Goal: Information Seeking & Learning: Check status

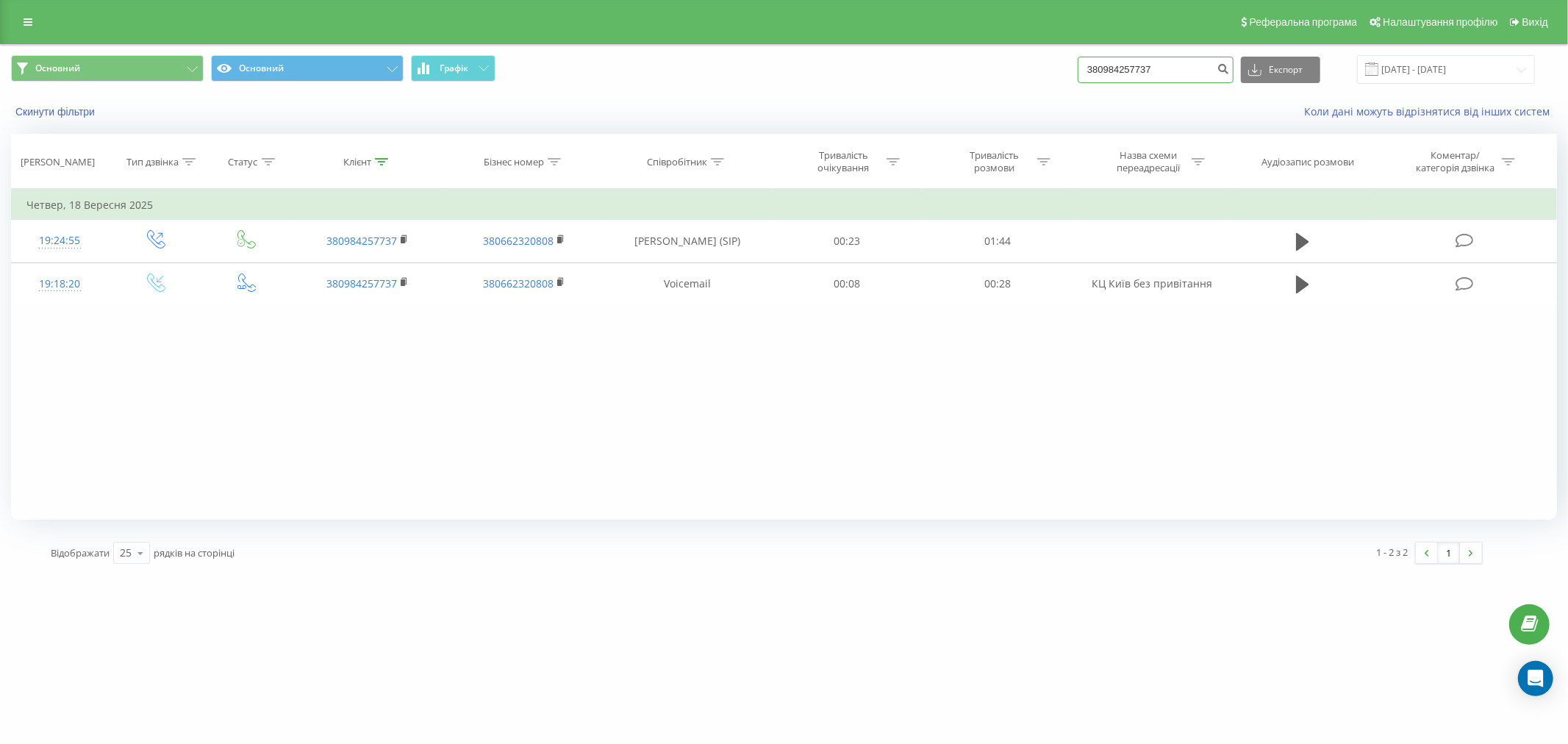
click at [1211, 66] on input "380984257737" at bounding box center [1155, 70] width 156 height 26
paste input "75085514"
type input "380975085514"
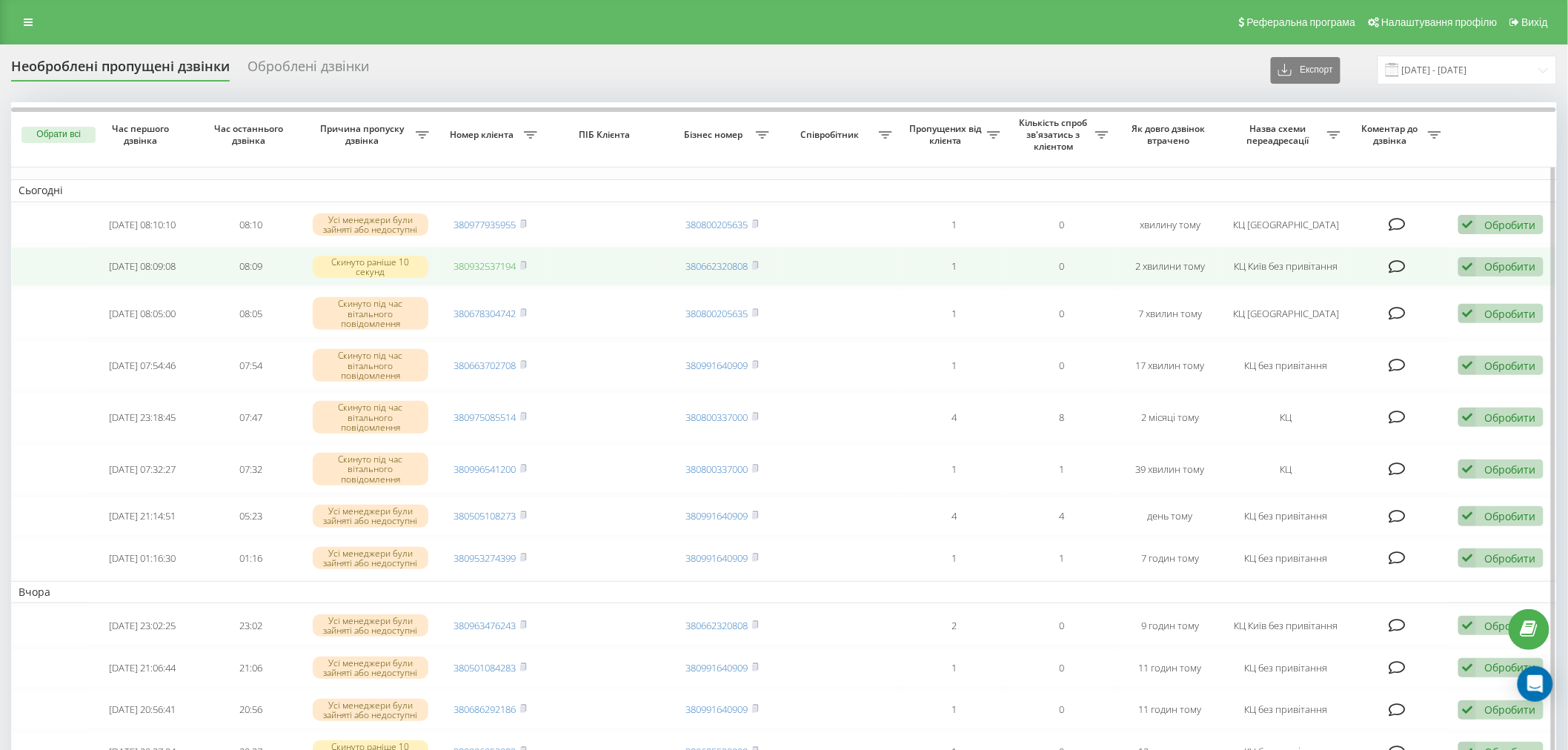
click at [469, 261] on link "380932537194" at bounding box center [485, 265] width 62 height 13
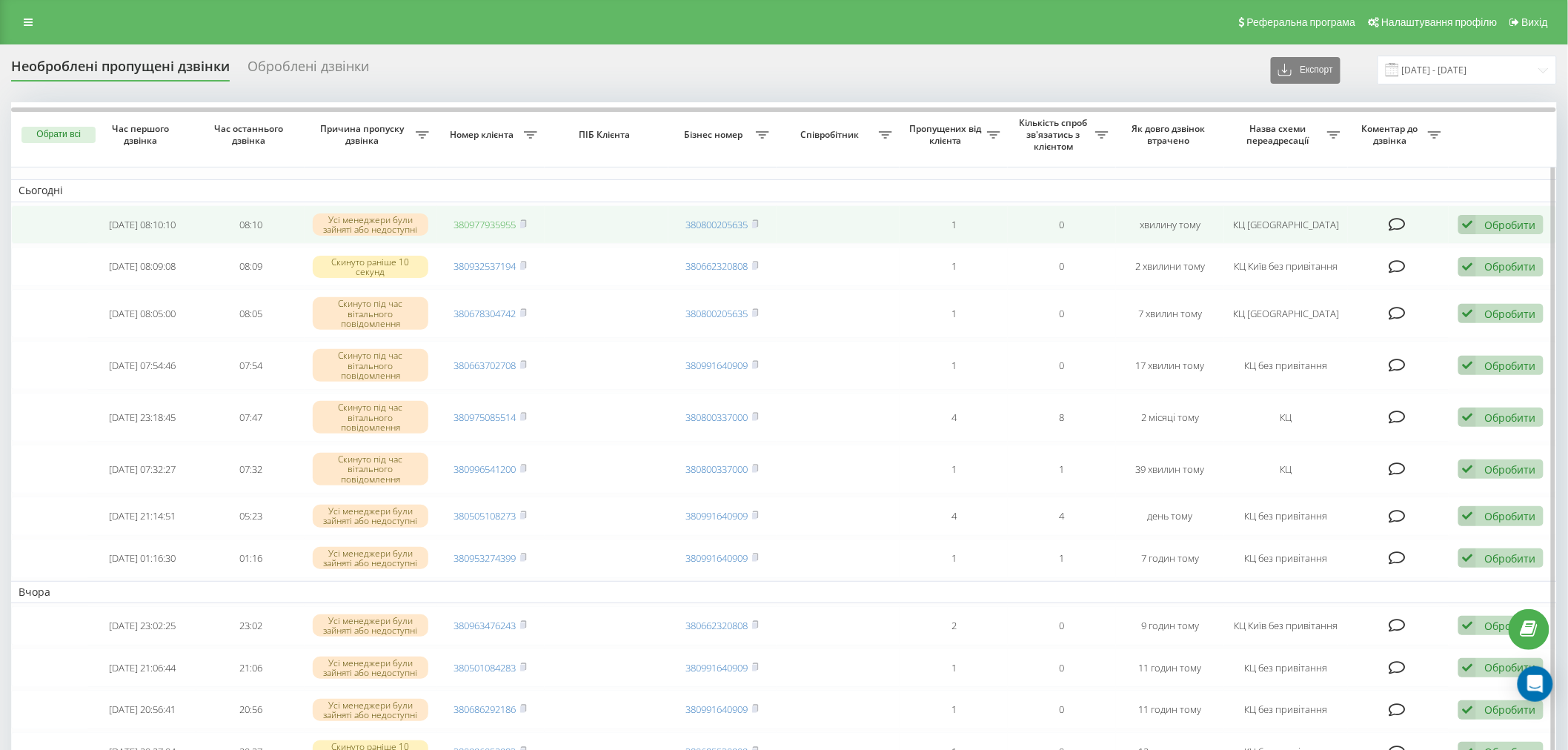
click at [489, 219] on link "380977935955" at bounding box center [485, 225] width 62 height 13
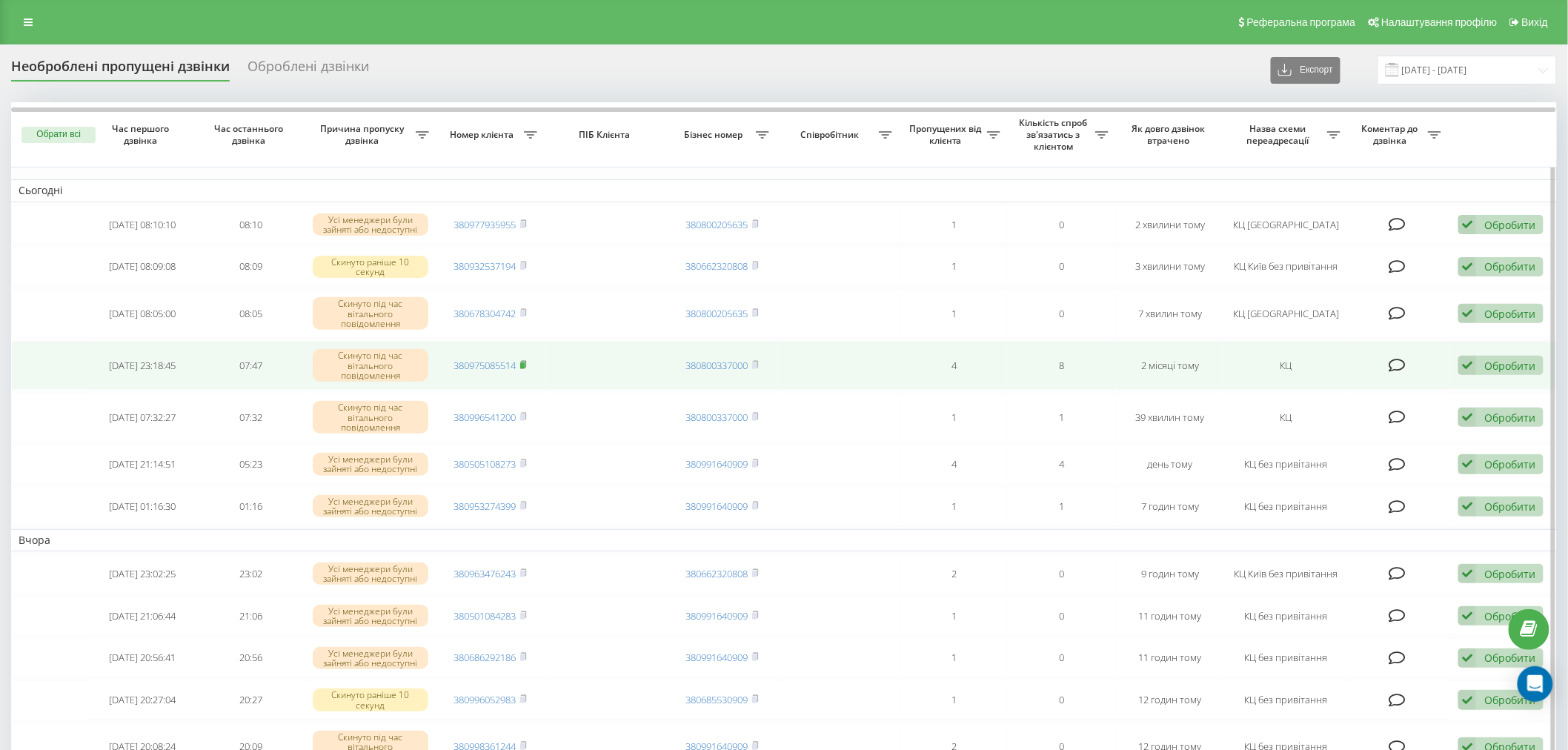
click at [524, 362] on rect at bounding box center [522, 366] width 4 height 7
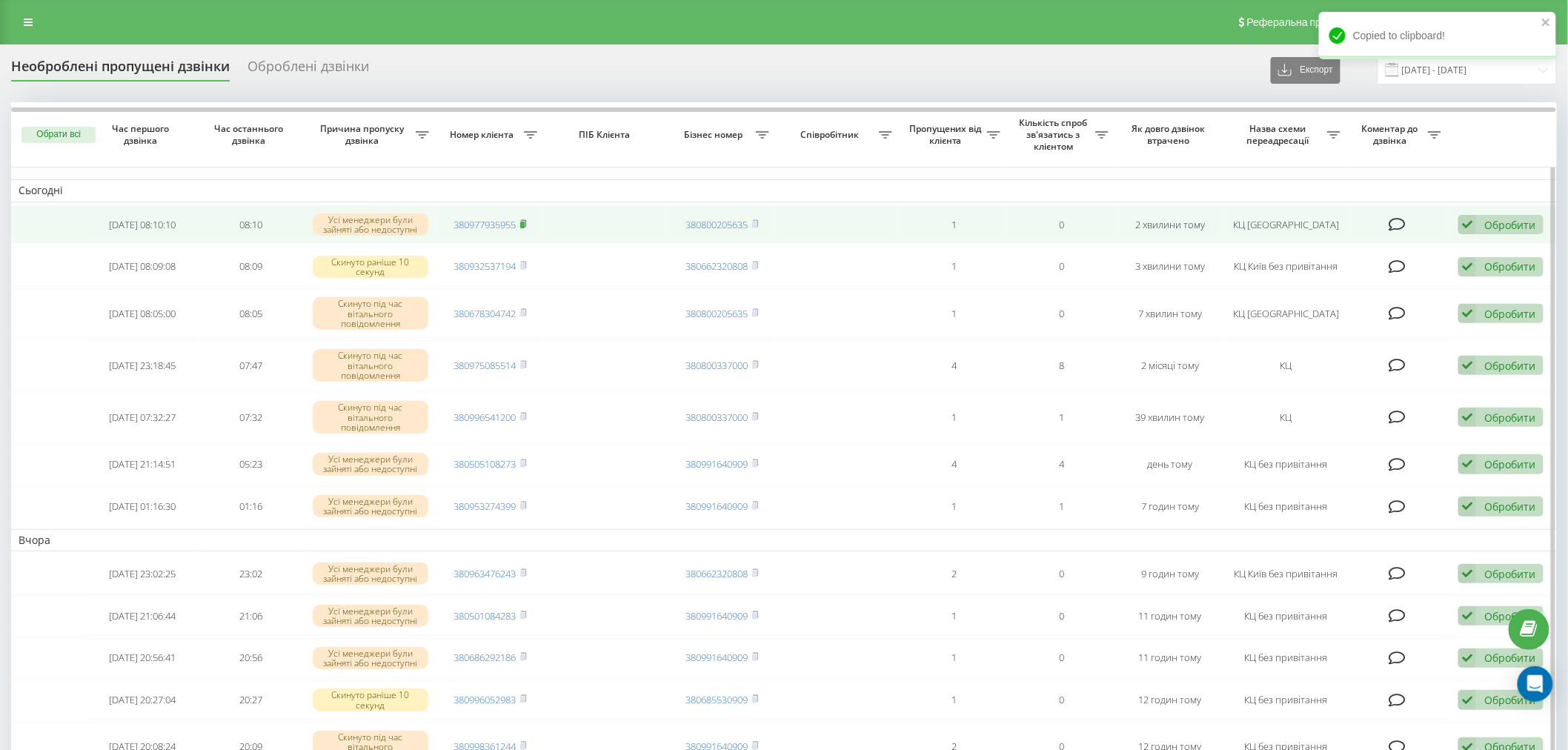
click at [526, 224] on icon at bounding box center [524, 223] width 5 height 7
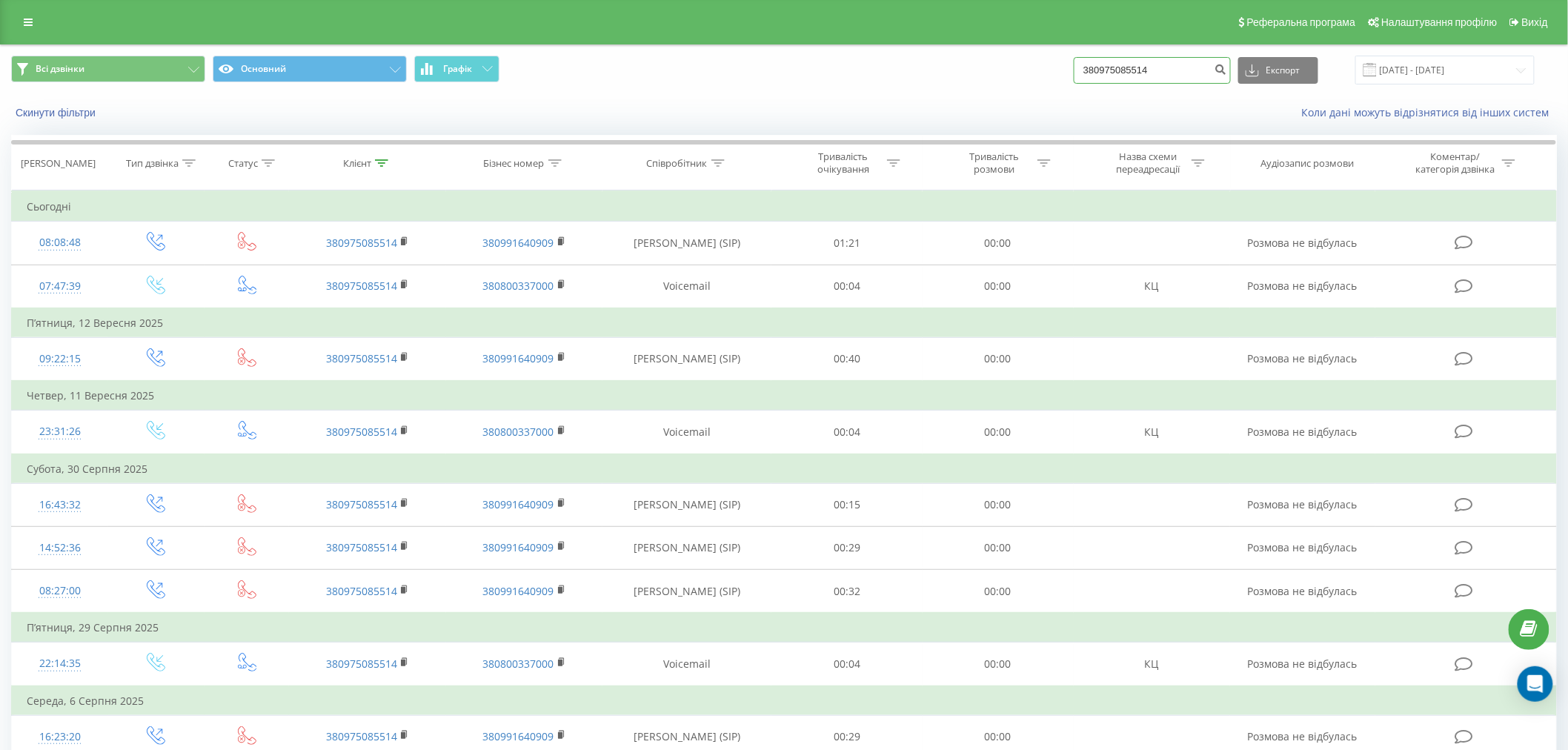
click at [1167, 75] on input "380975085514" at bounding box center [1152, 70] width 157 height 27
paste input "34401933"
type input "380934401933"
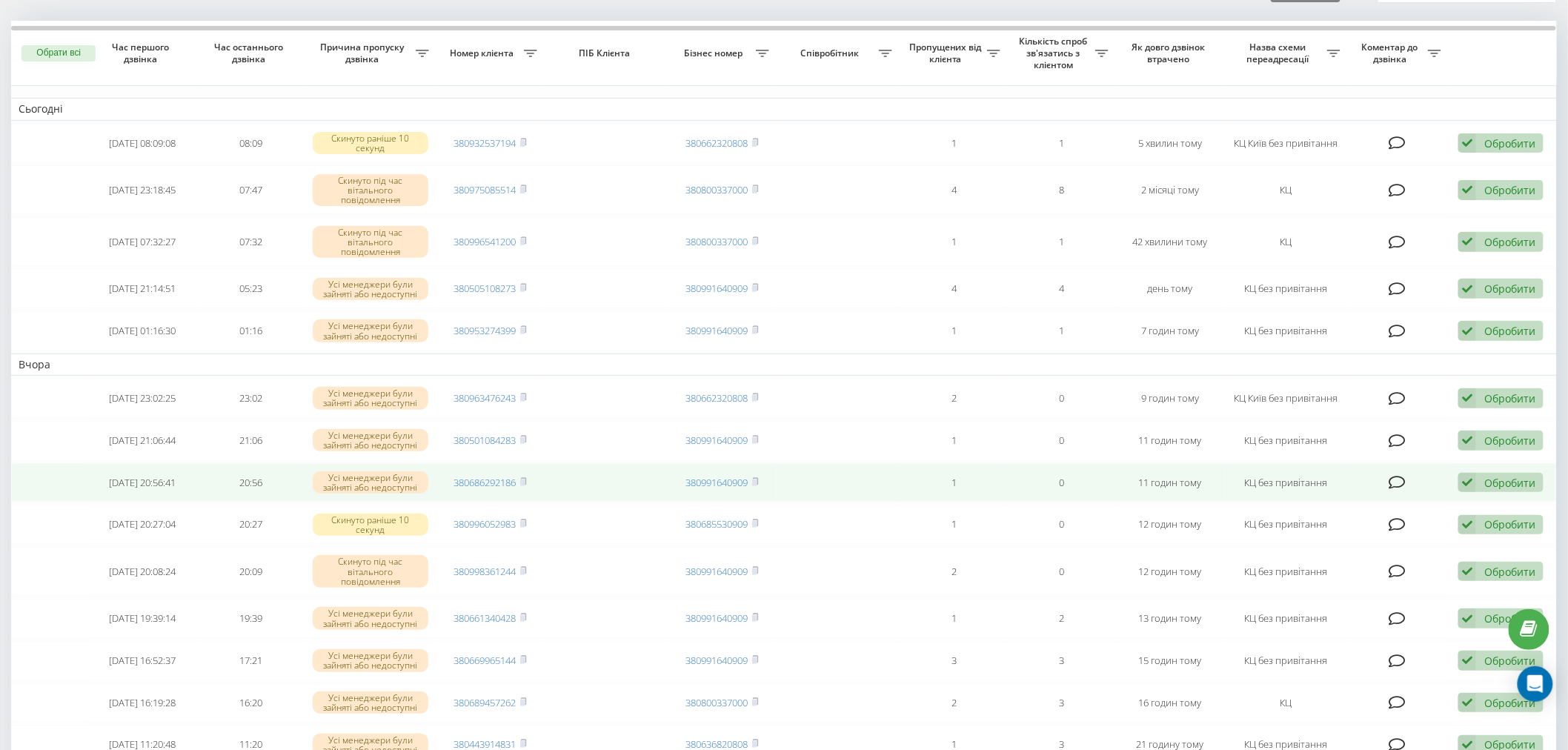
scroll to position [83, 0]
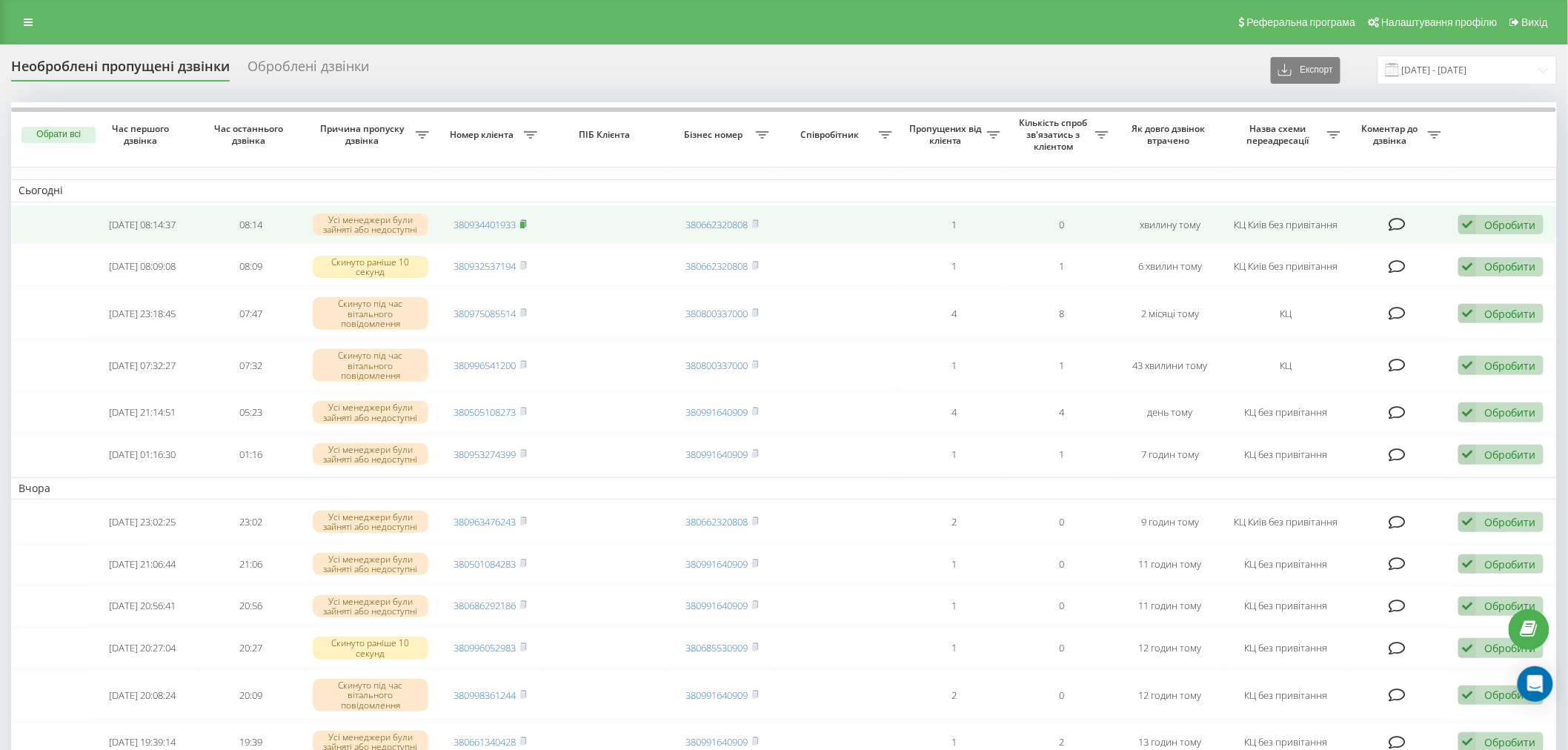
click at [524, 222] on rect at bounding box center [522, 225] width 4 height 7
click at [492, 218] on link "380934401933" at bounding box center [485, 225] width 62 height 13
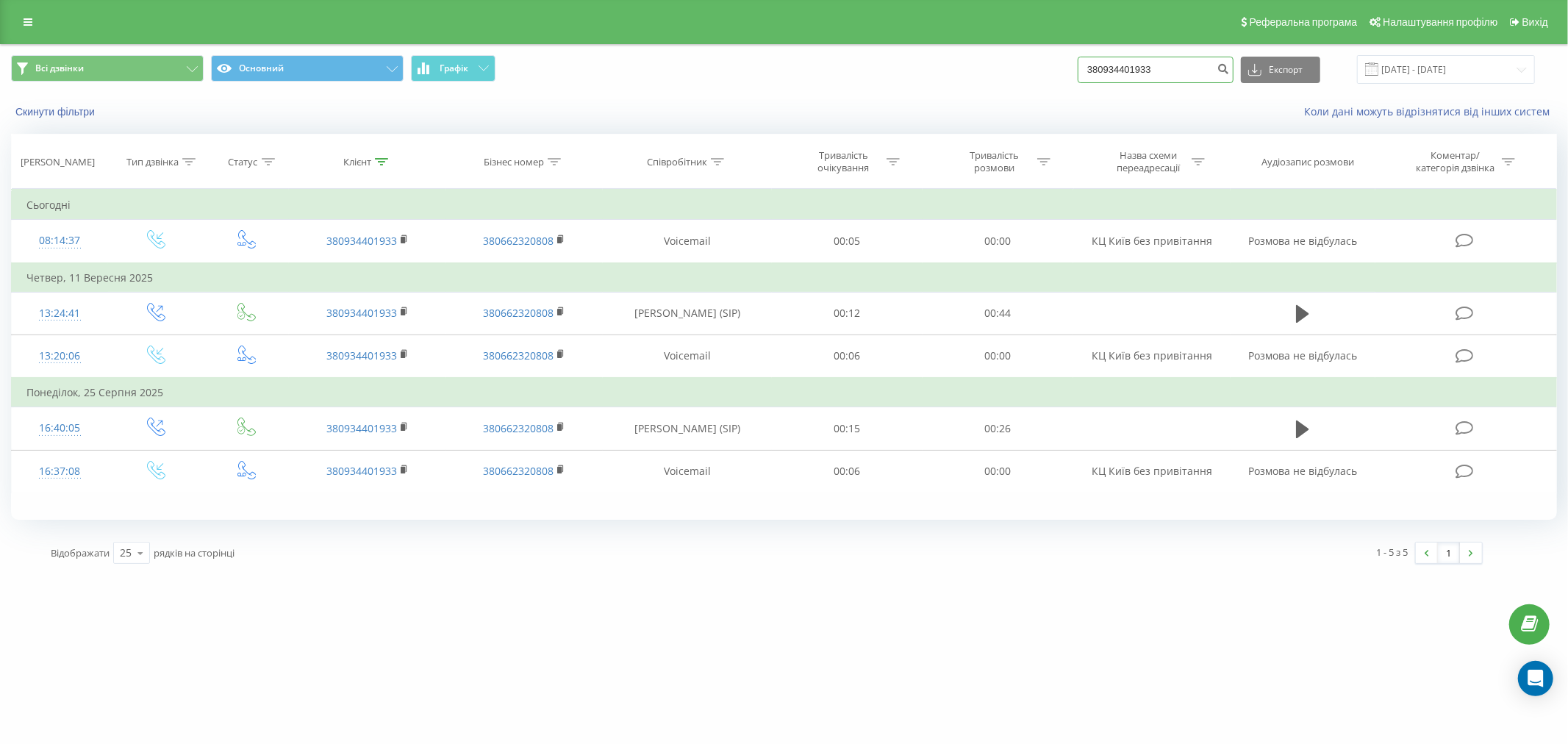
click at [1185, 64] on input "380934401933" at bounding box center [1155, 70] width 156 height 26
paste input "0668395089"
type input "0668395089"
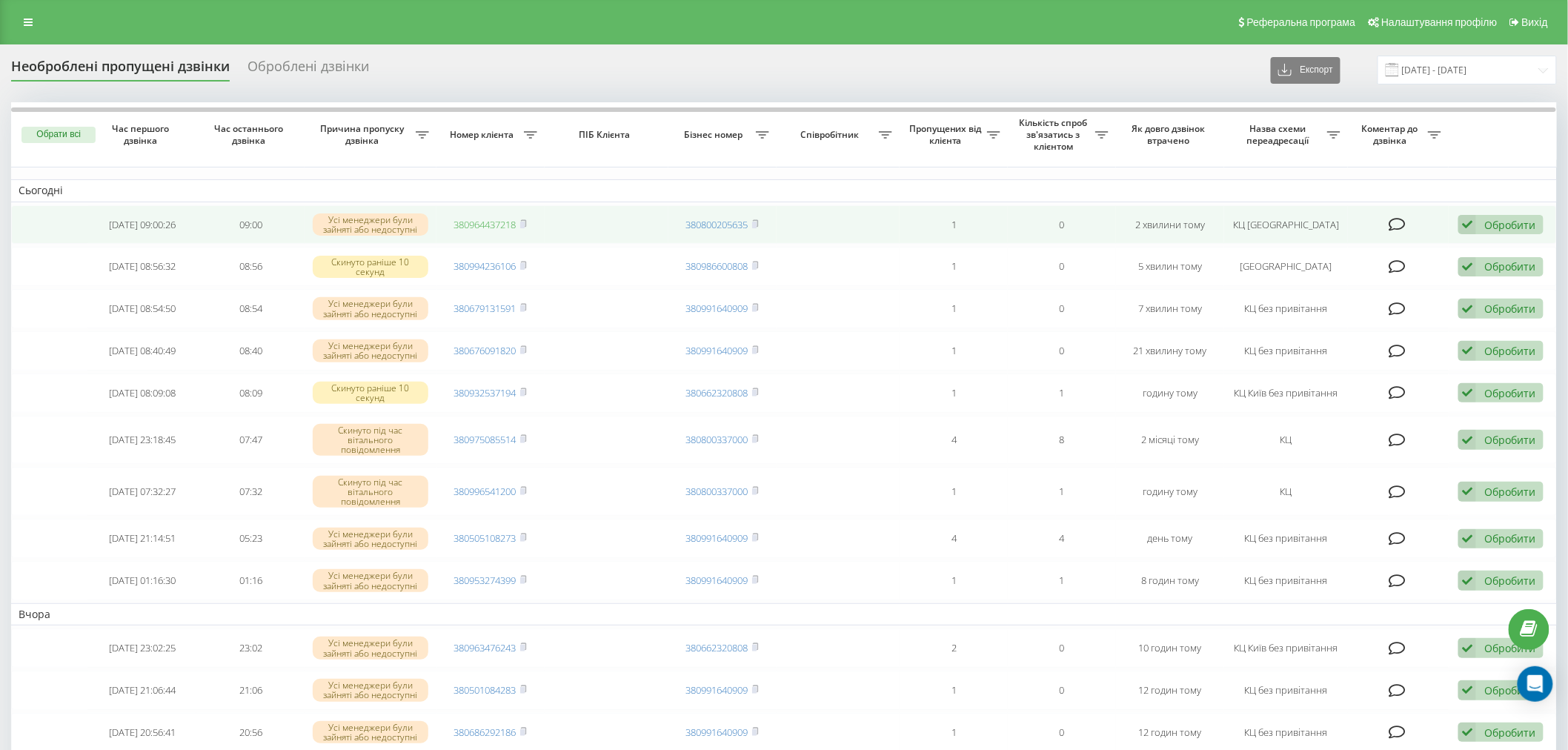
click at [516, 220] on link "380964437218" at bounding box center [485, 225] width 62 height 13
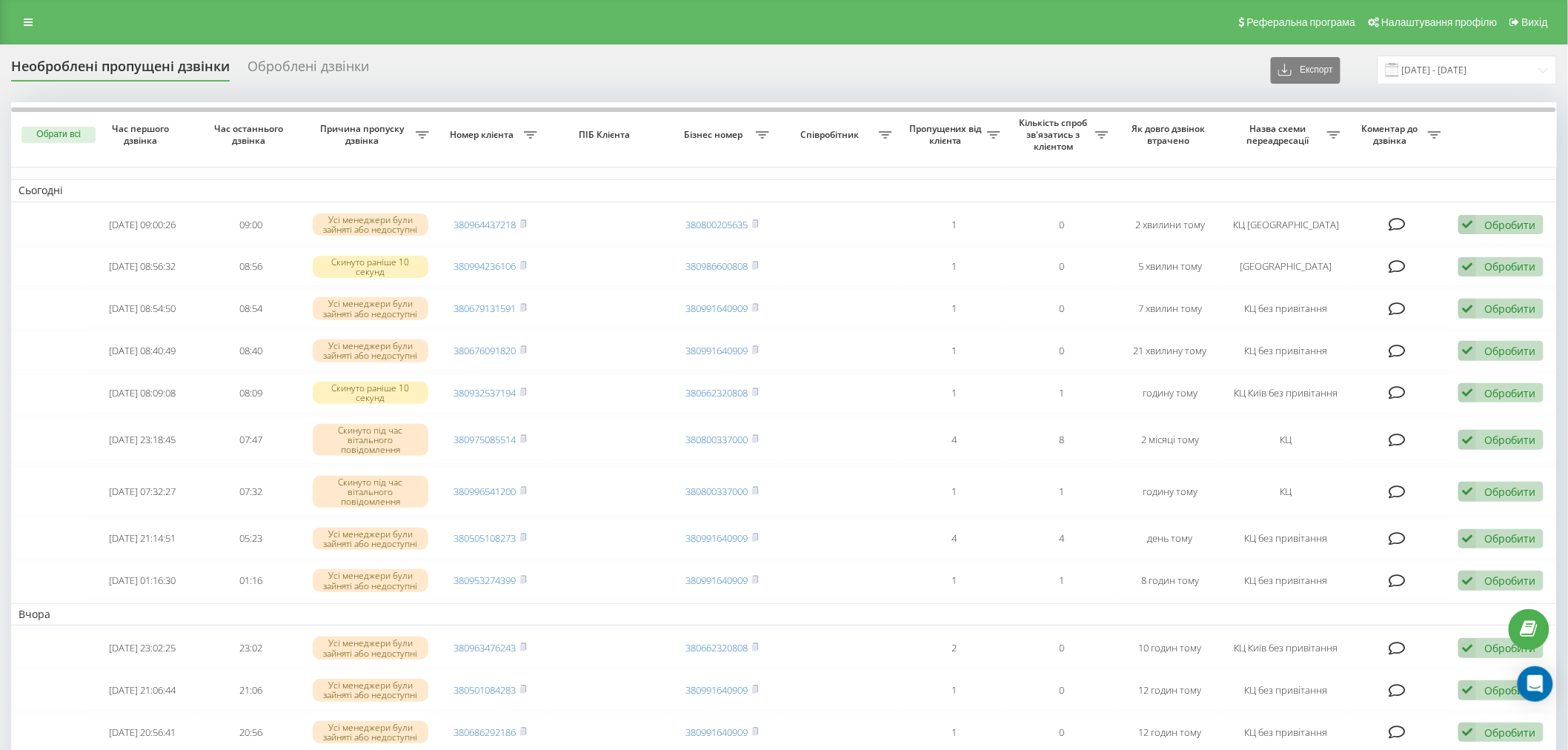
drag, startPoint x: 383, startPoint y: 47, endPoint x: 402, endPoint y: 42, distance: 19.6
click at [383, 47] on div "Необроблені пропущені дзвінки Оброблені дзвінки Експорт .csv .xlsx 21.09.2025 -…" at bounding box center [784, 689] width 1568 height 1289
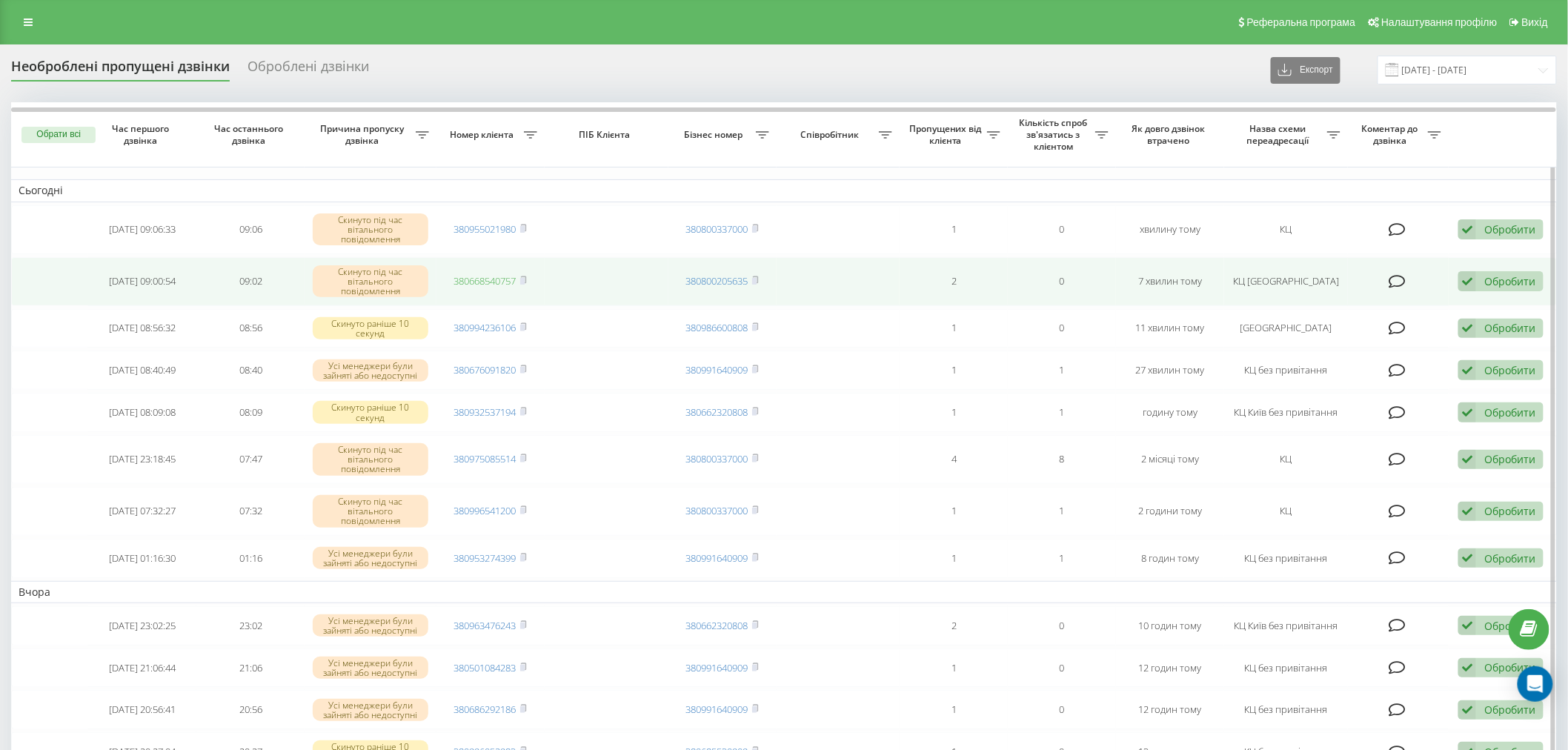
click at [485, 279] on link "380668540757" at bounding box center [485, 280] width 62 height 13
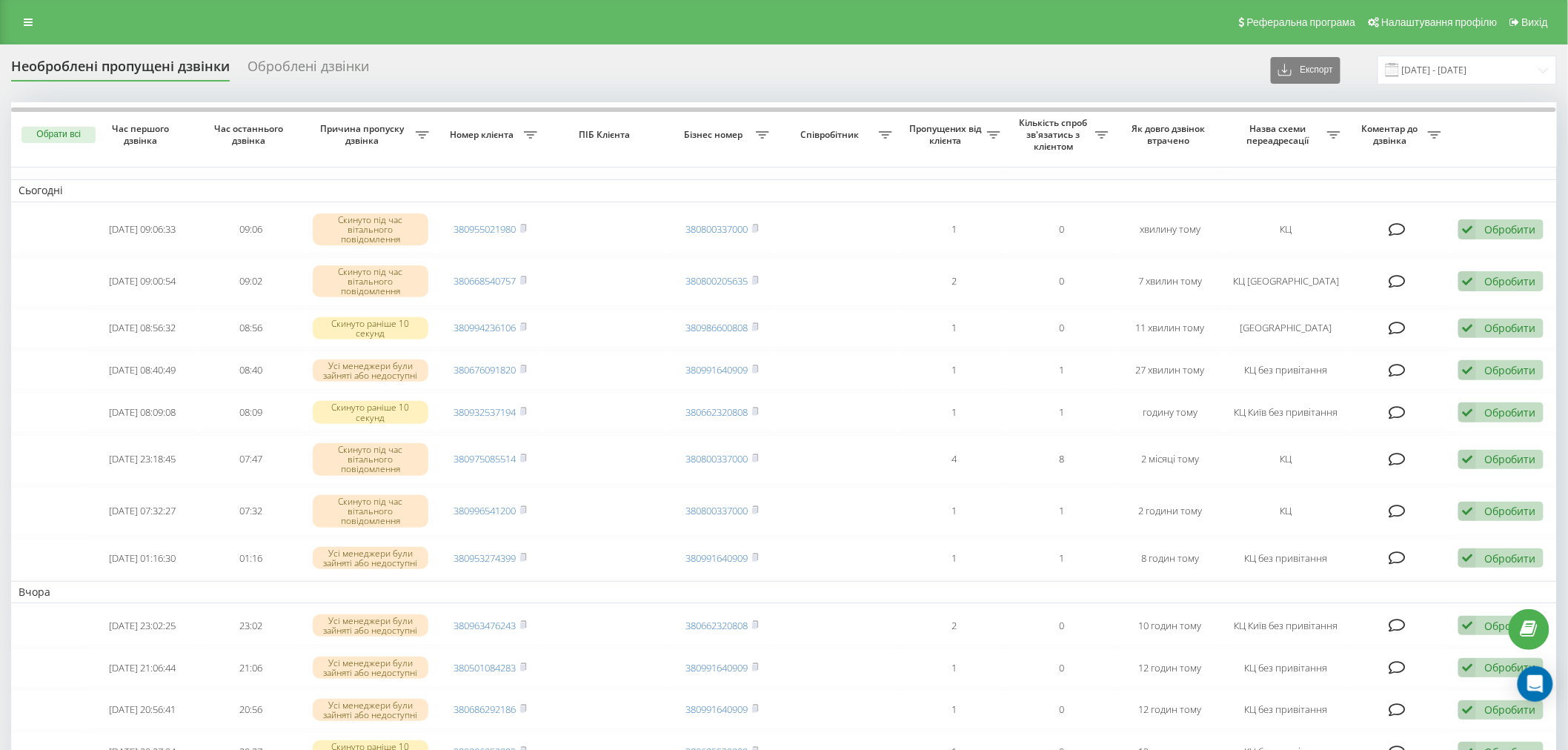
click at [382, 25] on div "Реферальна програма Налаштування профілю Вихід" at bounding box center [784, 22] width 1568 height 44
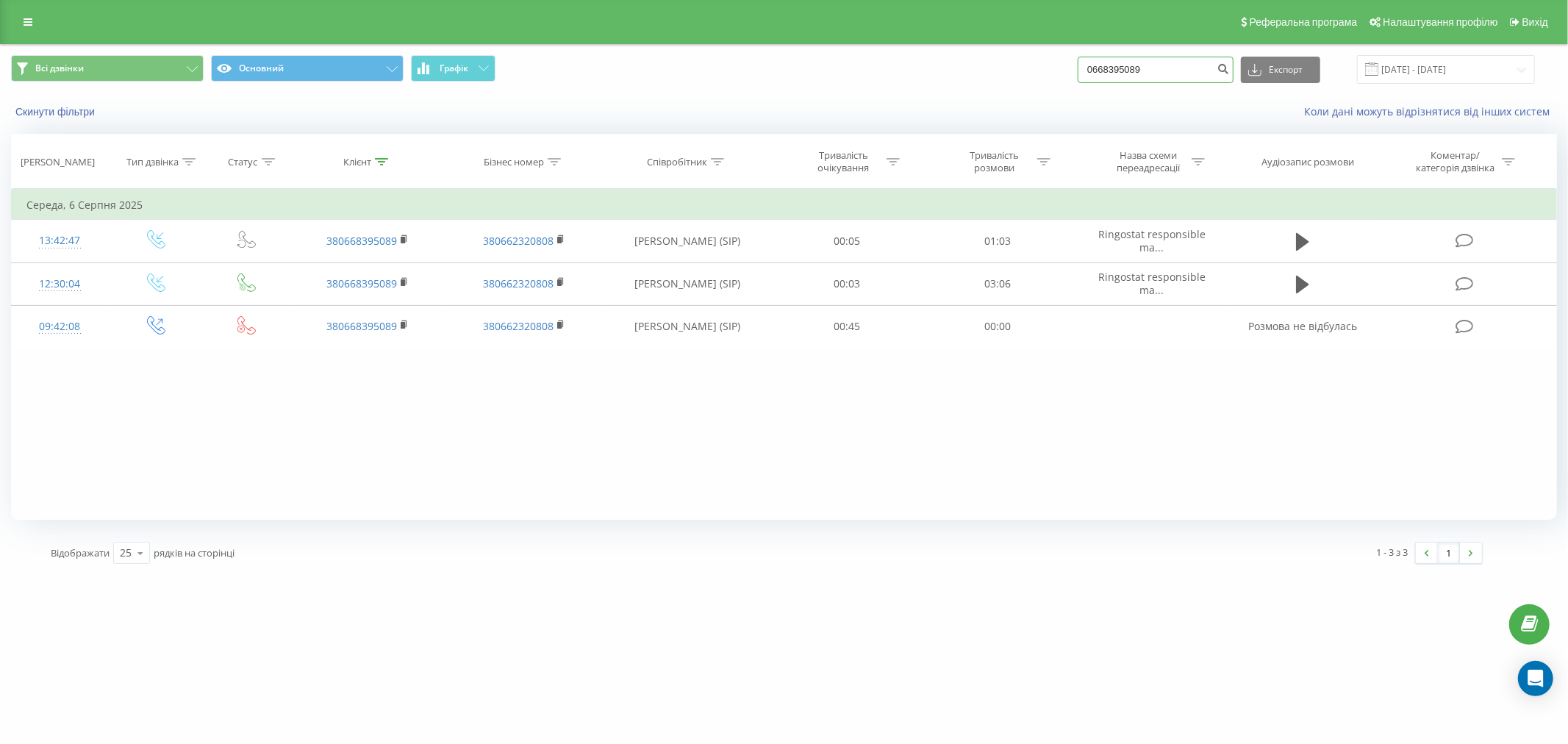
click at [1184, 64] on input "0668395089" at bounding box center [1155, 70] width 156 height 26
paste input "380668540757"
type input "380668540757"
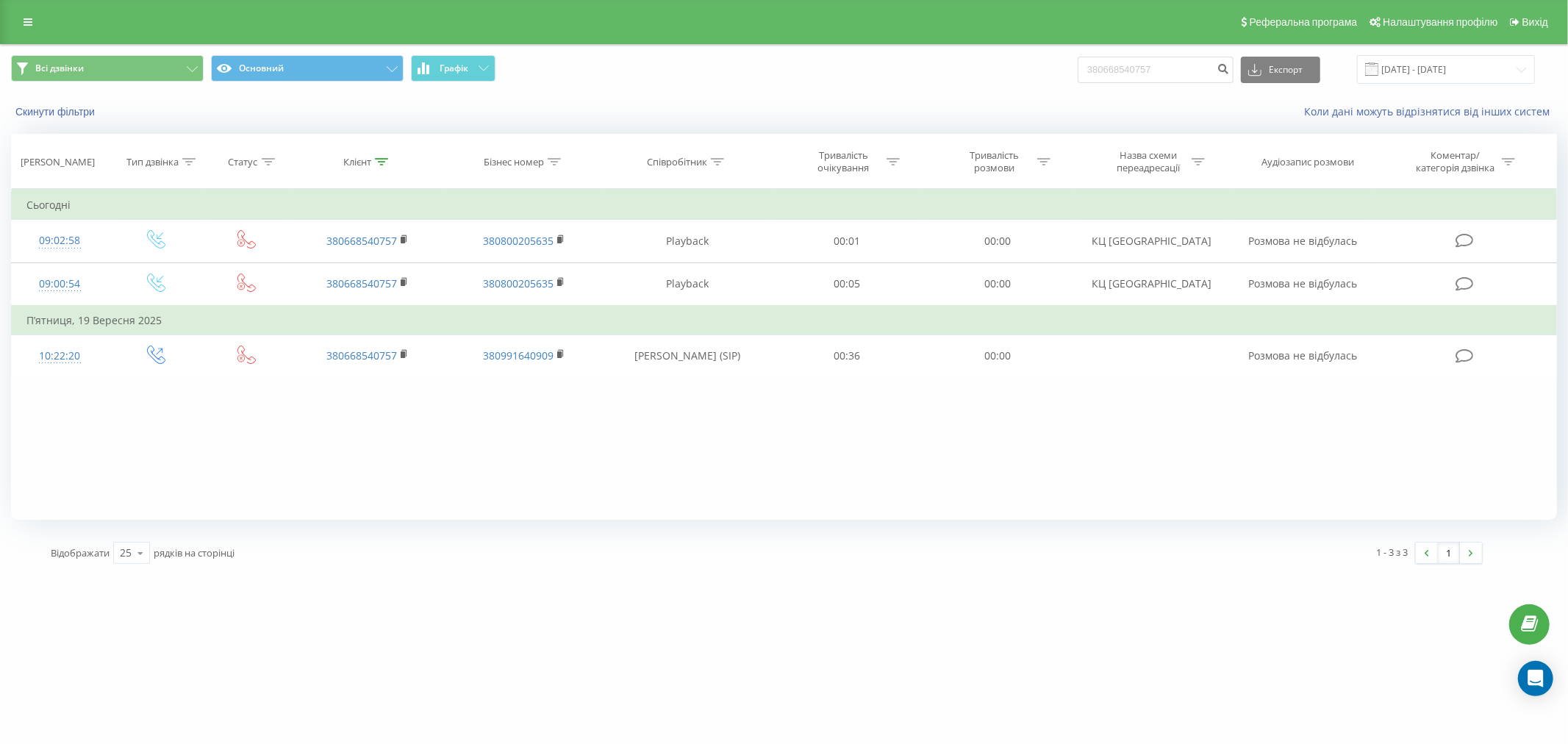
click at [370, 18] on div "Реферальна програма Налаштування профілю Вихід" at bounding box center [784, 22] width 1568 height 44
click at [1180, 76] on input "380668540757" at bounding box center [1155, 70] width 156 height 26
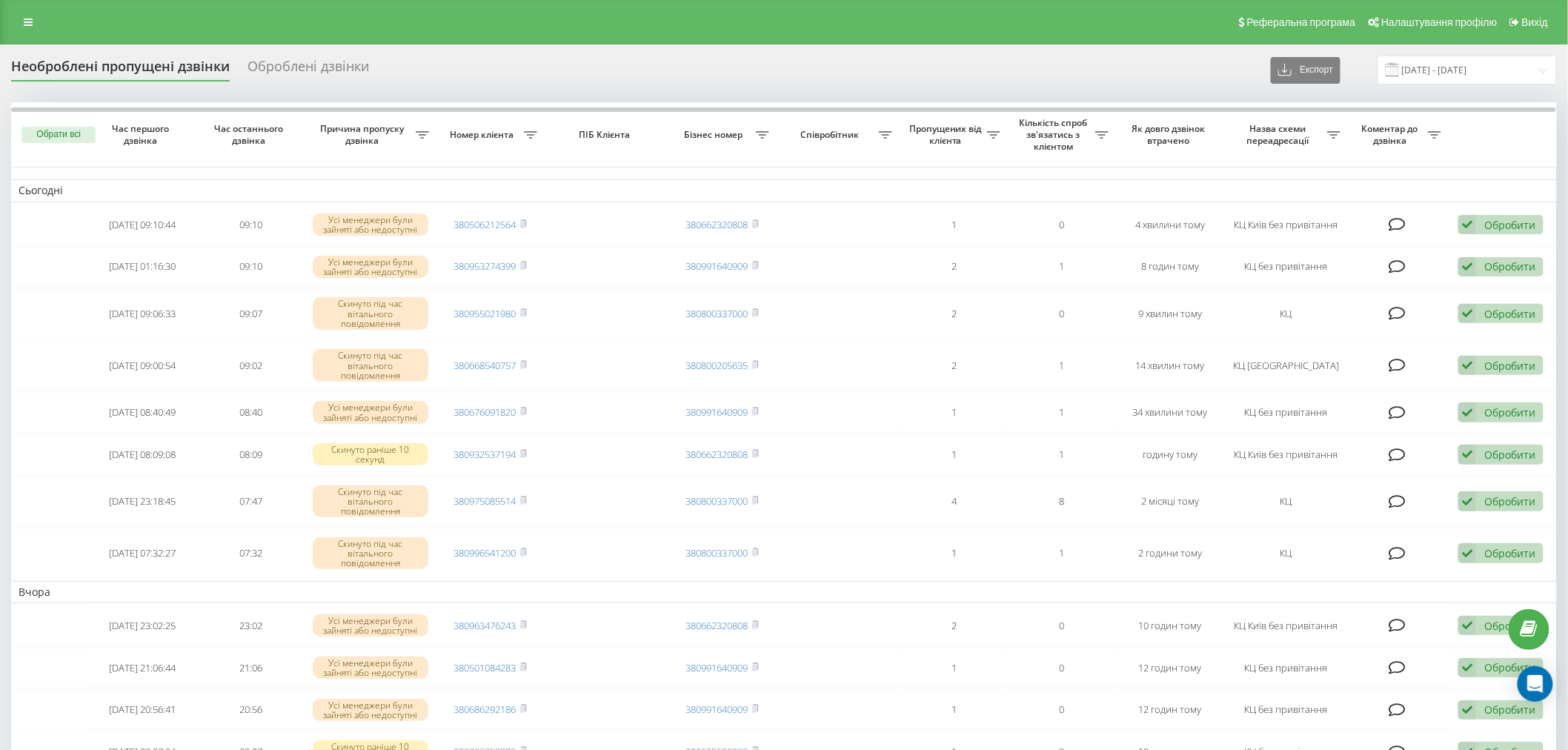
click at [390, 17] on div "Реферальна програма Налаштування профілю Вихід" at bounding box center [784, 22] width 1568 height 44
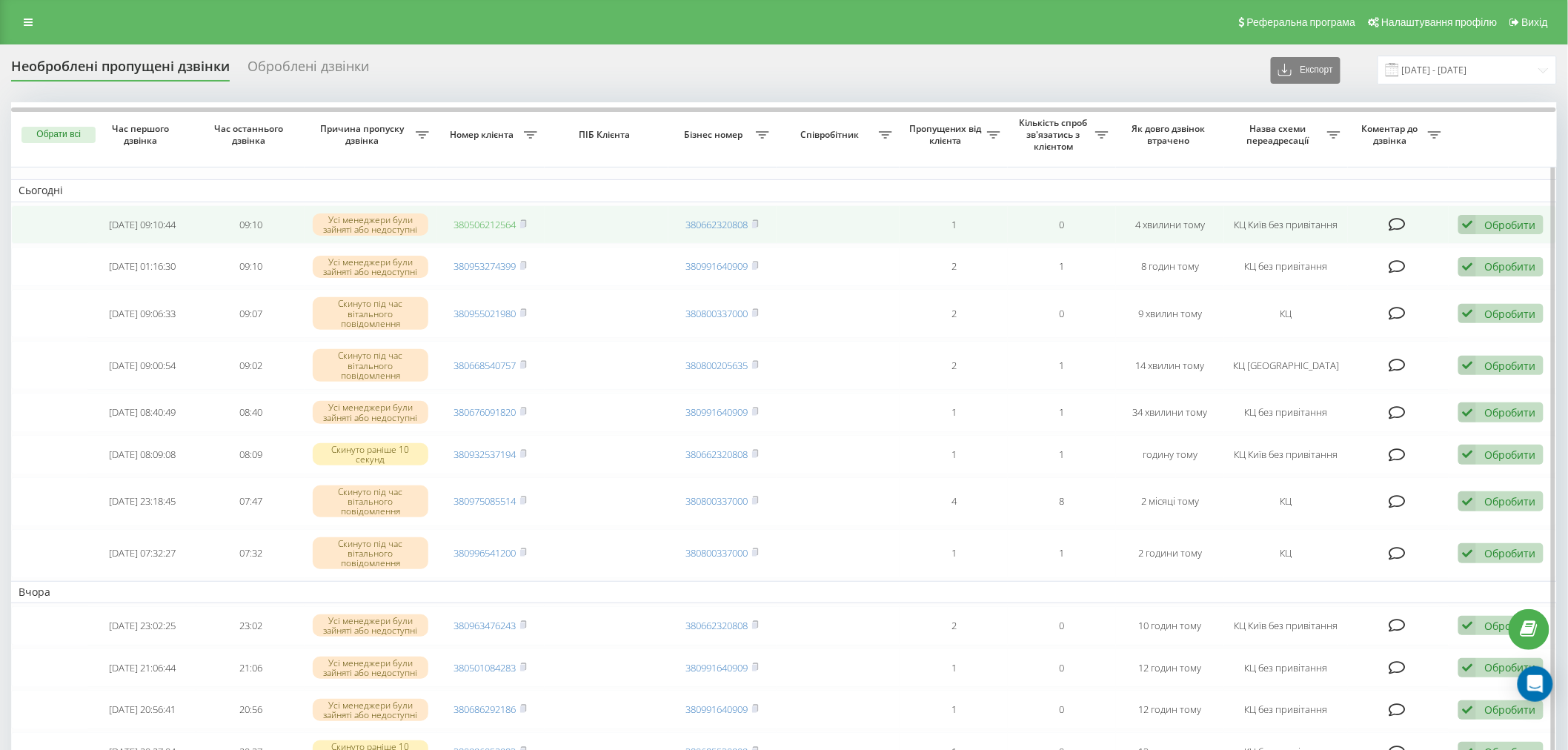
click at [465, 225] on link "380506212564" at bounding box center [485, 225] width 62 height 13
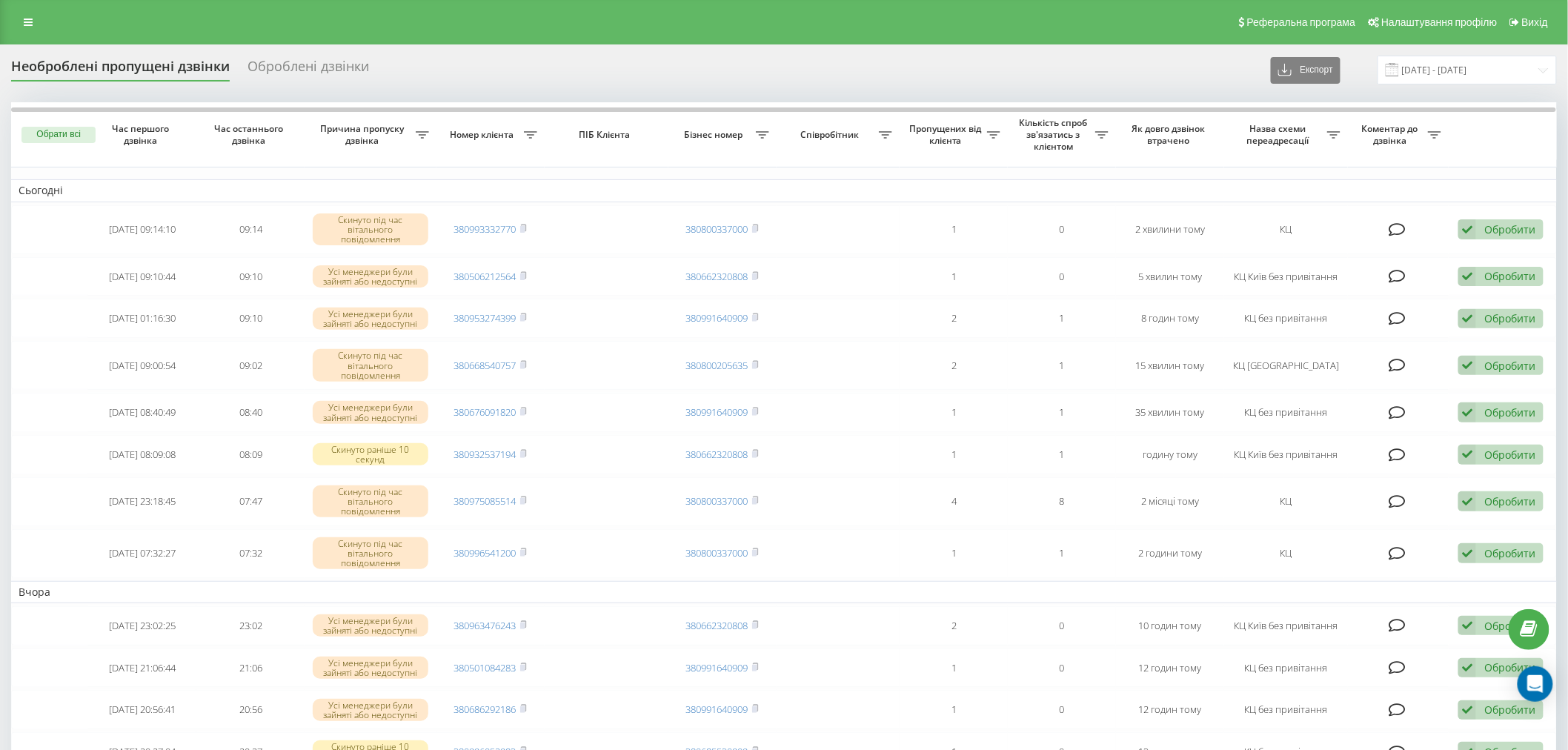
click at [889, 50] on div "Необроблені пропущені дзвінки Оброблені дзвінки Експорт .csv .xlsx [DATE] - [DA…" at bounding box center [784, 677] width 1568 height 1267
click at [396, 20] on div "Реферальна програма Налаштування профілю Вихід" at bounding box center [784, 22] width 1568 height 44
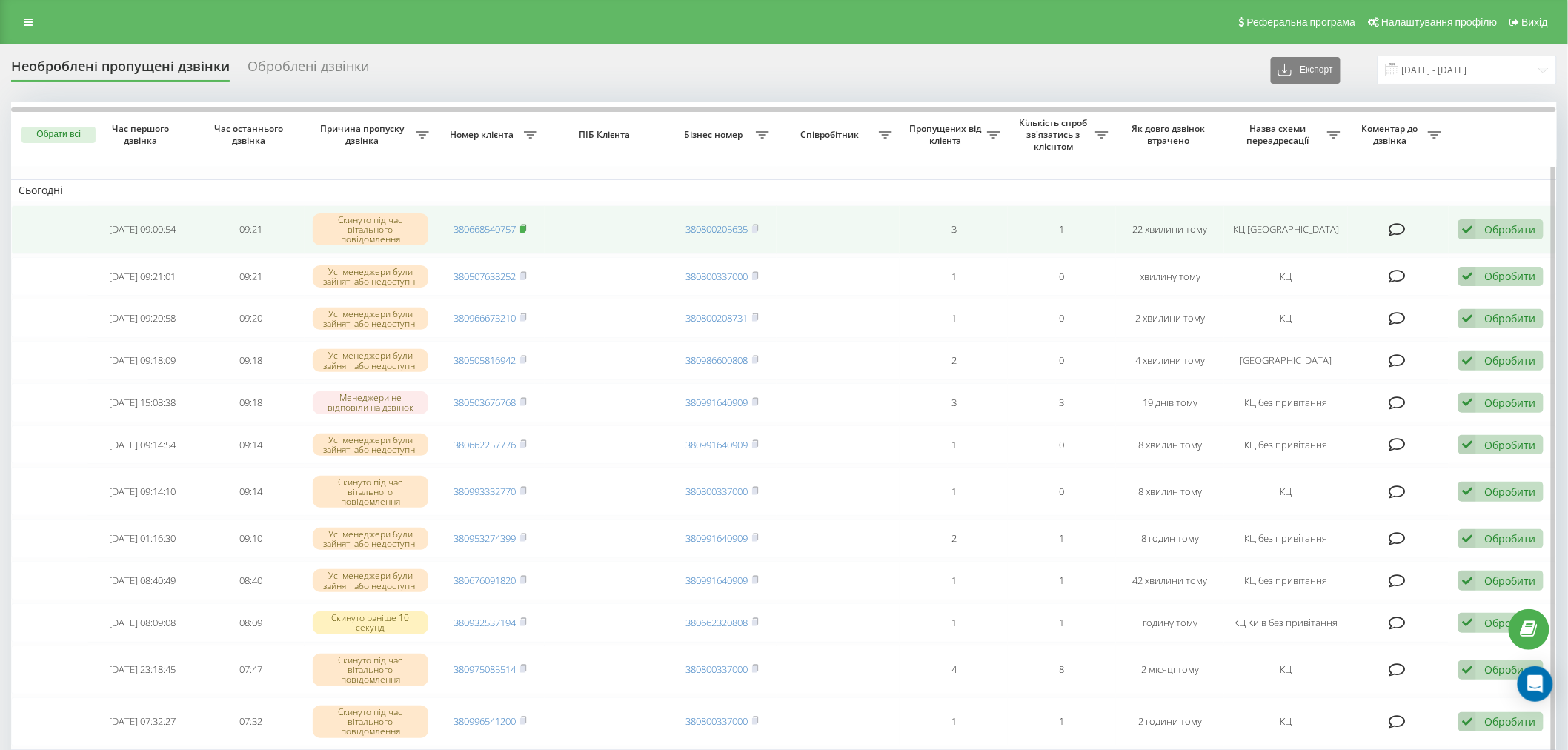
click at [524, 231] on rect at bounding box center [522, 230] width 4 height 7
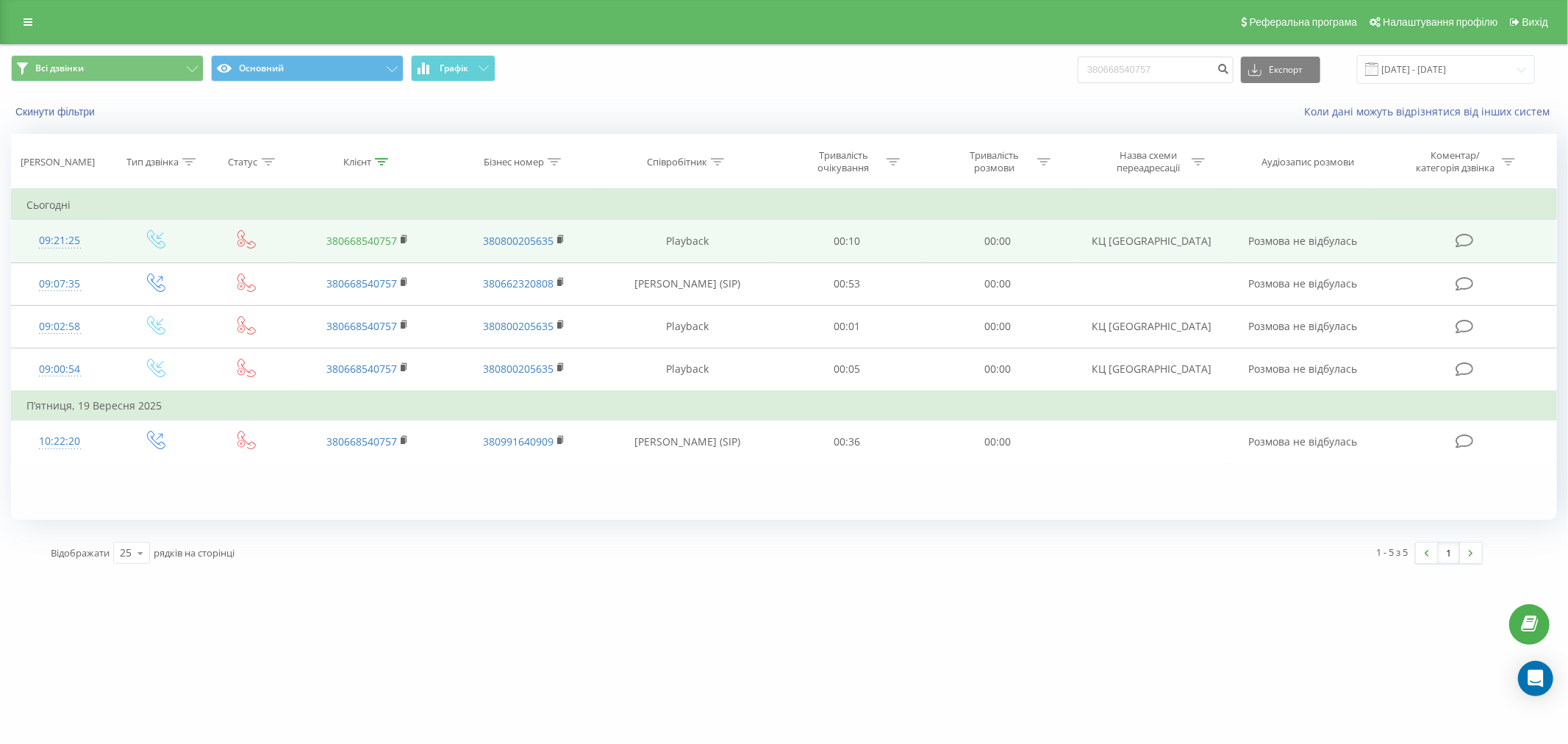
click at [365, 247] on link "380668540757" at bounding box center [362, 241] width 70 height 14
click at [408, 243] on icon at bounding box center [404, 239] width 8 height 11
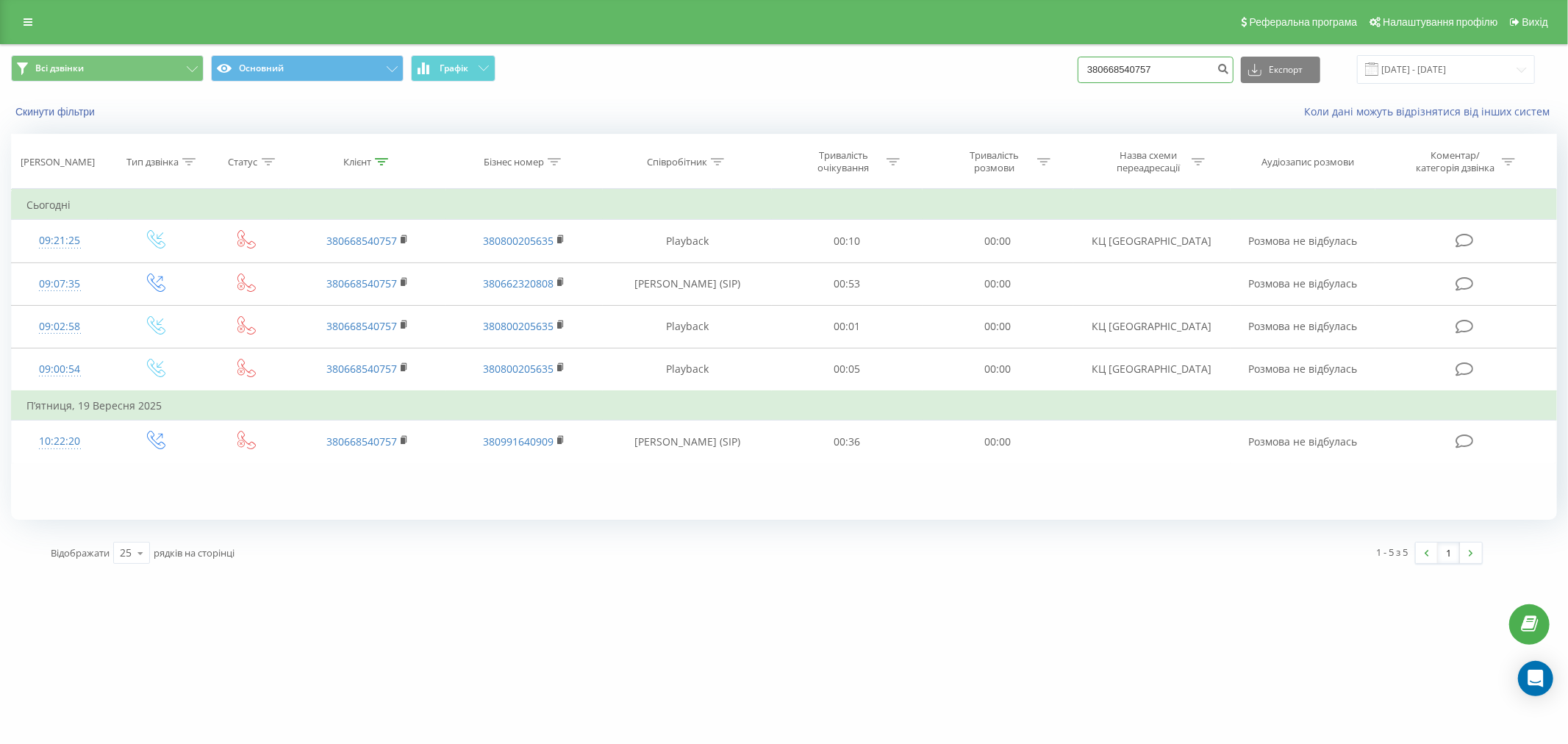
click at [1196, 68] on input "380668540757" at bounding box center [1155, 70] width 156 height 26
paste input "954434816"
type input "380954434816"
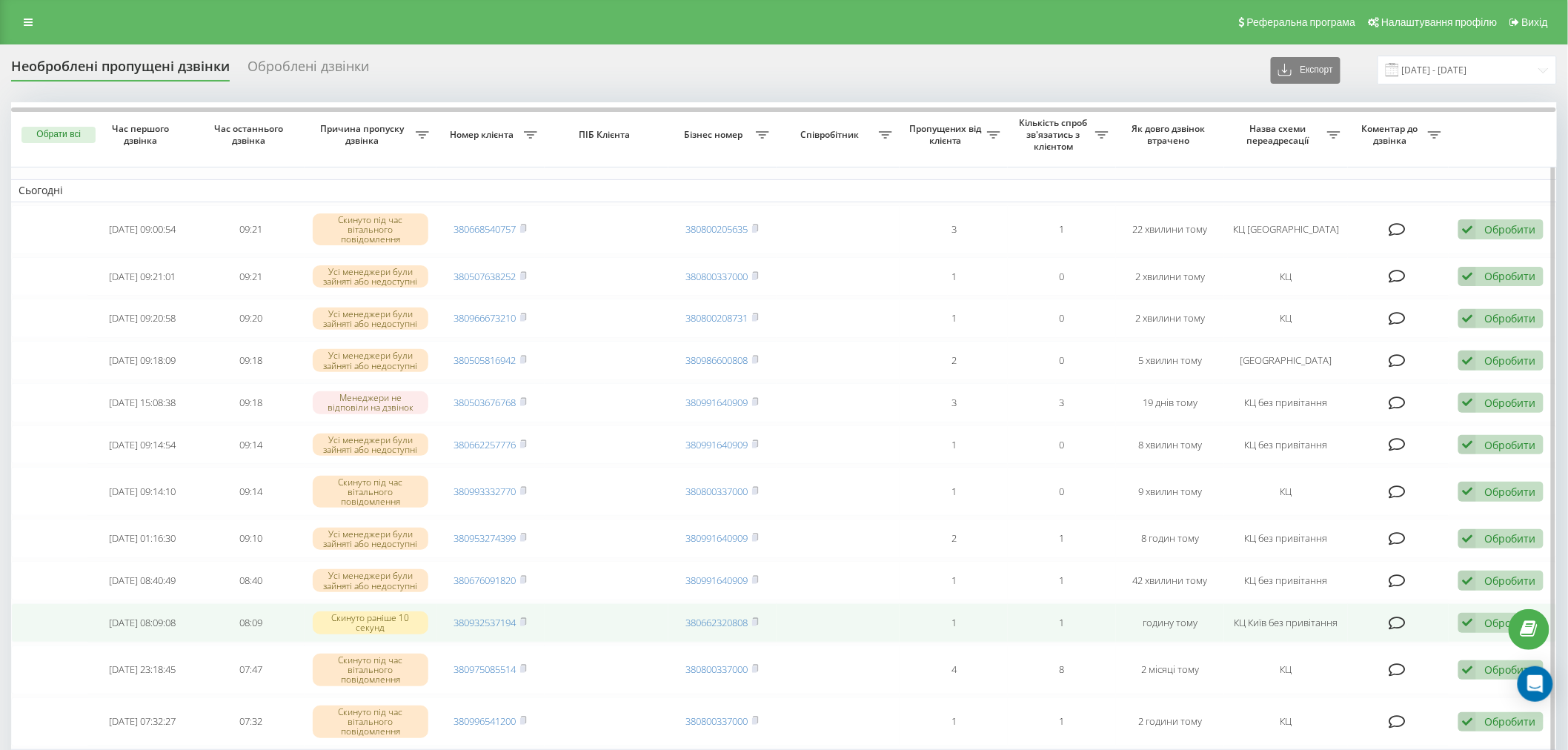
click at [856, 628] on td at bounding box center [838, 623] width 123 height 39
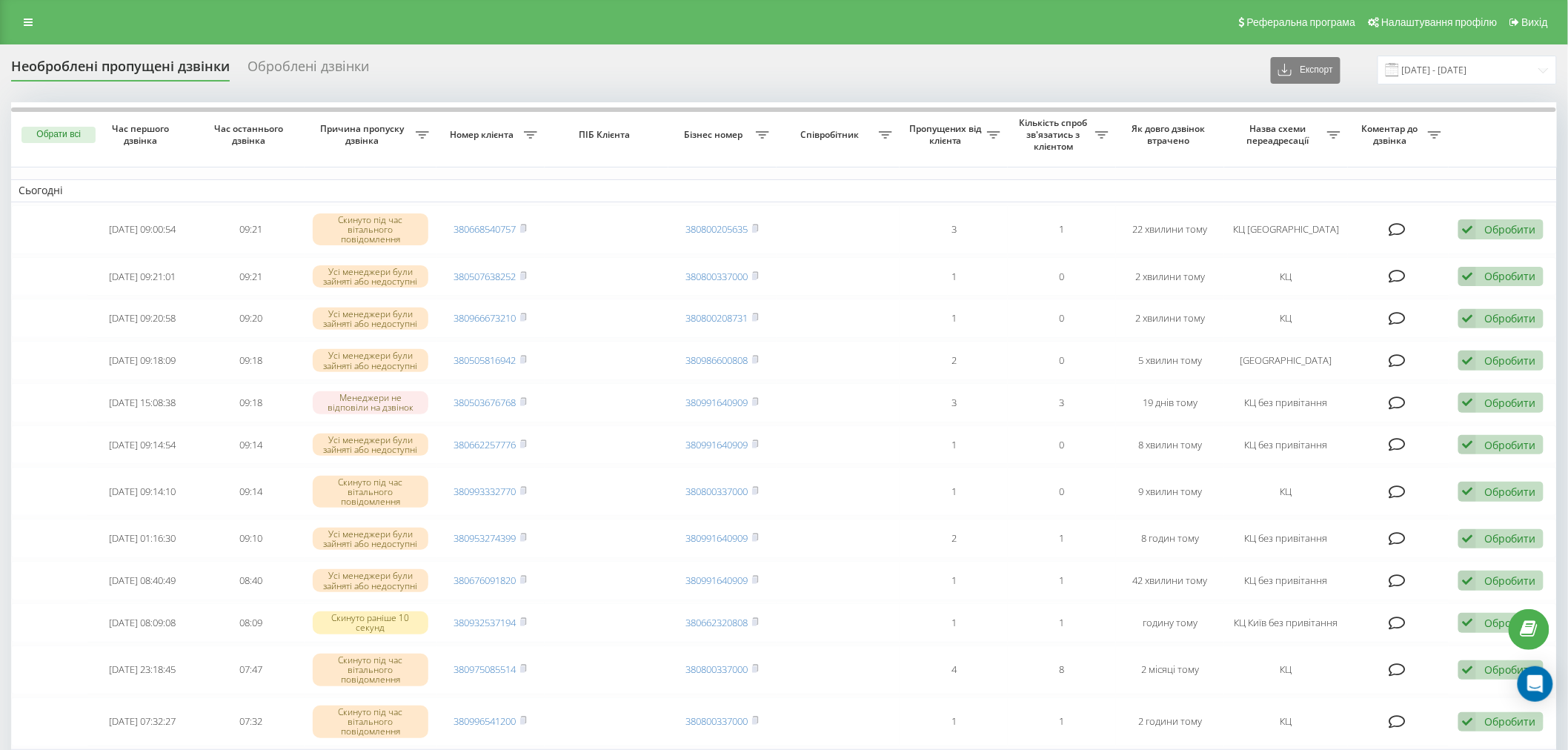
click at [396, 70] on div "Необроблені пропущені дзвінки Оброблені дзвінки Експорт .csv .xlsx [DATE] - [DA…" at bounding box center [784, 70] width 1546 height 29
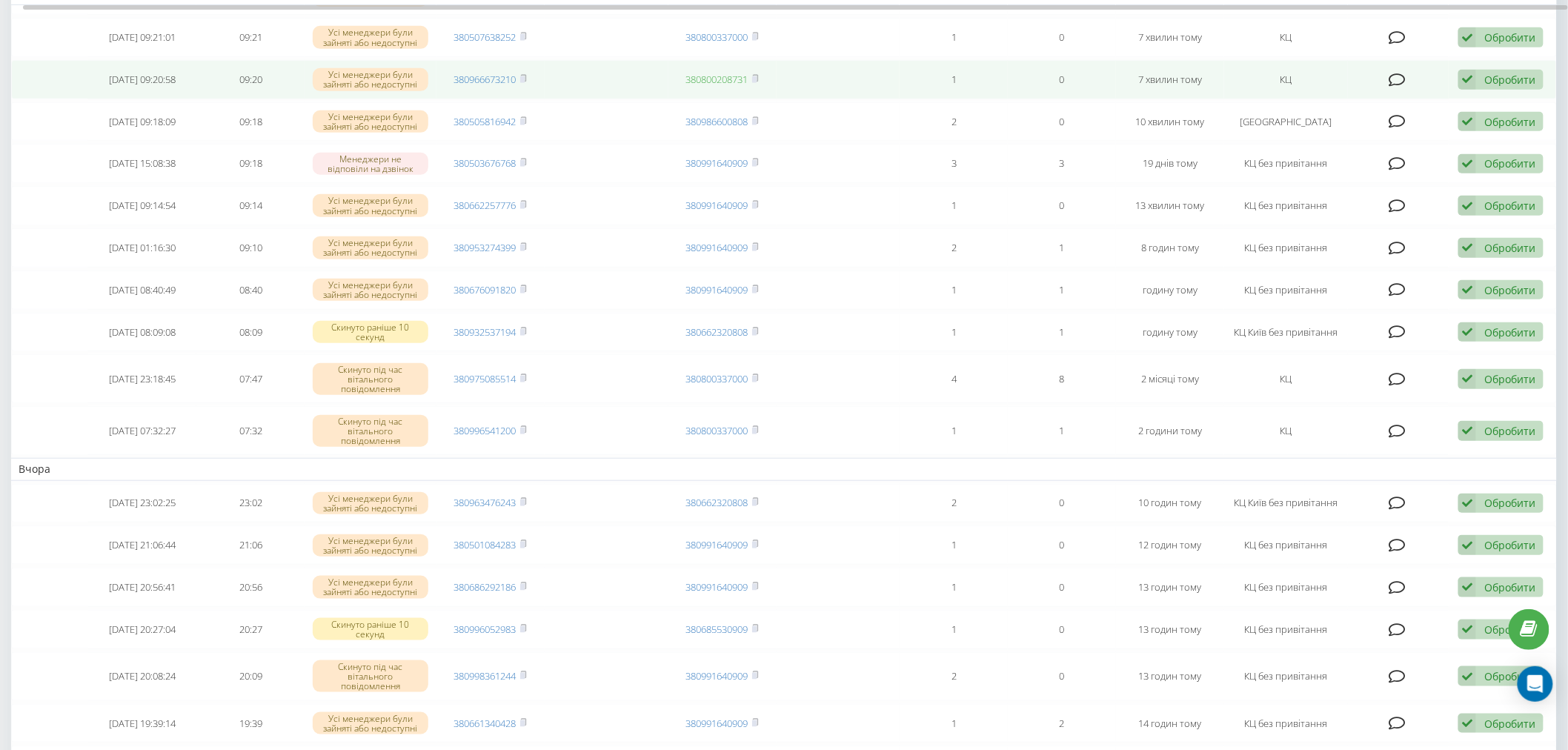
scroll to position [412, 0]
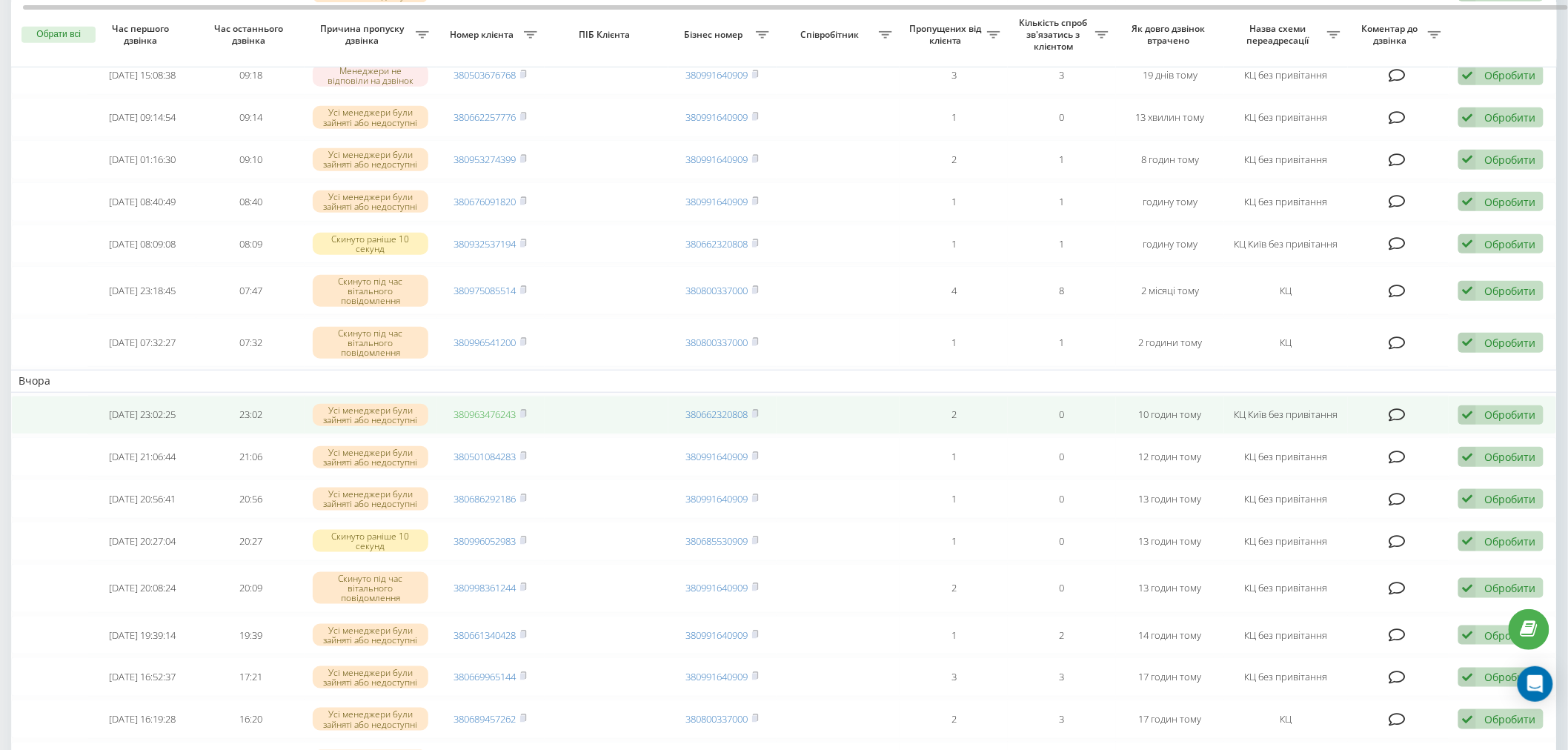
click at [504, 411] on link "380963476243" at bounding box center [485, 414] width 62 height 13
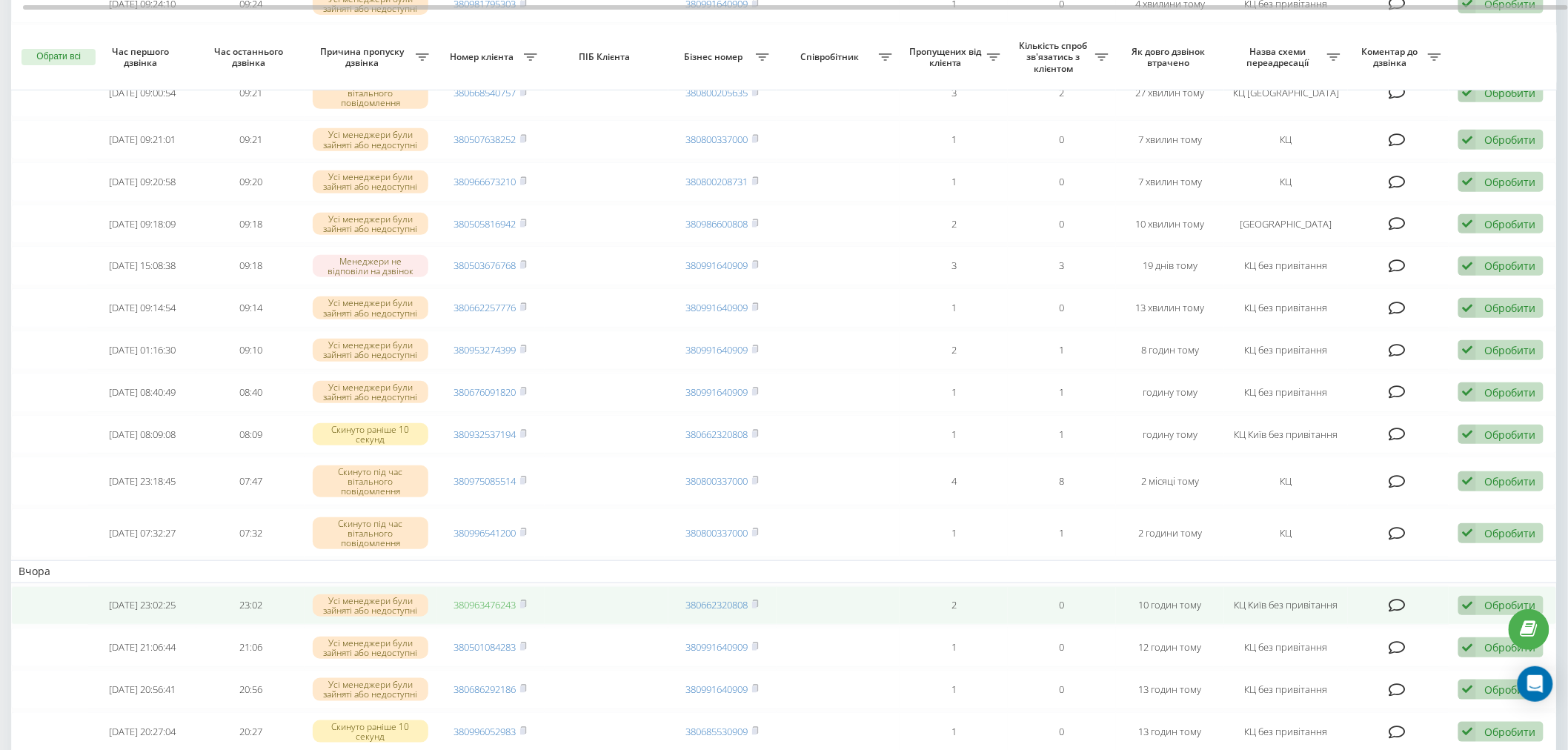
scroll to position [164, 0]
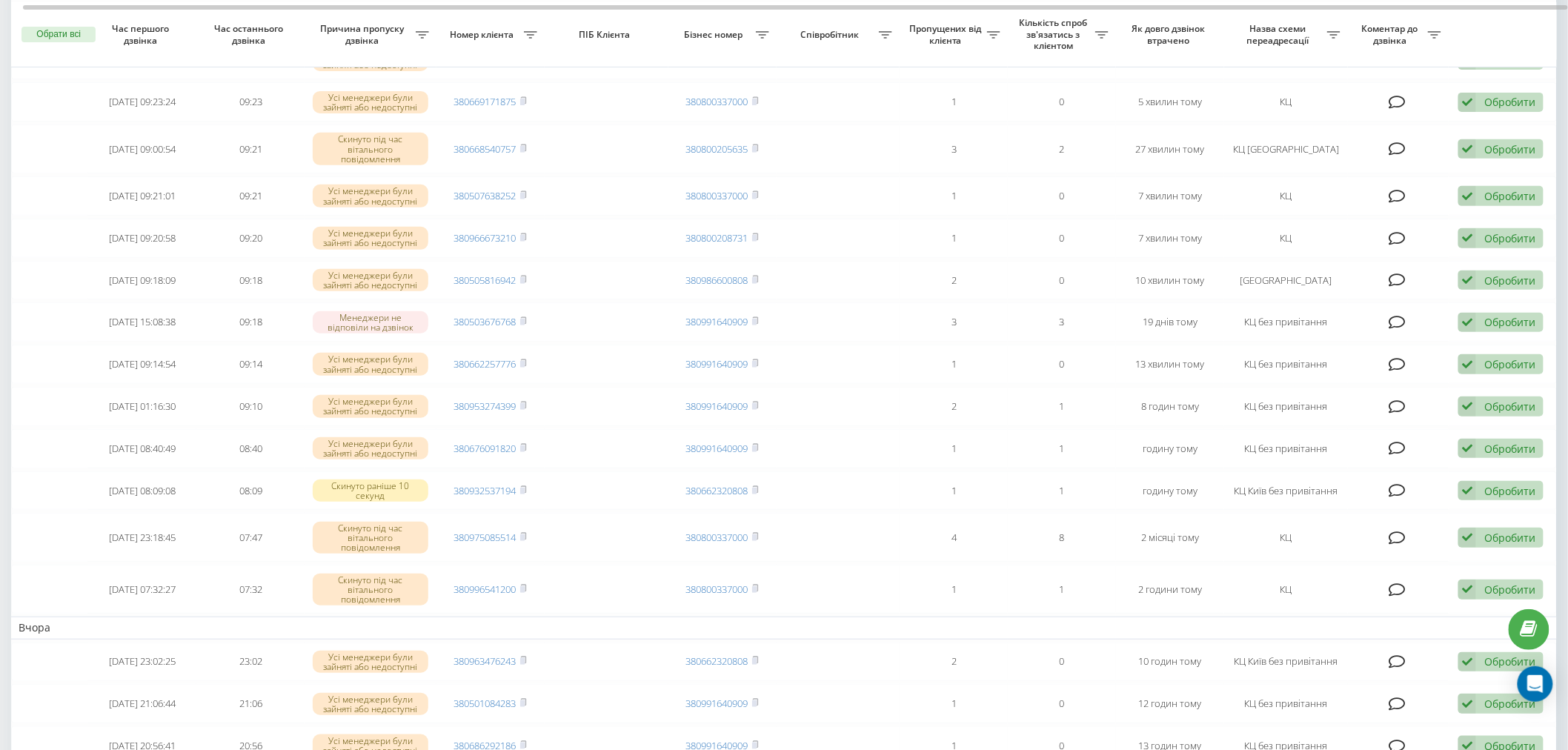
click at [627, 627] on td "Вчора" at bounding box center [784, 628] width 1546 height 22
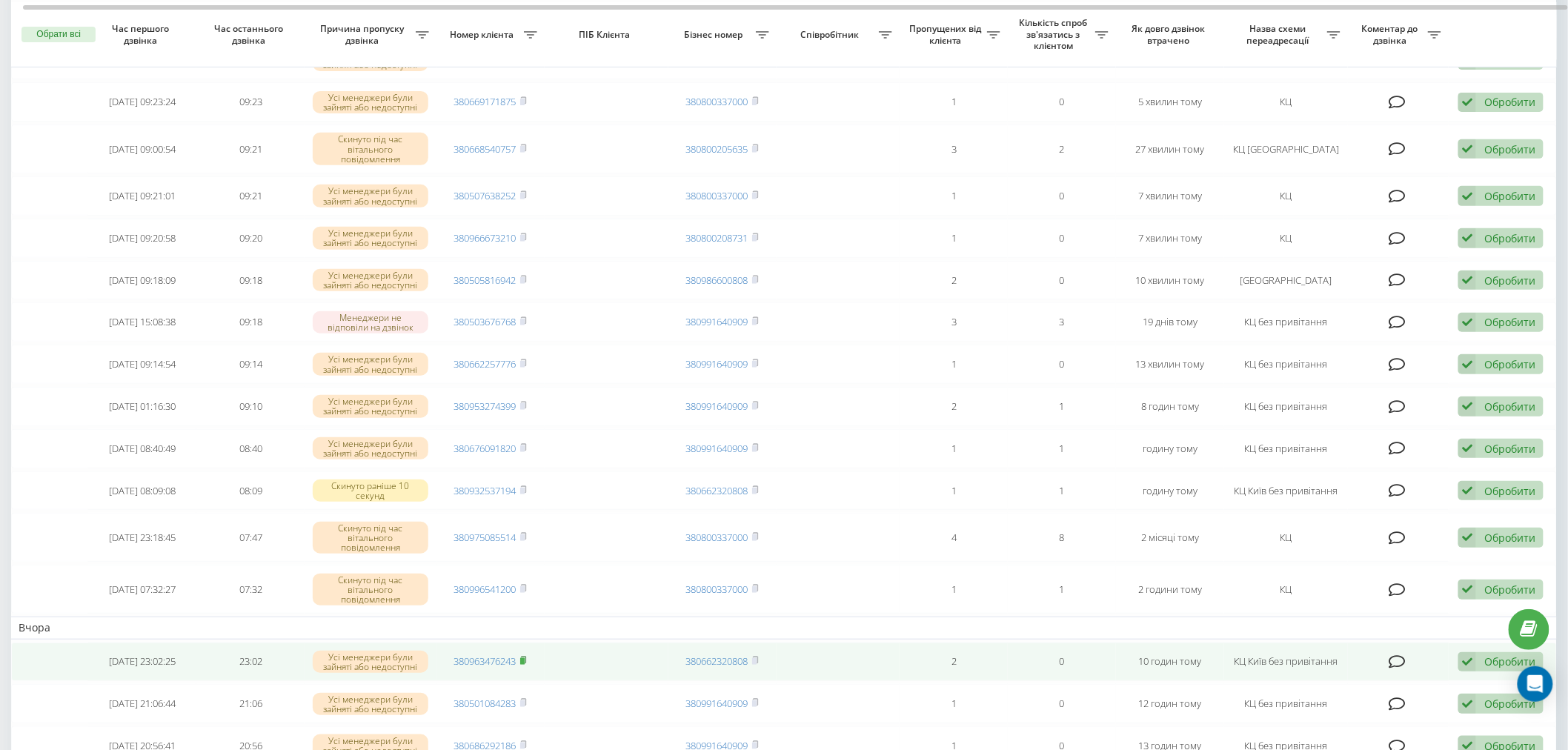
click at [524, 659] on rect at bounding box center [522, 662] width 4 height 7
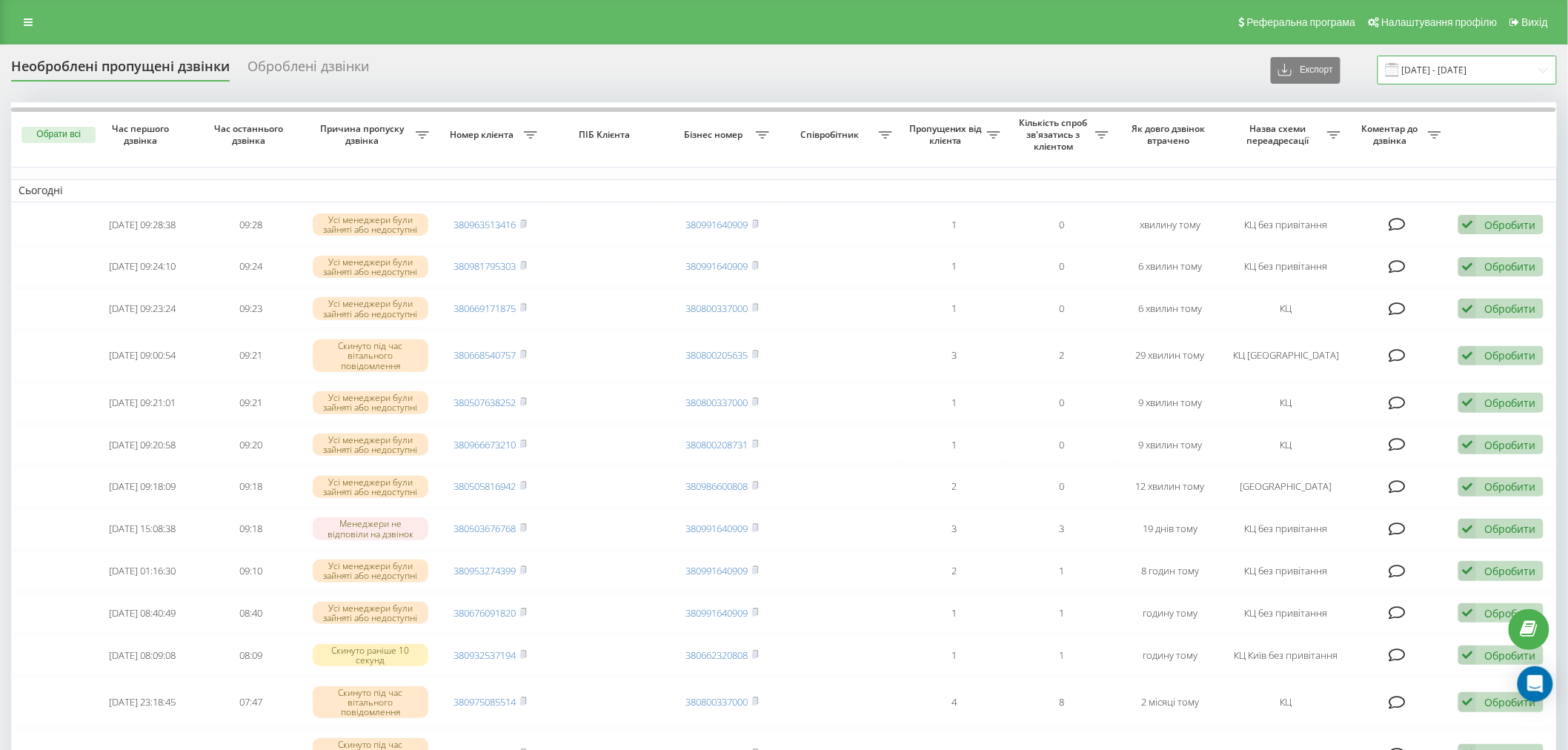
click at [1438, 64] on input "21.09.2025 - 22.09.2025" at bounding box center [1468, 70] width 179 height 29
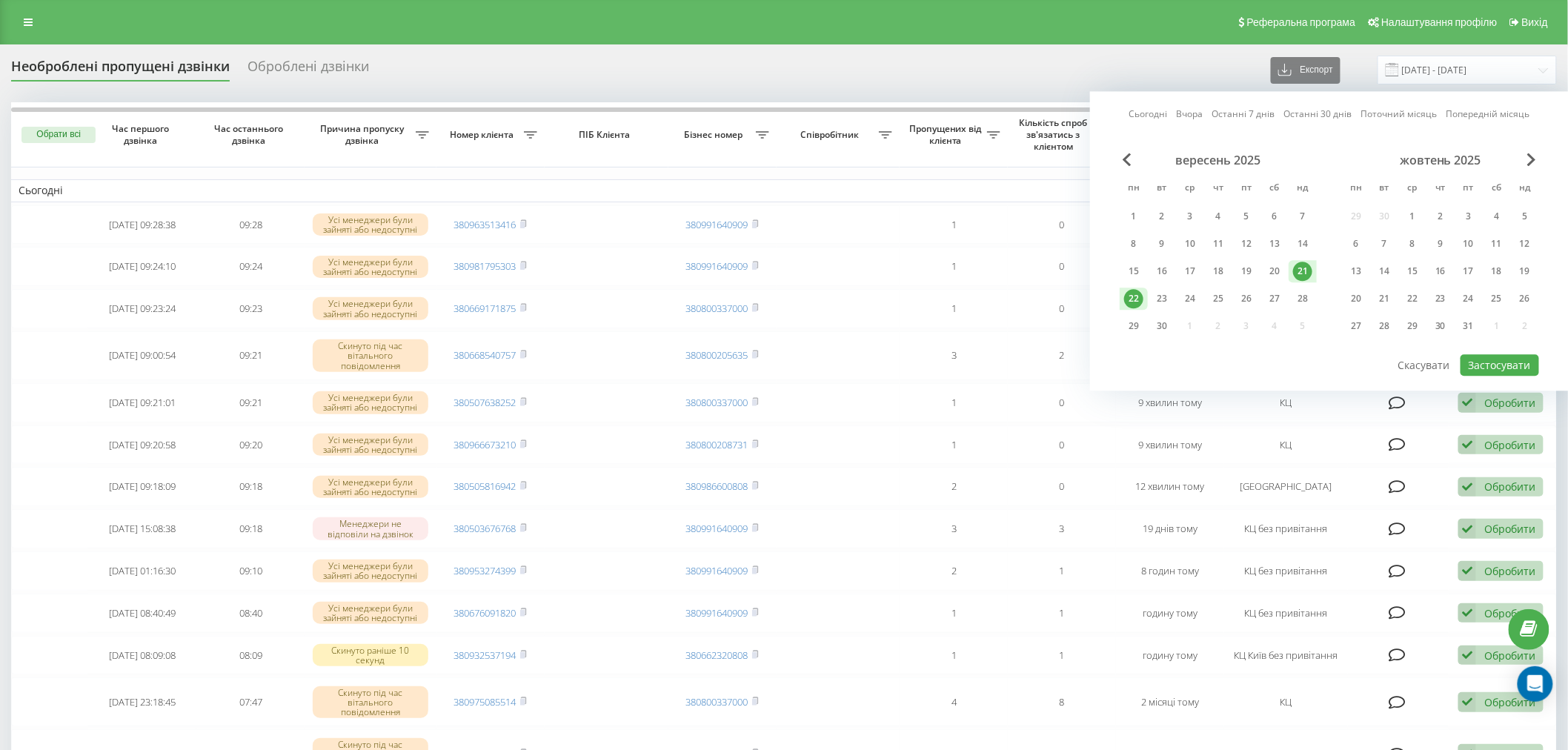
click at [1134, 295] on div "22" at bounding box center [1134, 299] width 20 height 20
click at [1521, 359] on button "Застосувати" at bounding box center [1500, 365] width 79 height 21
type input "[DATE] - [DATE]"
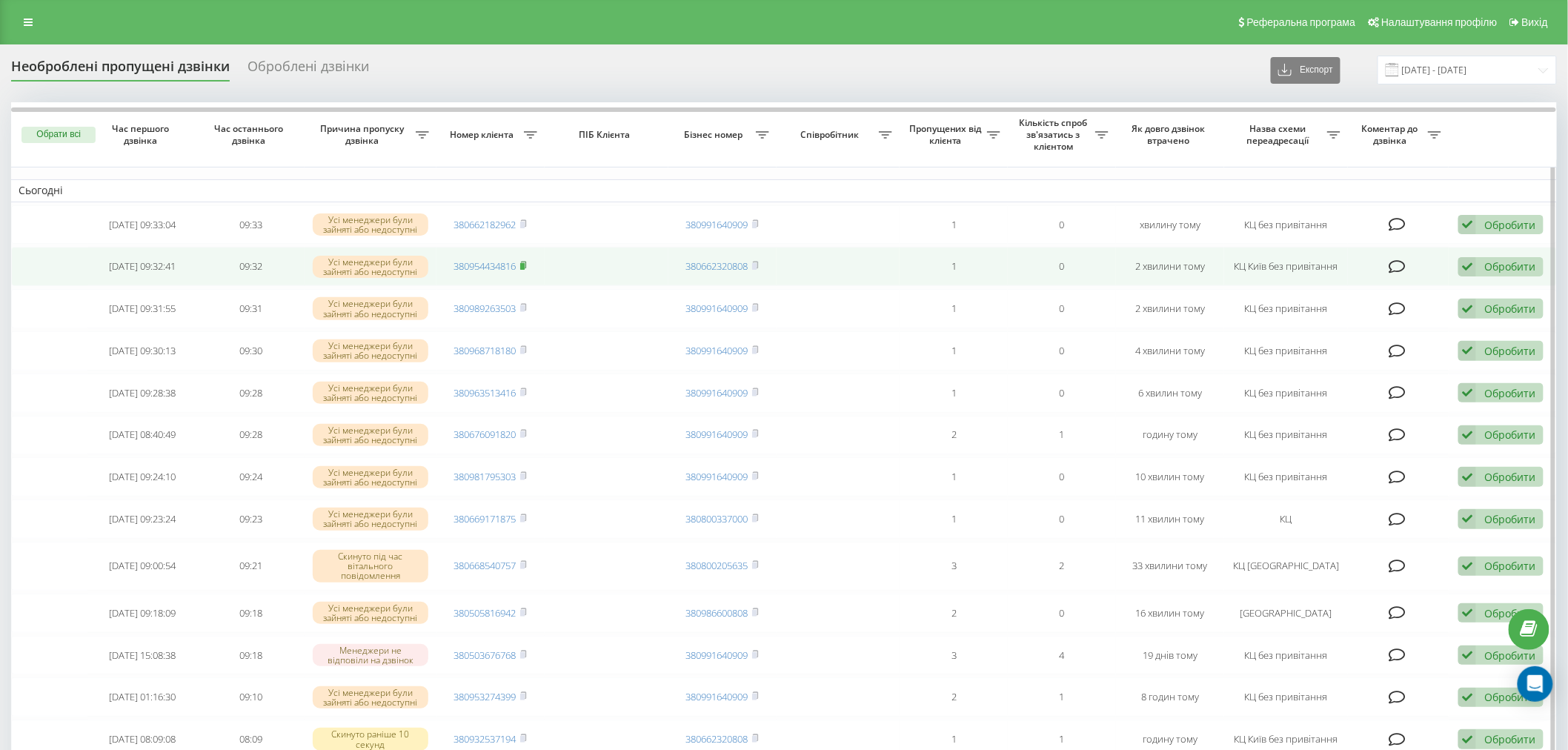
click at [527, 267] on icon at bounding box center [524, 265] width 7 height 9
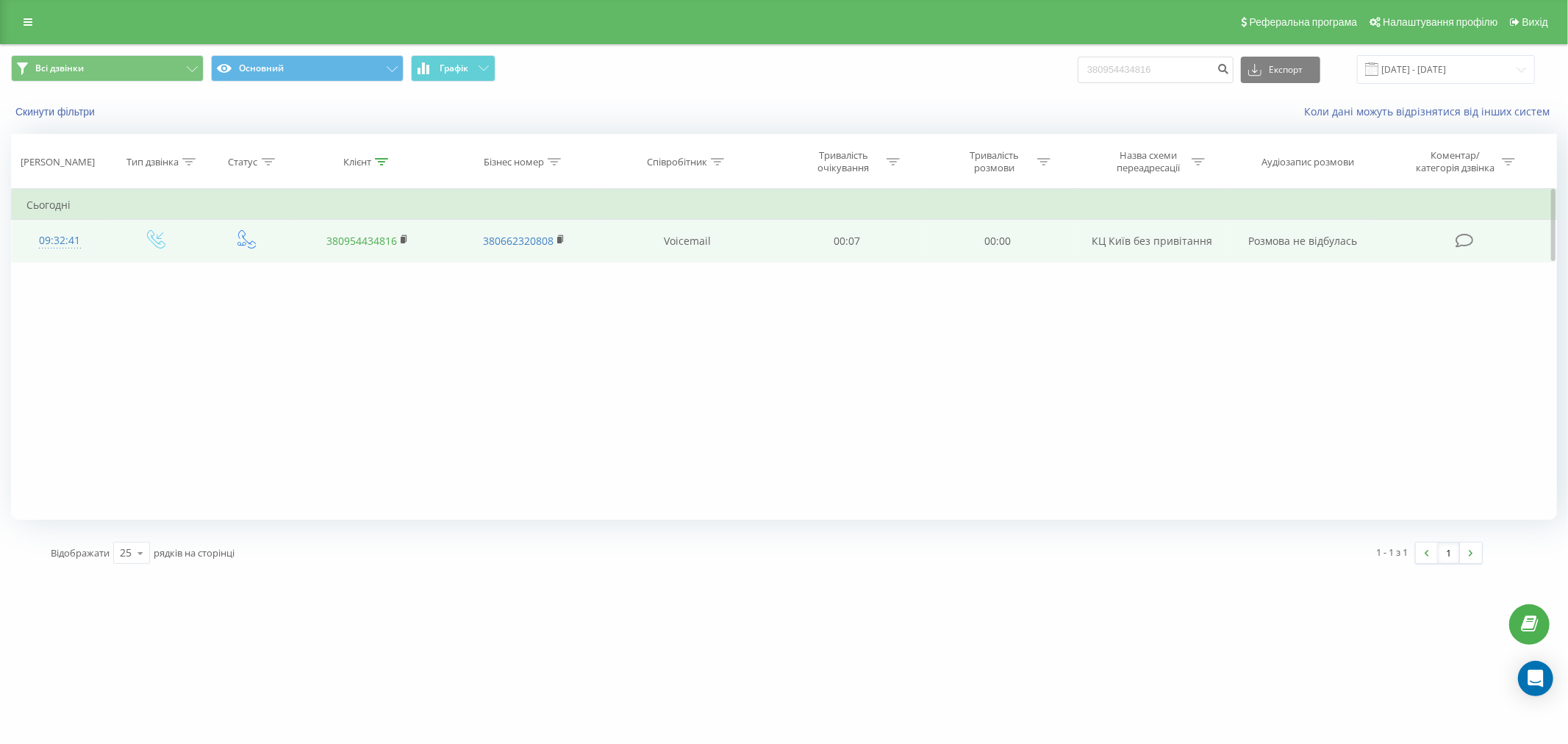
click at [382, 245] on link "380954434816" at bounding box center [362, 241] width 70 height 14
click at [405, 237] on rect at bounding box center [402, 240] width 4 height 7
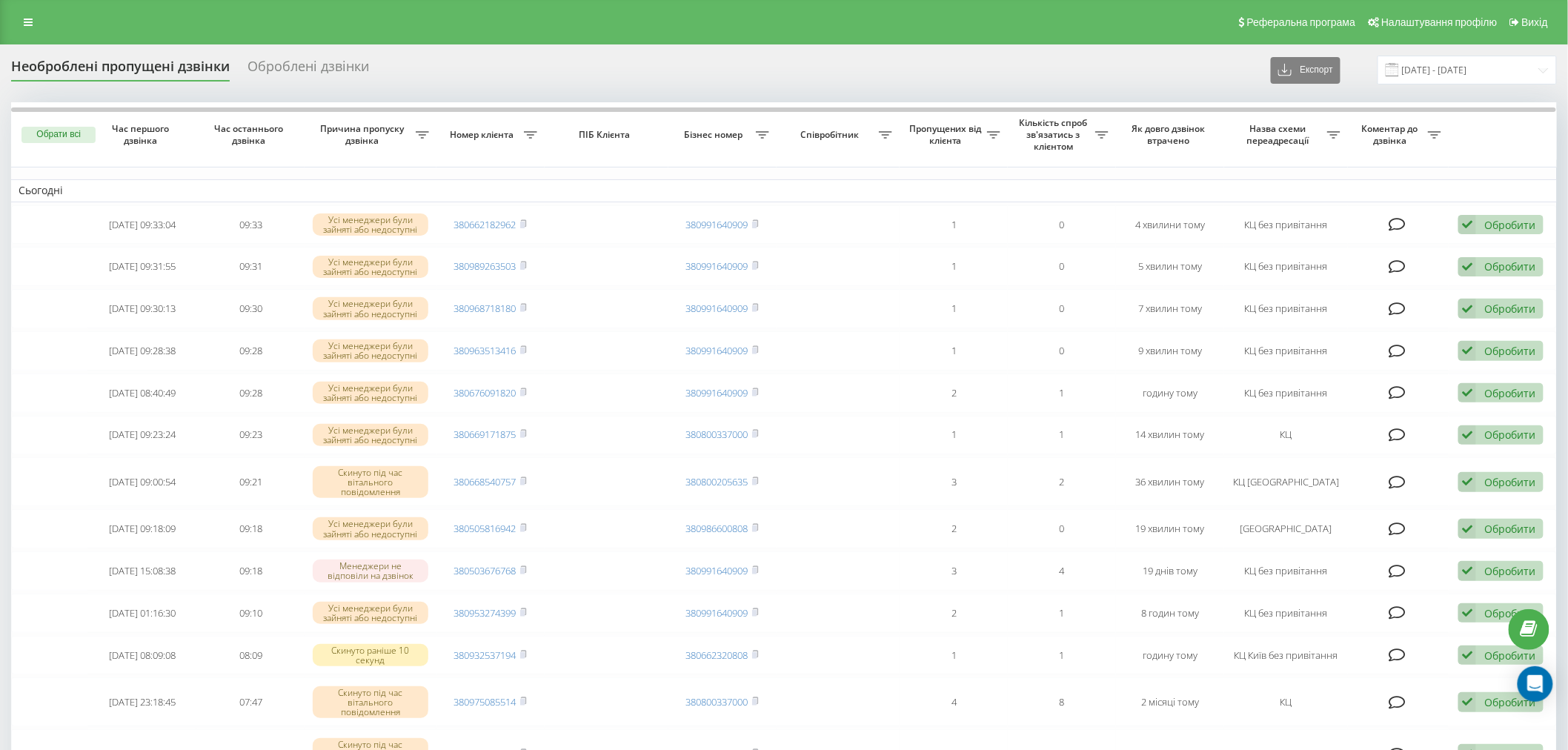
click at [186, 13] on div "Реферальна програма Налаштування профілю Вихід" at bounding box center [784, 22] width 1568 height 44
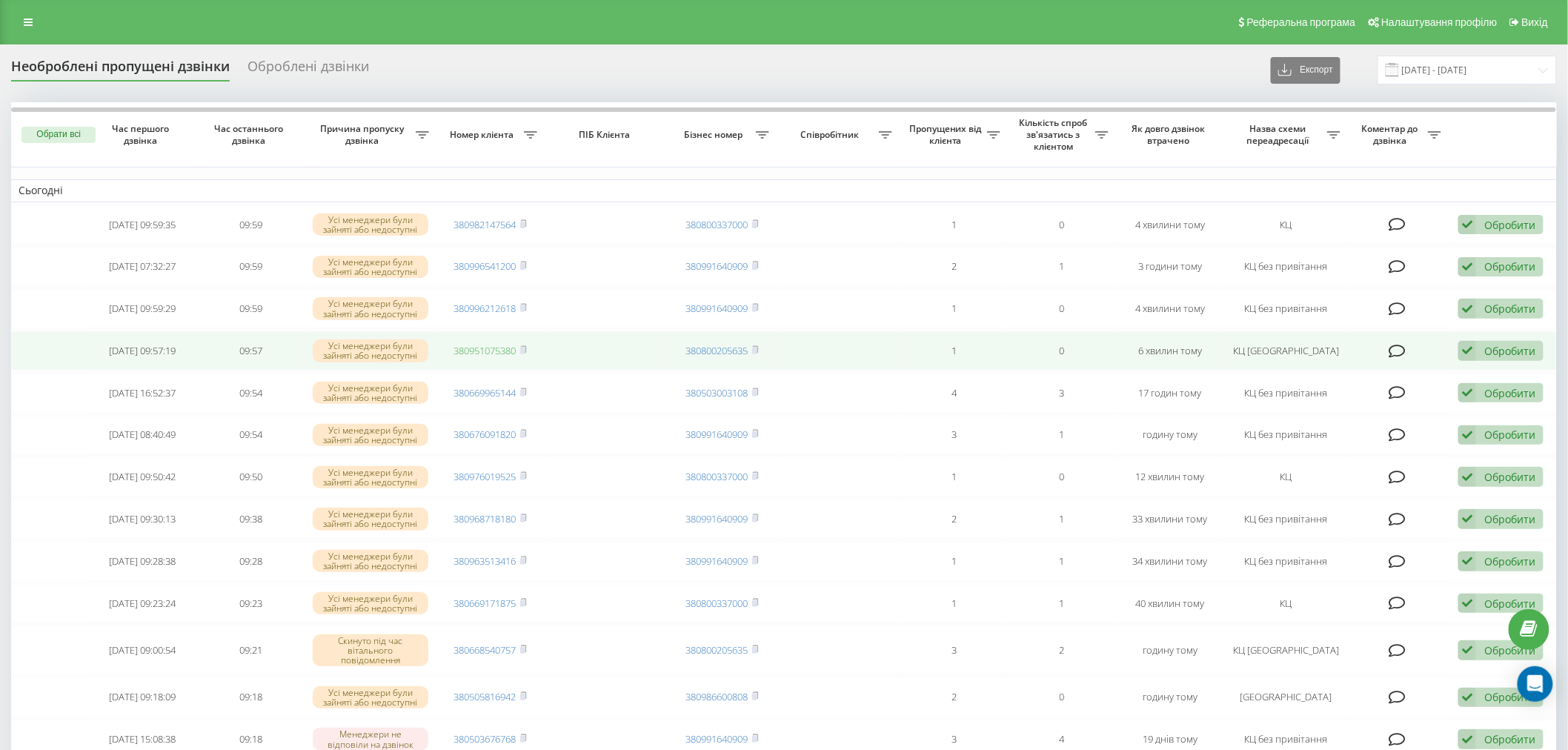
click at [497, 349] on link "380951075380" at bounding box center [485, 351] width 62 height 13
click at [524, 349] on rect at bounding box center [522, 351] width 4 height 7
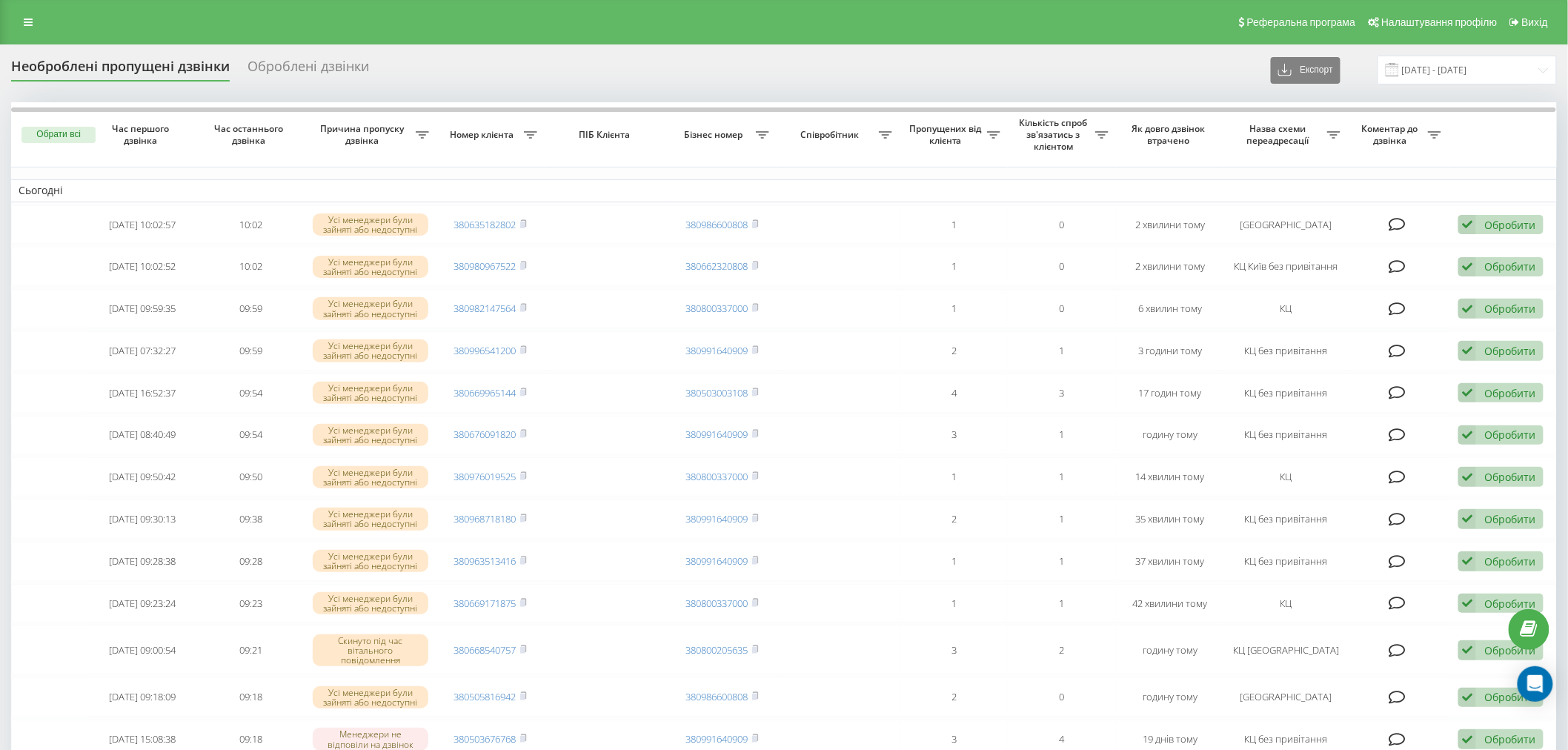
click at [631, 75] on div "Необроблені пропущені дзвінки Оброблені дзвінки Експорт .csv .xlsx 22.09.2025 -…" at bounding box center [784, 70] width 1546 height 29
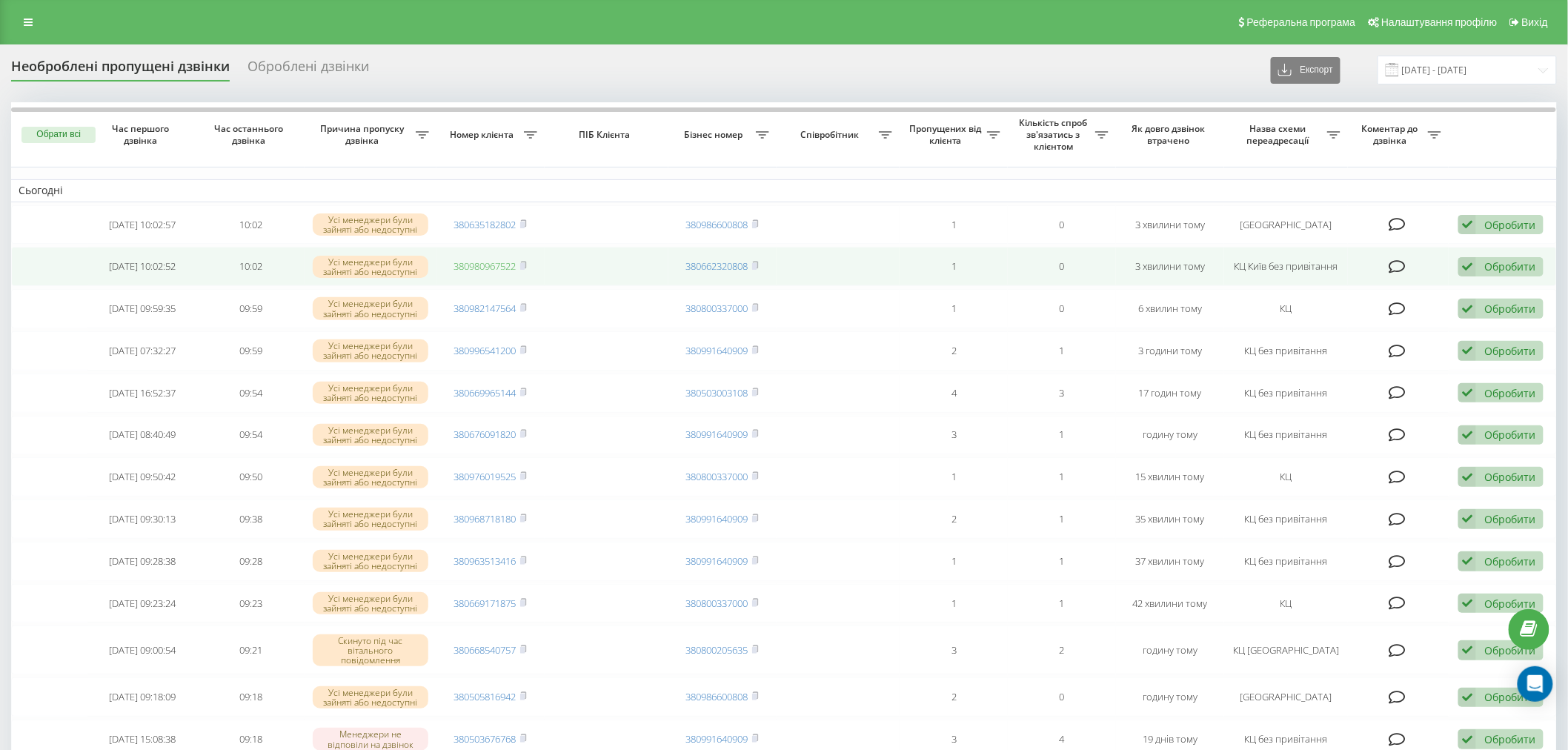
click at [501, 264] on link "380980967522" at bounding box center [485, 265] width 62 height 13
click at [524, 262] on icon at bounding box center [524, 265] width 7 height 9
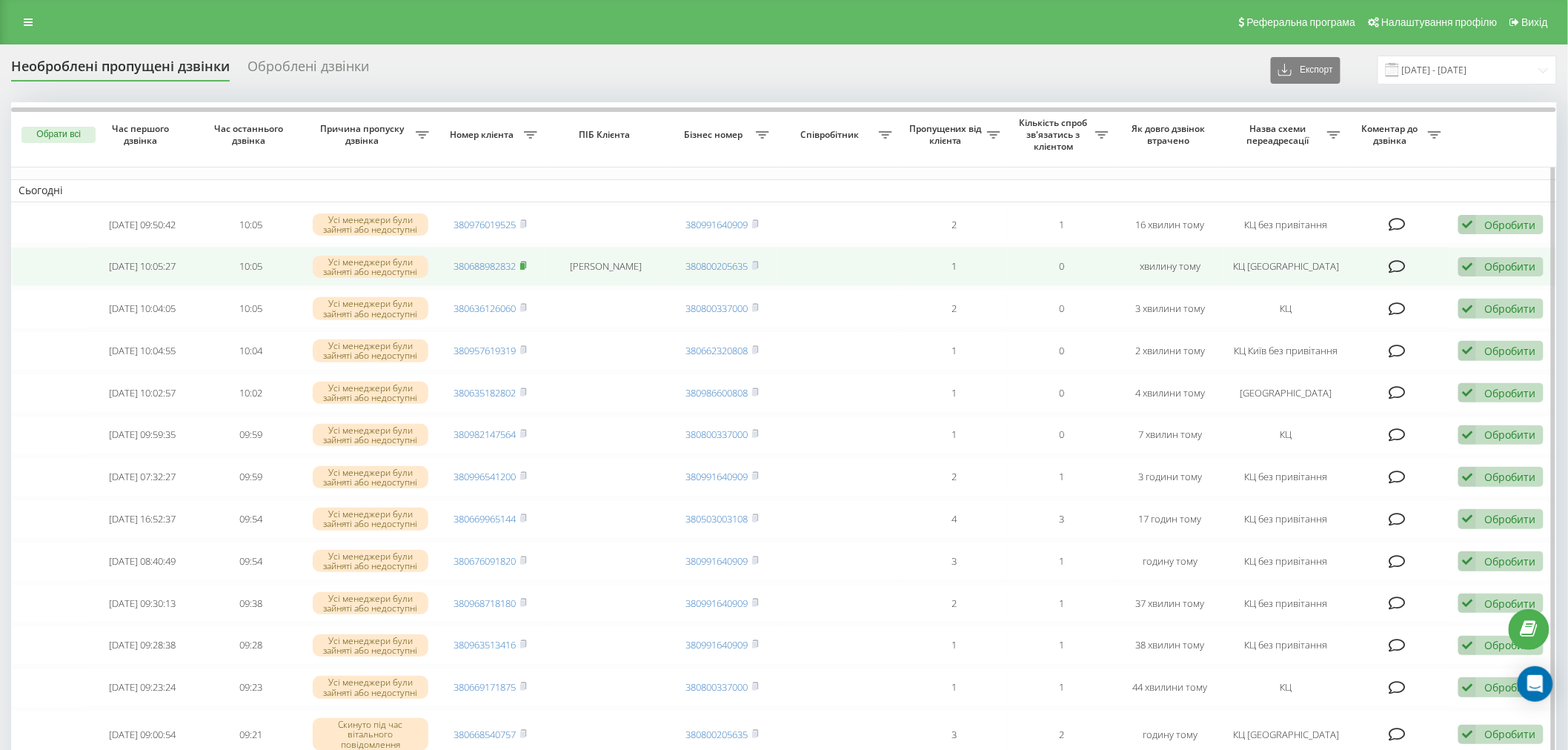
click at [524, 267] on rect at bounding box center [522, 266] width 4 height 7
click at [483, 267] on link "380688982832" at bounding box center [485, 265] width 62 height 13
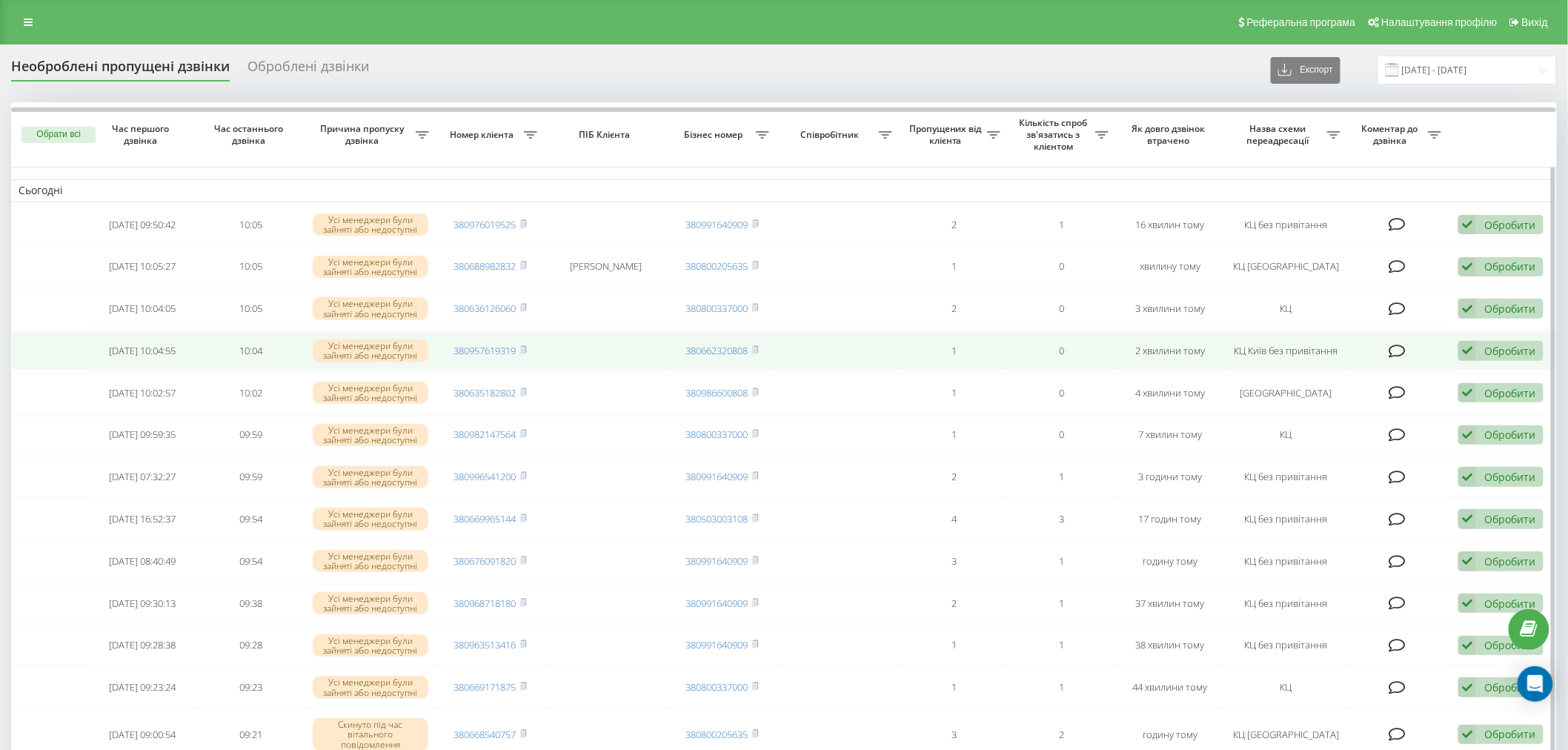
click at [508, 358] on td "380957619319" at bounding box center [491, 351] width 108 height 39
click at [497, 349] on link "380957619319" at bounding box center [485, 351] width 62 height 13
click at [526, 346] on icon at bounding box center [524, 350] width 5 height 7
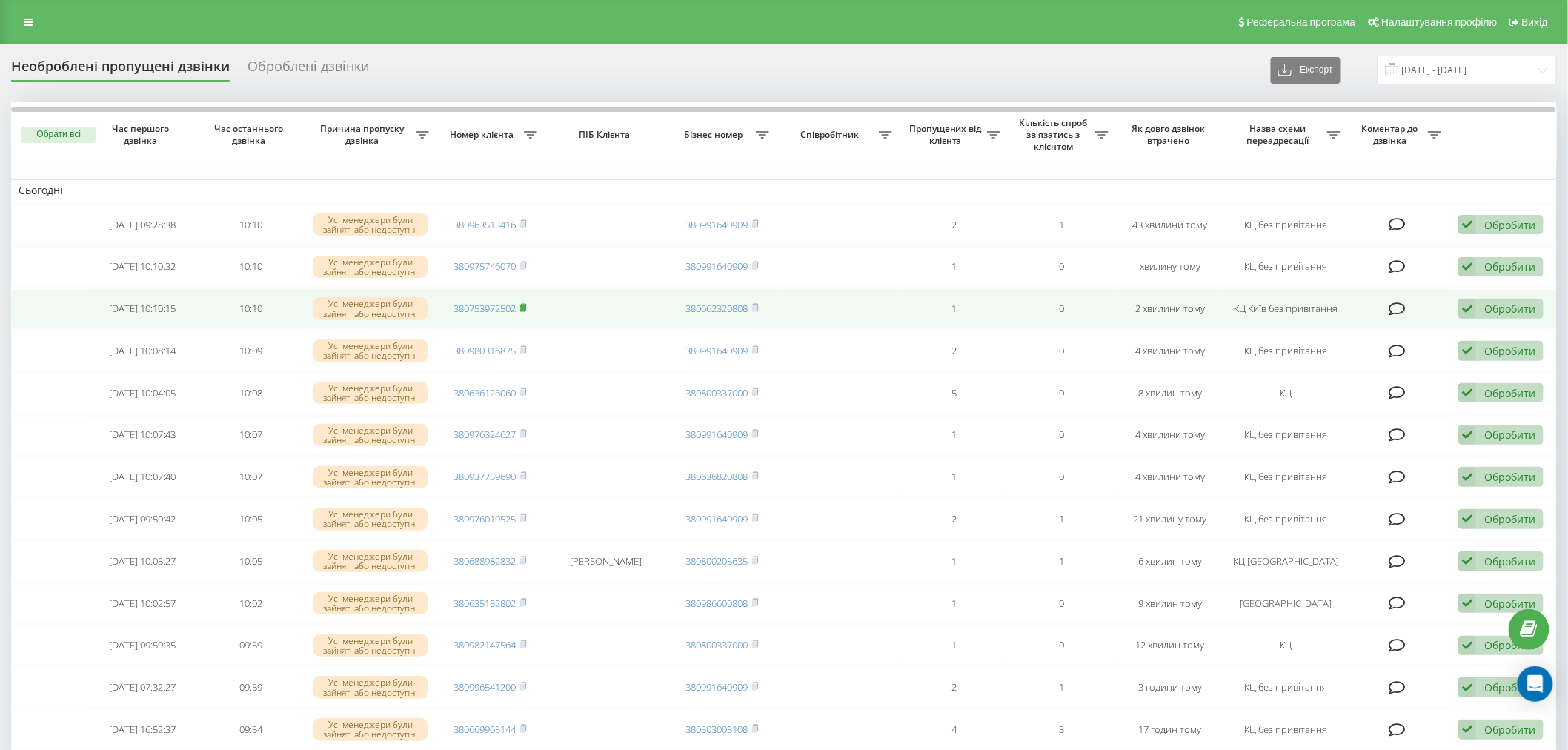
click at [526, 304] on icon at bounding box center [524, 308] width 7 height 9
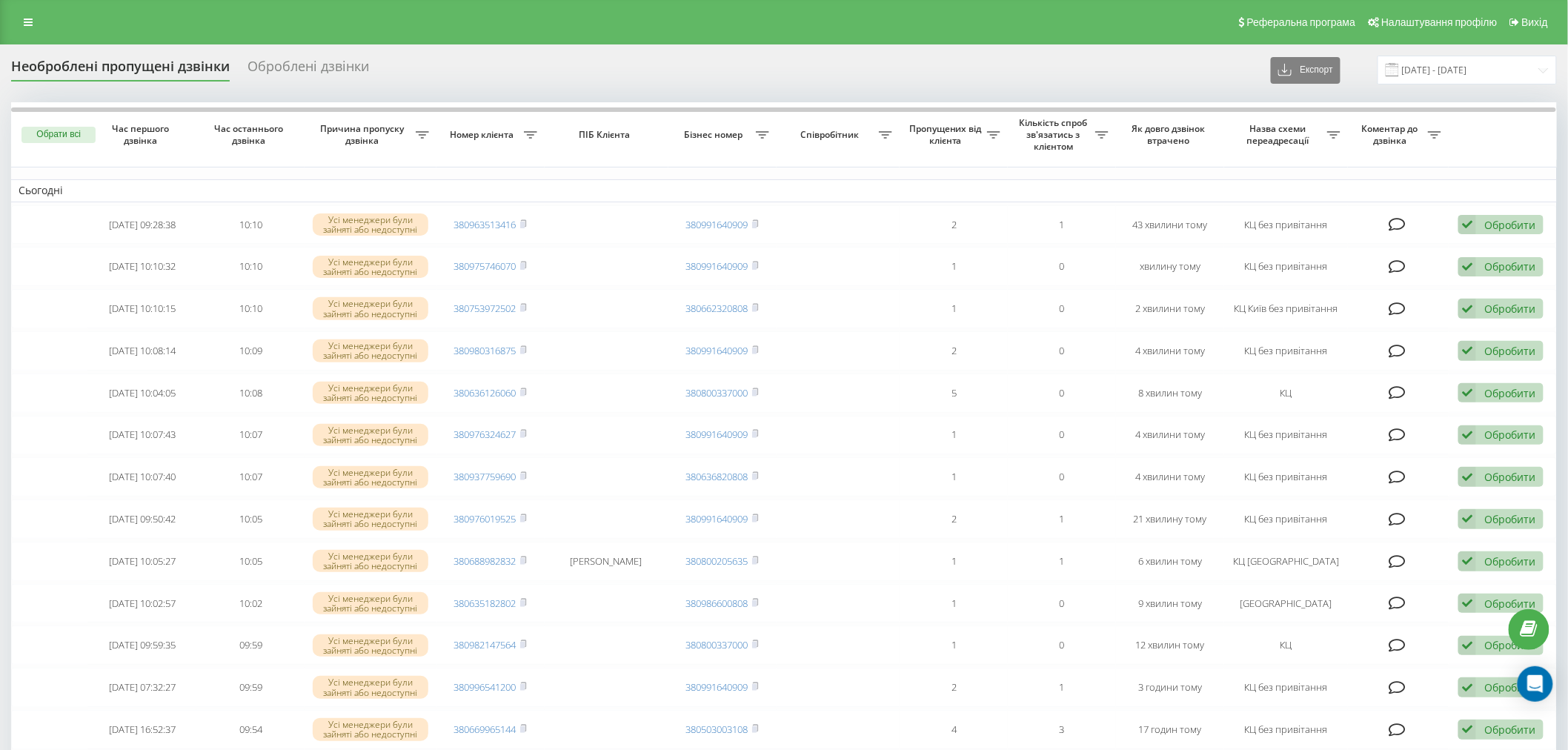
click at [515, 58] on div "Необроблені пропущені дзвінки Оброблені дзвінки Експорт .csv .xlsx [DATE] - [DA…" at bounding box center [784, 70] width 1546 height 29
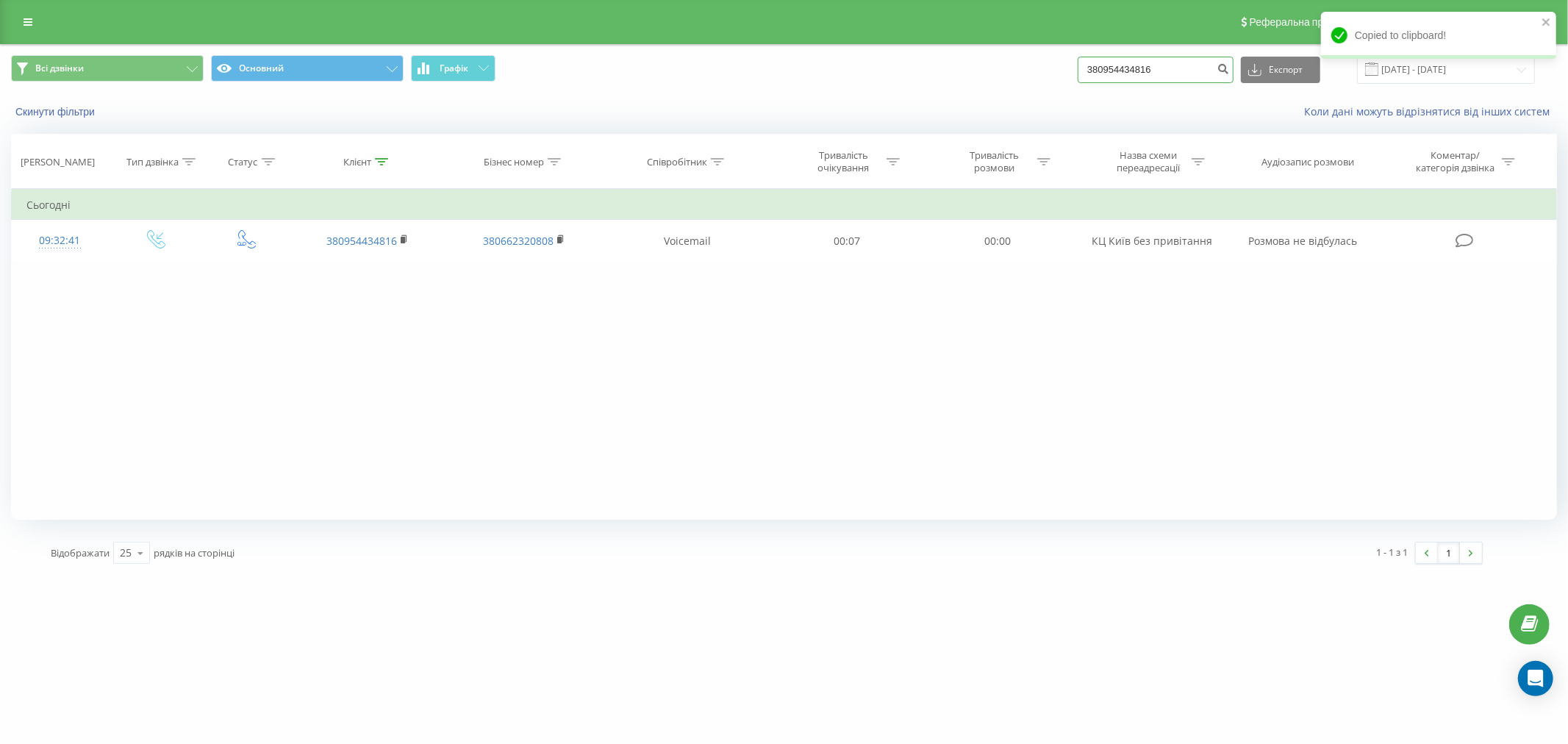
click at [1195, 61] on input "380954434816" at bounding box center [1155, 70] width 156 height 26
paste input "753972502"
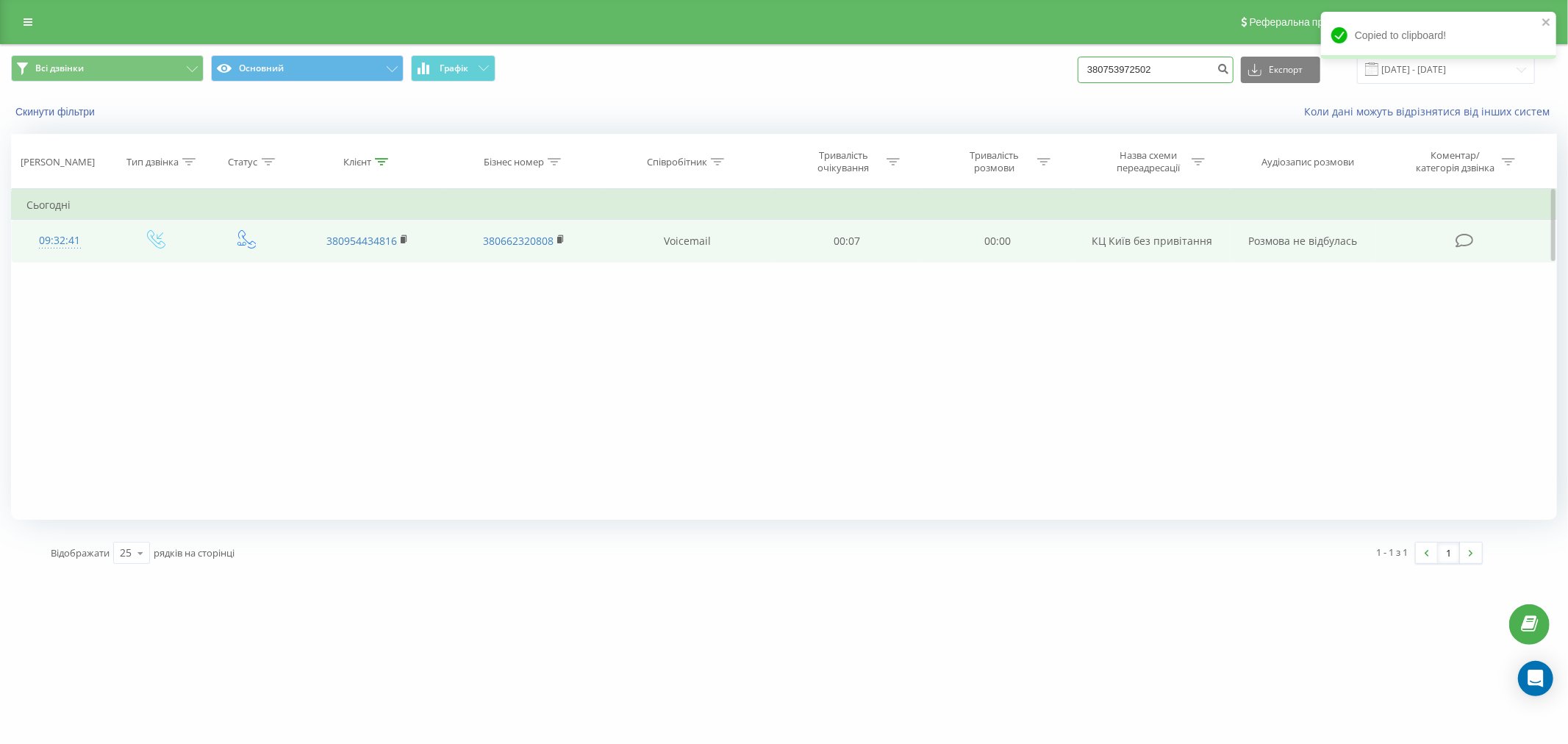
type input "380753972502"
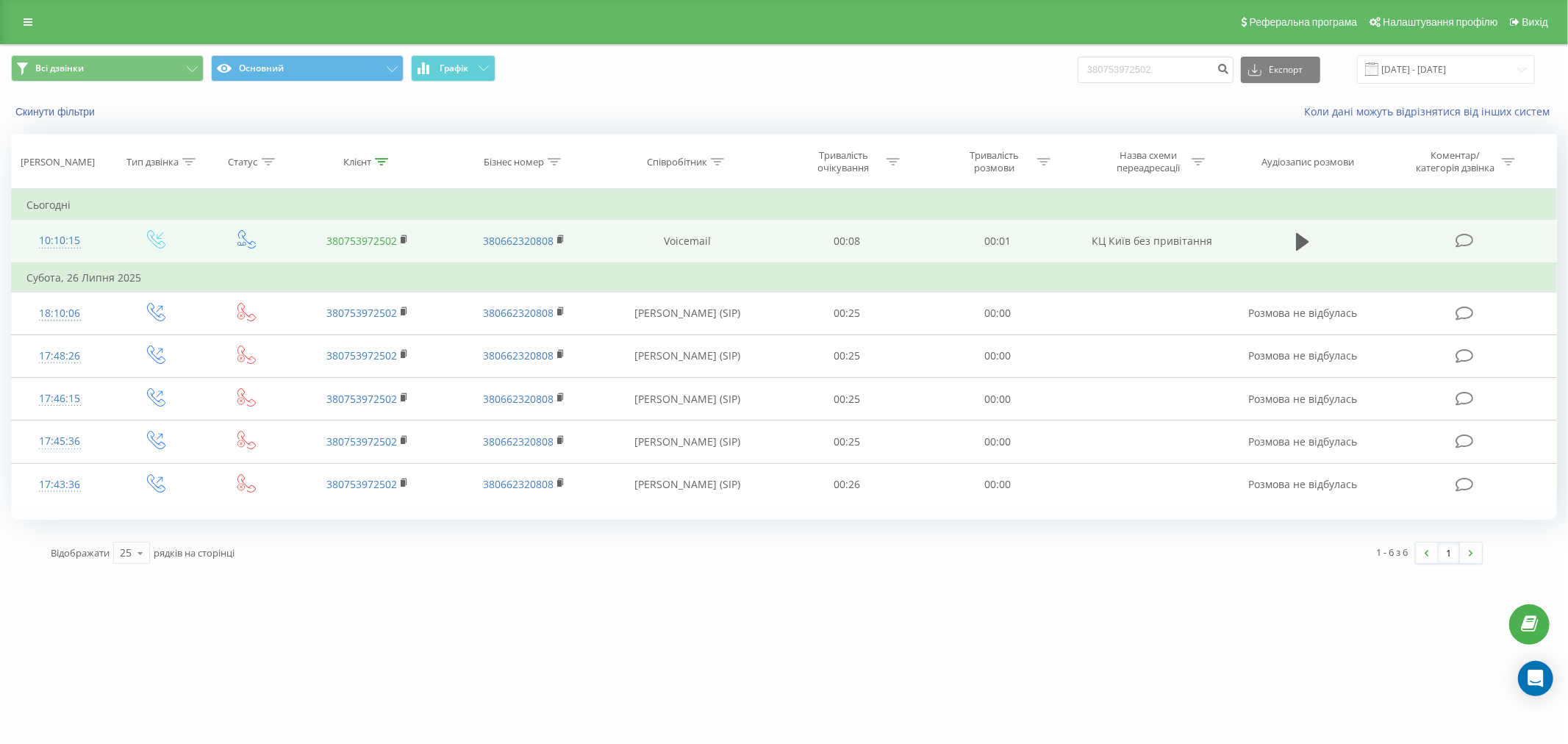
click at [350, 237] on link "380753972502" at bounding box center [362, 241] width 70 height 14
click at [404, 240] on rect at bounding box center [402, 240] width 4 height 7
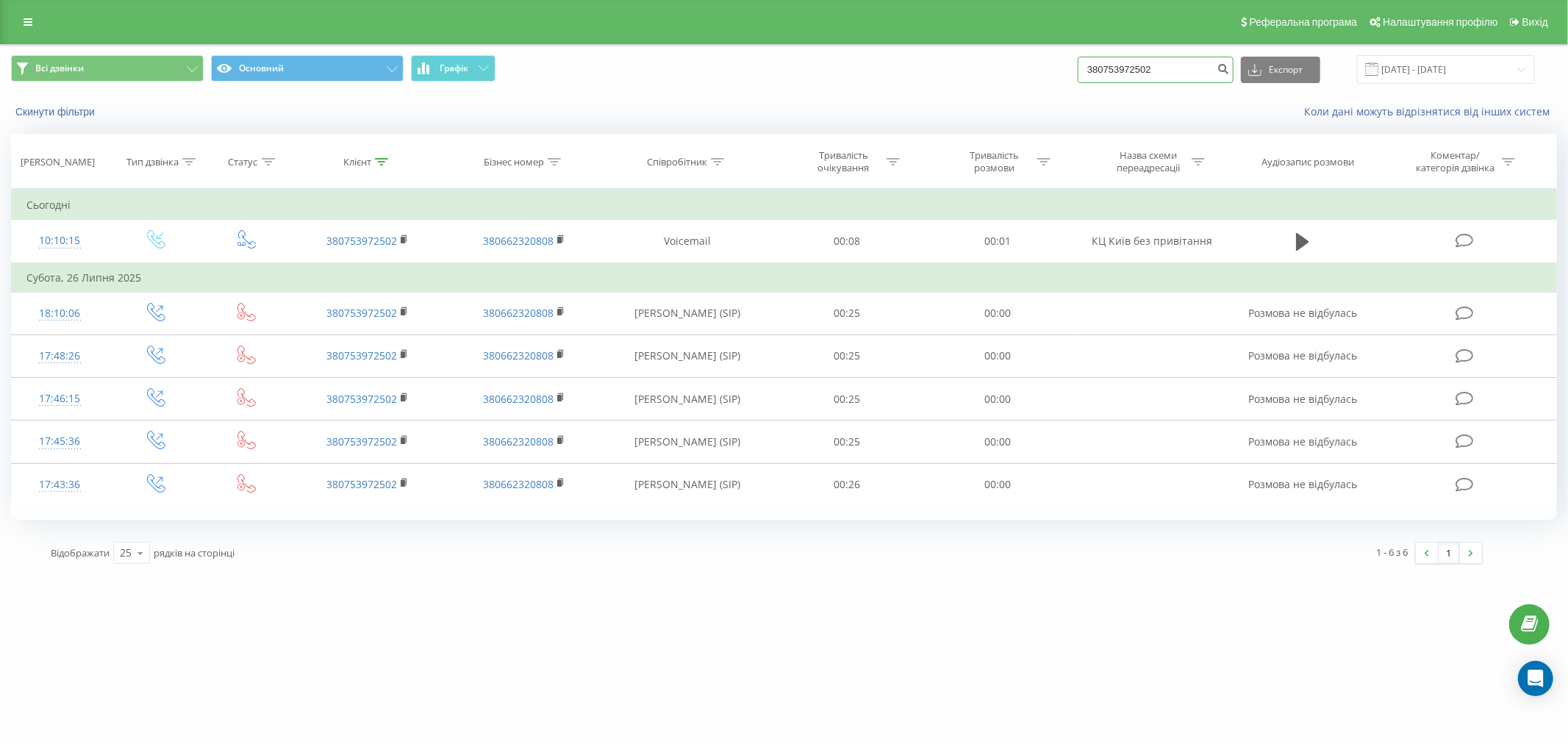
click at [1167, 70] on input "380753972502" at bounding box center [1155, 70] width 156 height 26
paste input "0502074107"
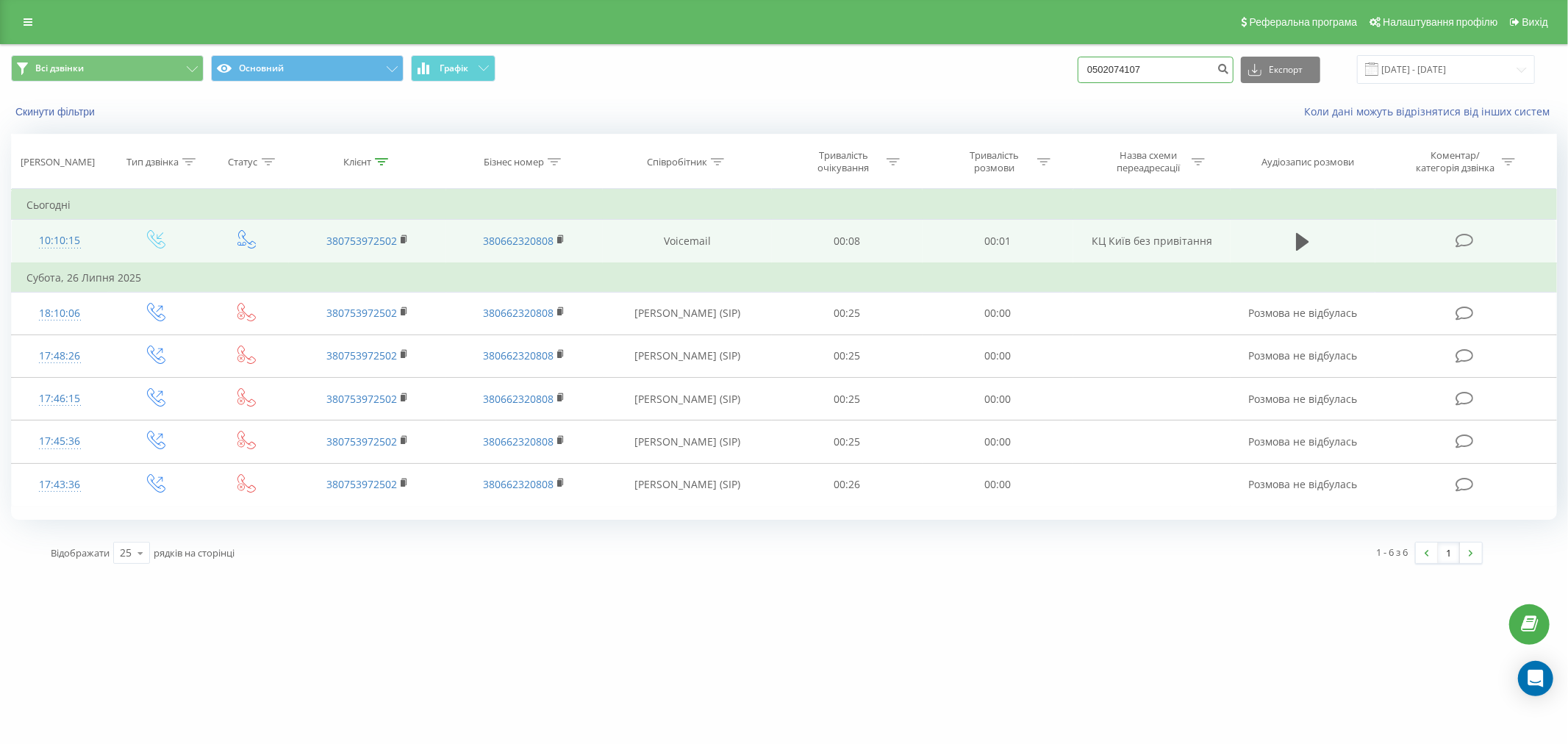
type input "0502074107"
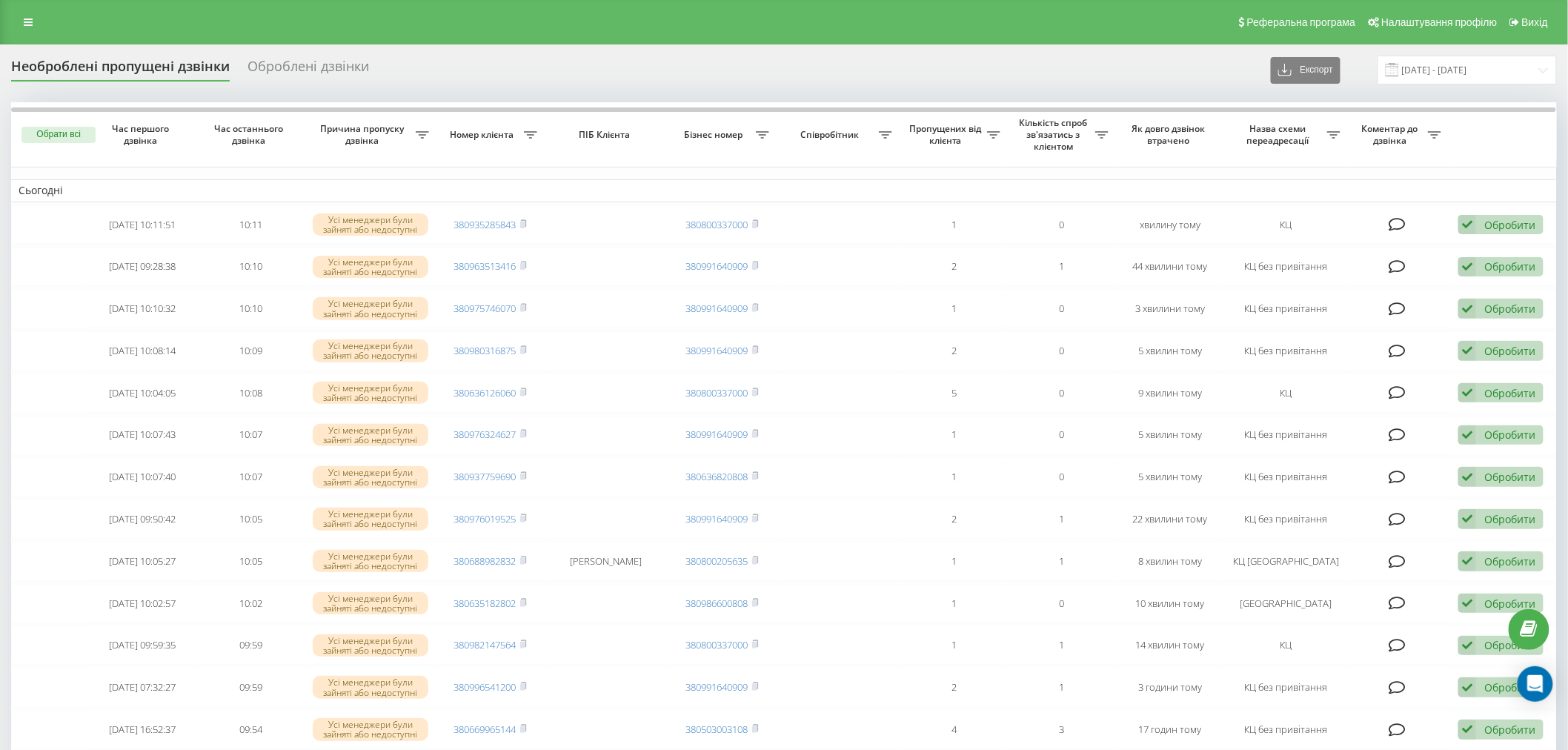
drag, startPoint x: 191, startPoint y: 34, endPoint x: 169, endPoint y: 18, distance: 27.2
click at [191, 34] on div "Реферальна програма Налаштування профілю Вихід" at bounding box center [784, 22] width 1568 height 44
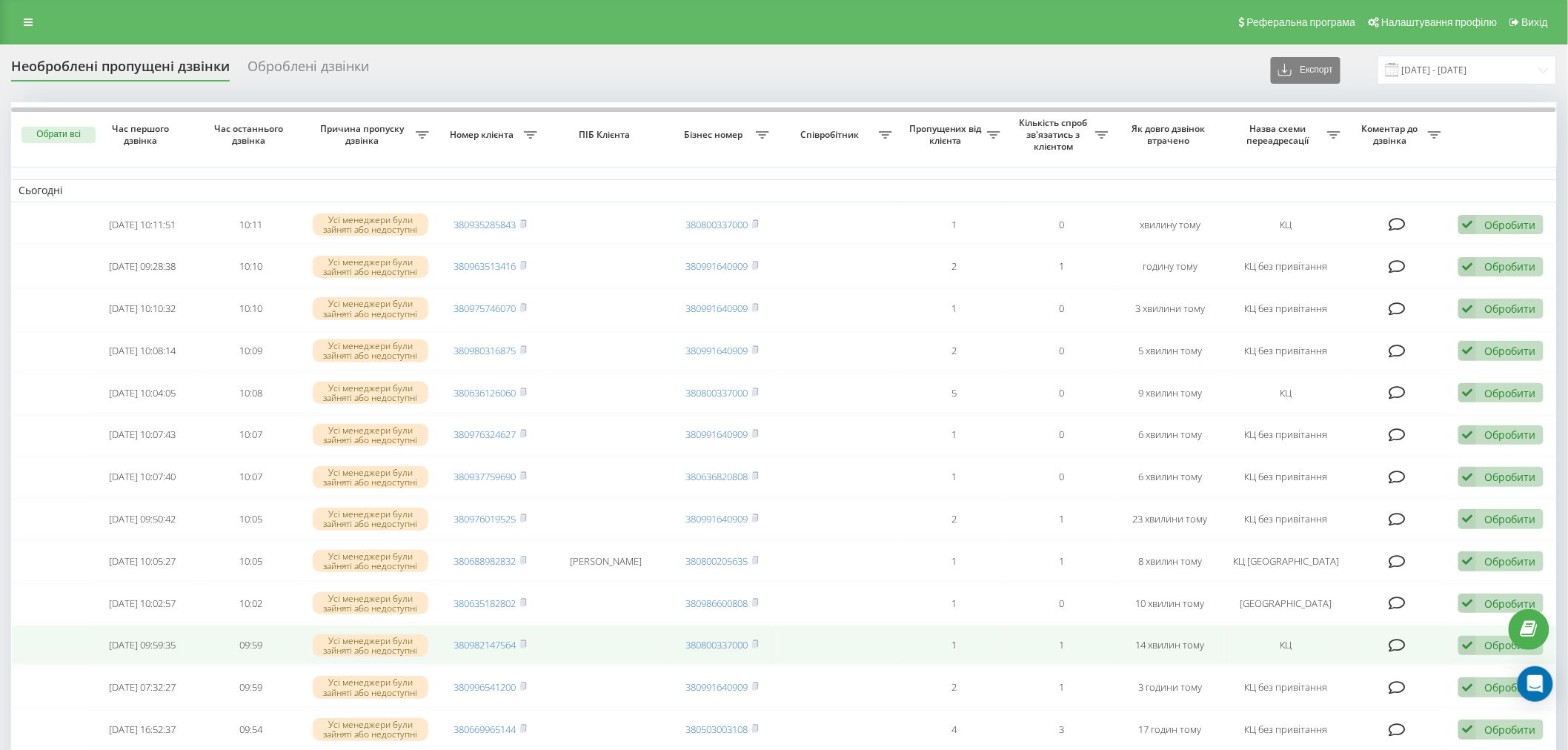
click at [620, 647] on td at bounding box center [606, 645] width 123 height 39
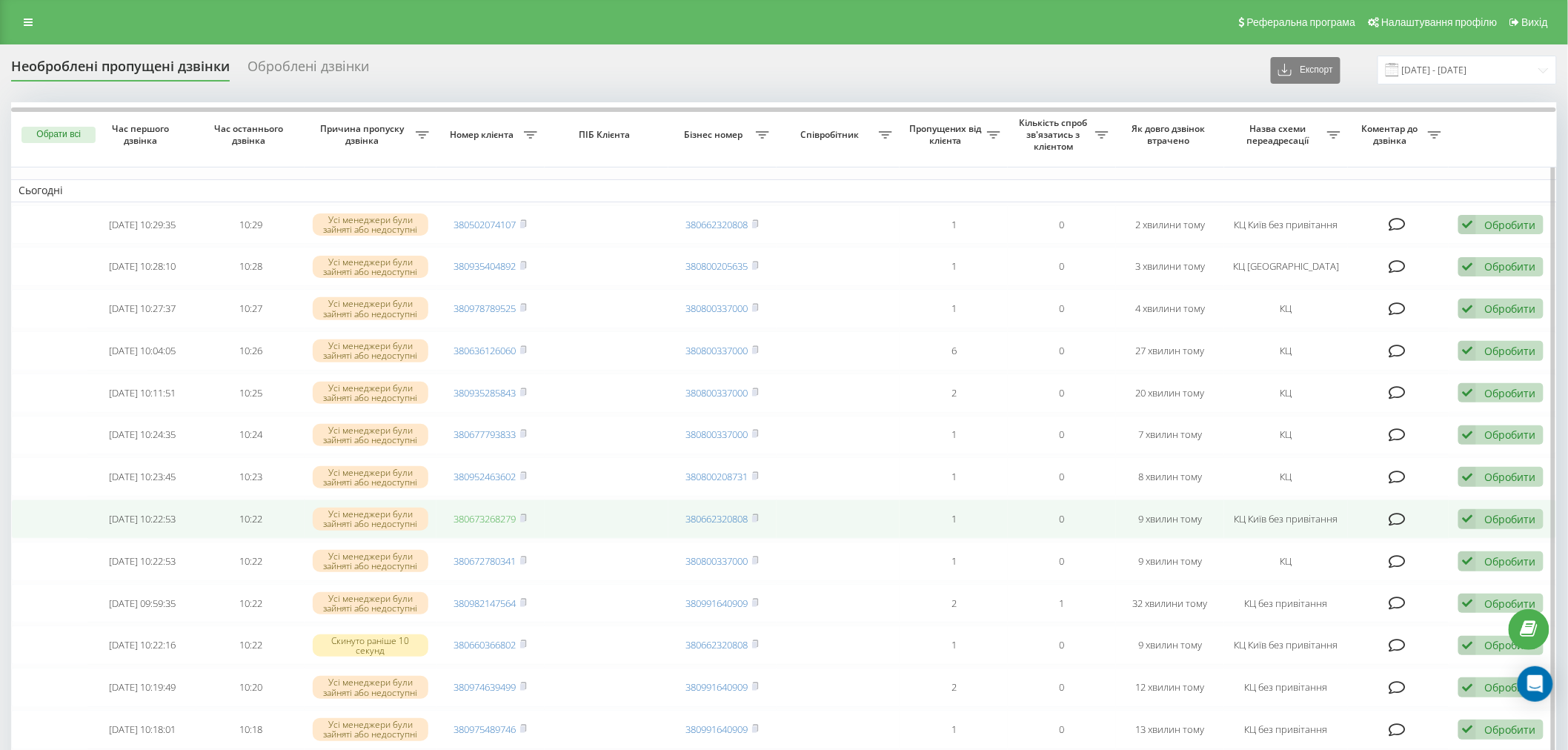
click at [501, 515] on link "380673268279" at bounding box center [485, 518] width 62 height 13
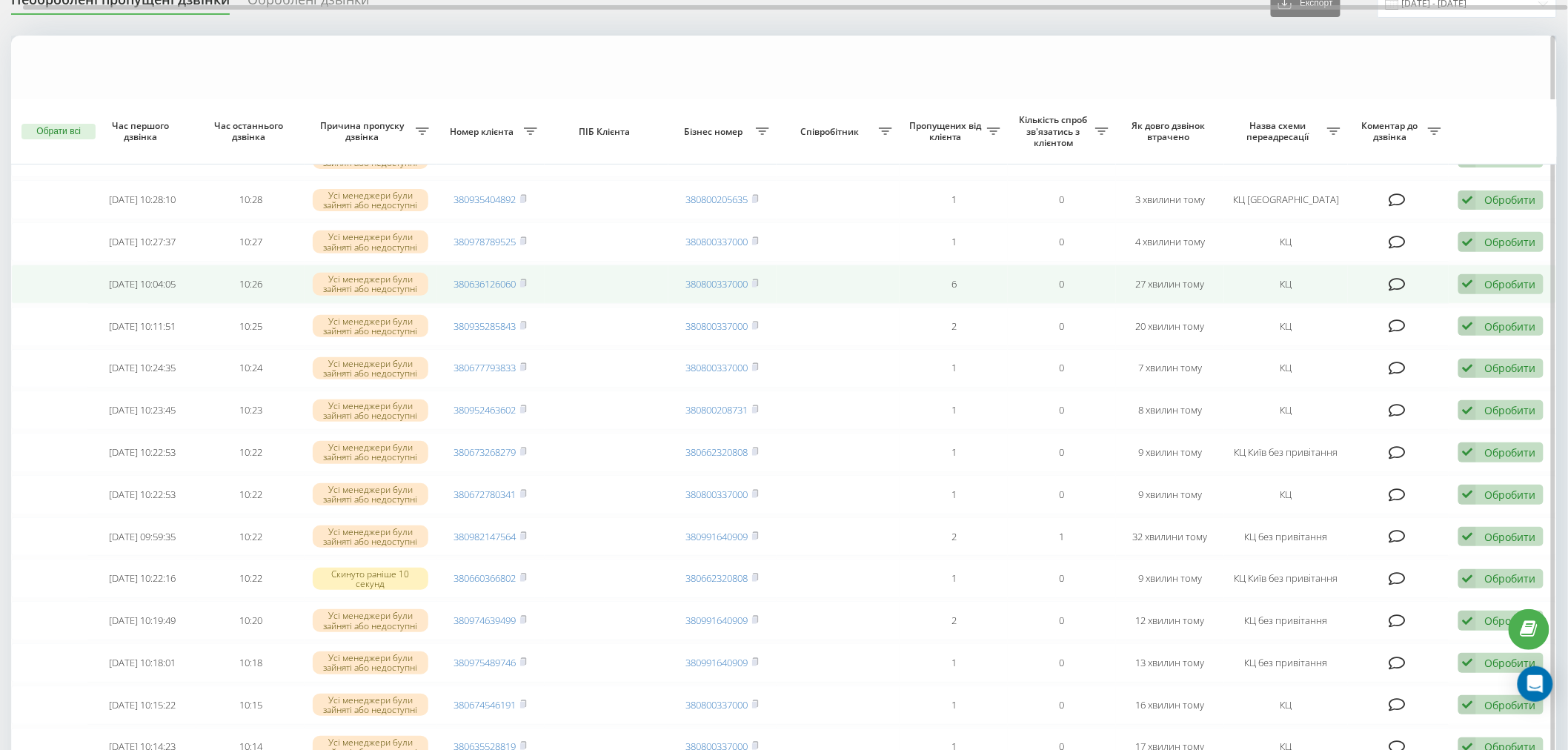
scroll to position [164, 0]
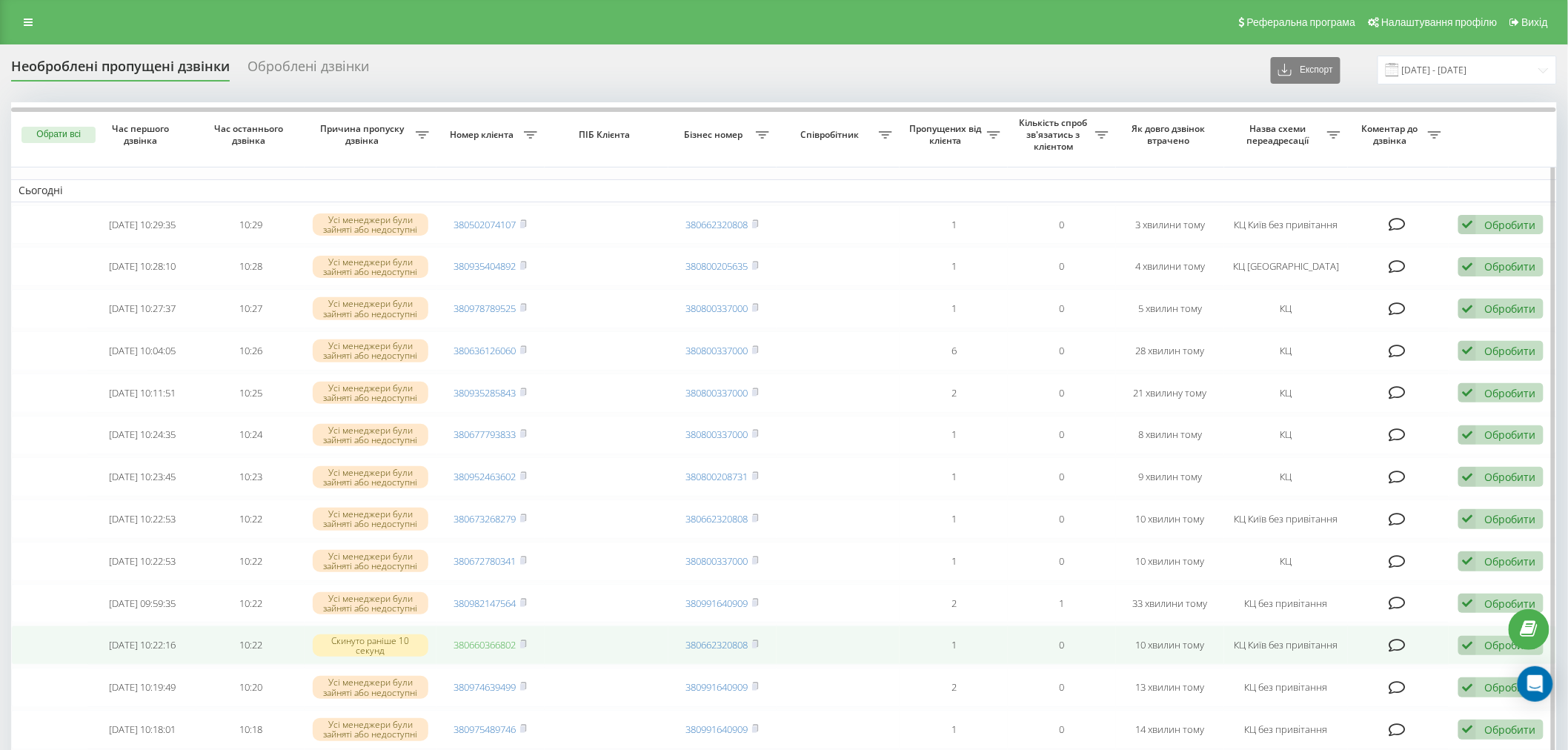
click at [463, 641] on link "380660366802" at bounding box center [485, 644] width 62 height 13
click at [526, 640] on icon at bounding box center [524, 644] width 7 height 9
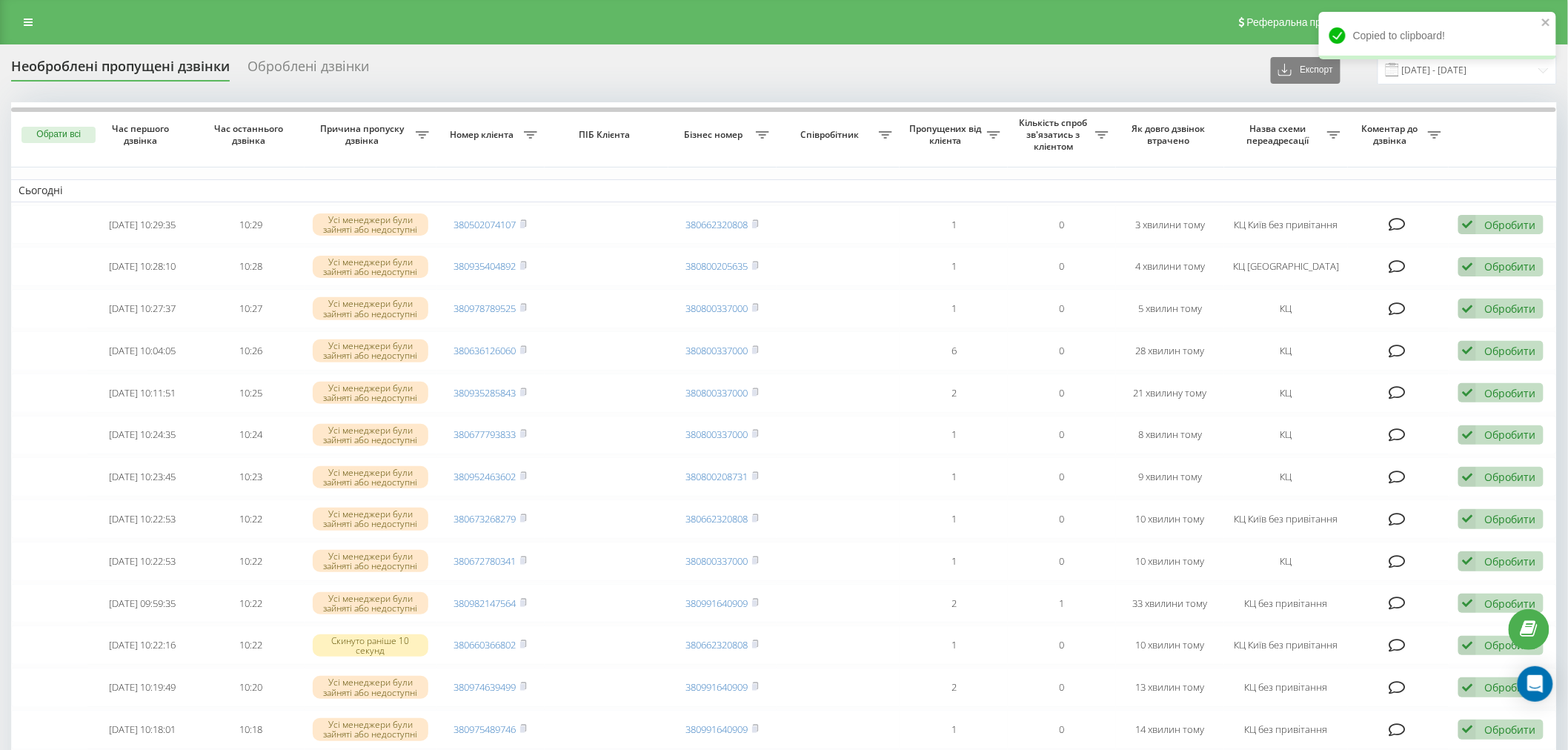
drag, startPoint x: 1046, startPoint y: 26, endPoint x: 947, endPoint y: 0, distance: 102.4
click at [1046, 26] on div "Реферальна програма Налаштування профілю Вихід" at bounding box center [784, 22] width 1568 height 44
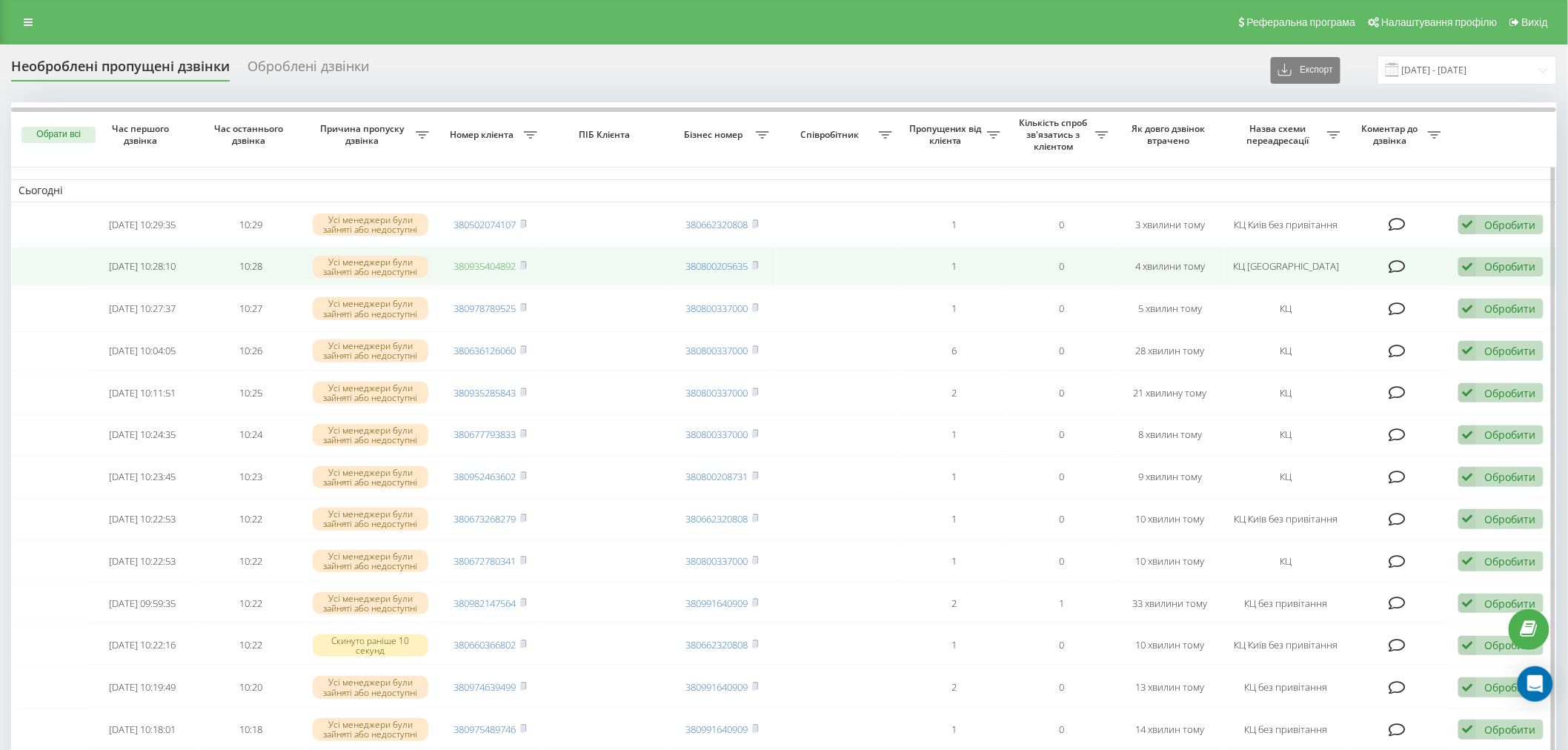
click at [511, 263] on link "380935404892" at bounding box center [485, 265] width 62 height 13
click at [526, 265] on icon at bounding box center [524, 265] width 5 height 7
click at [527, 263] on icon at bounding box center [524, 265] width 7 height 9
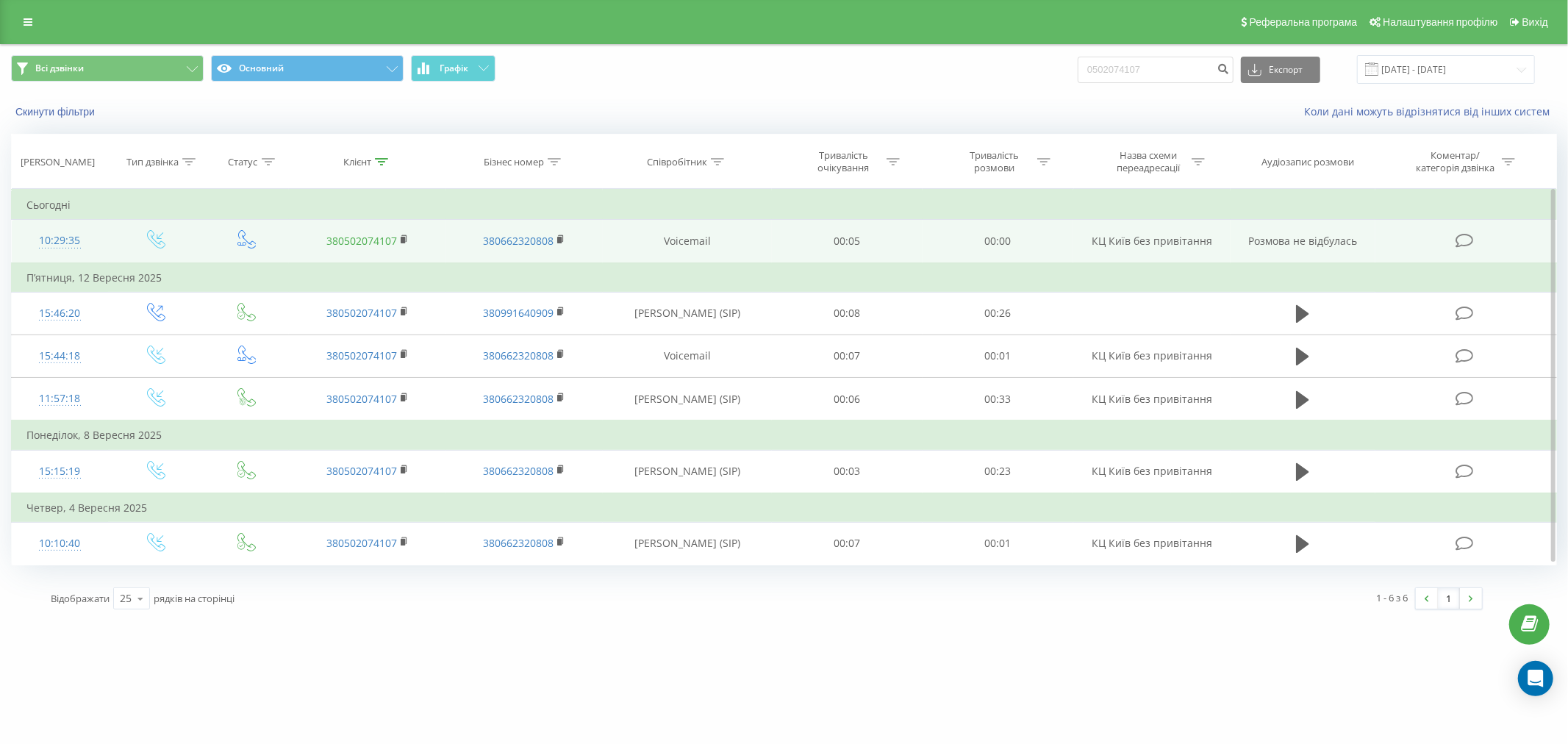
click at [368, 235] on link "380502074107" at bounding box center [362, 241] width 70 height 14
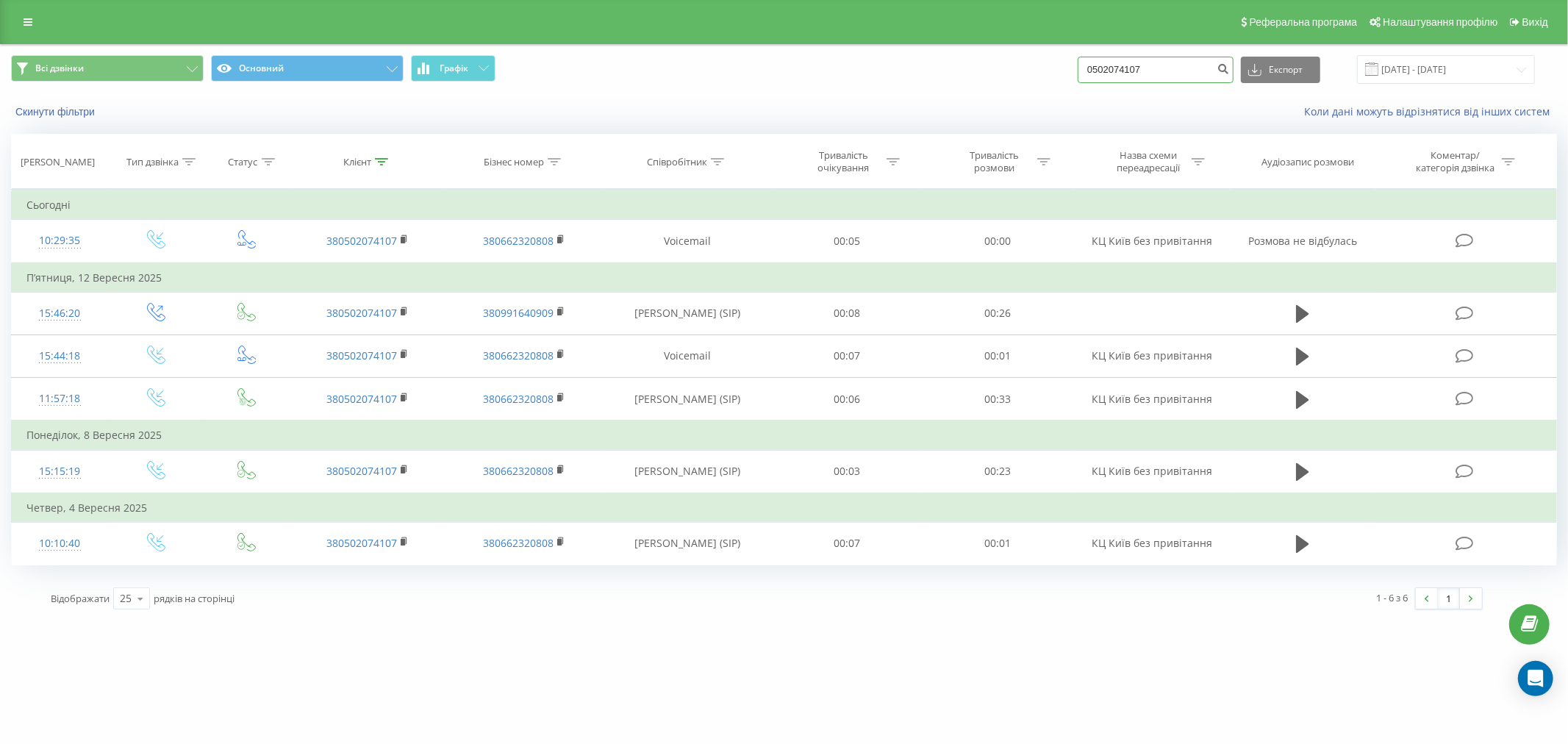
click at [1155, 82] on input "0502074107" at bounding box center [1155, 70] width 156 height 26
click at [1160, 76] on input "0502074107" at bounding box center [1155, 70] width 156 height 26
paste input "673268279"
type input "0673268279"
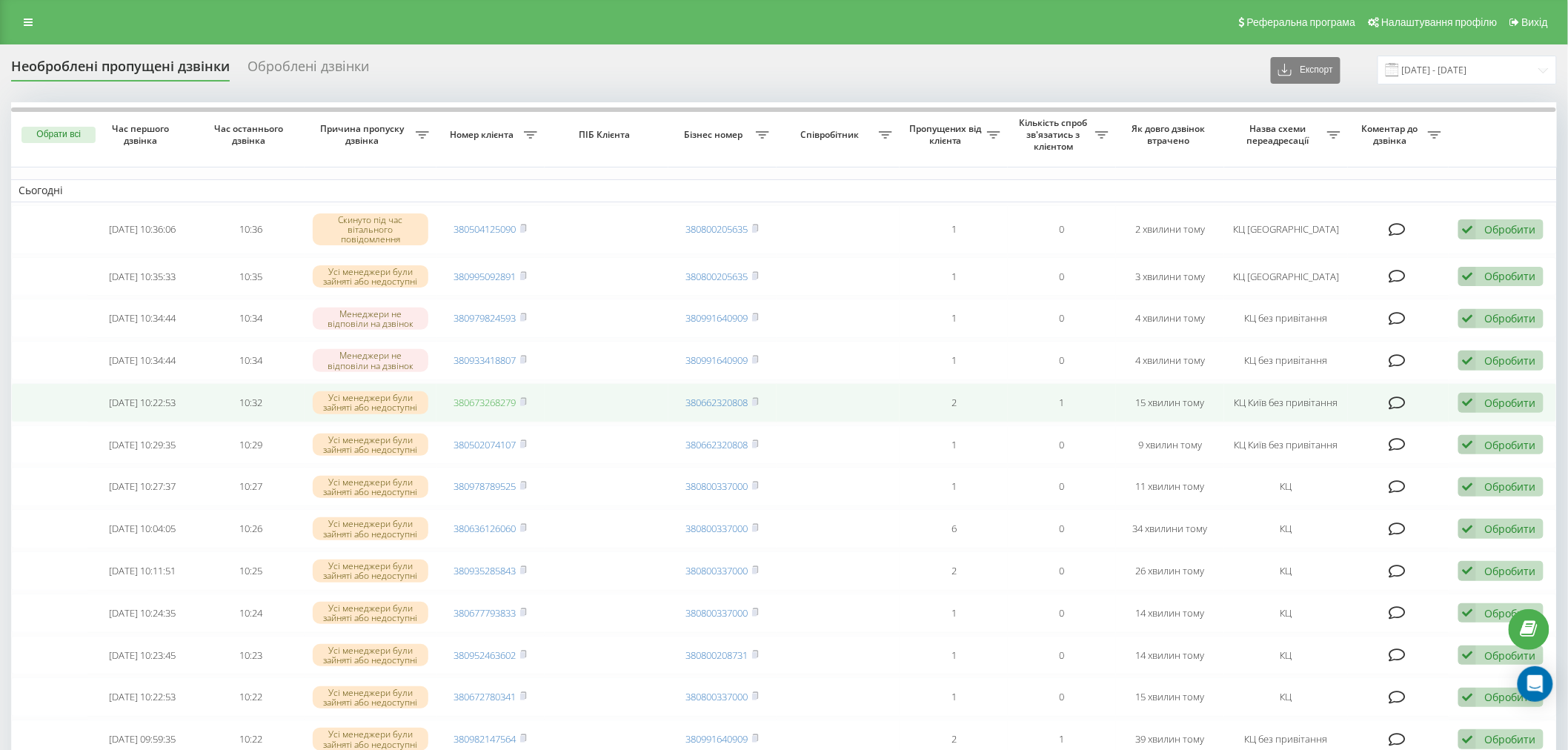
click at [500, 400] on link "380673268279" at bounding box center [485, 402] width 62 height 13
click at [524, 399] on rect at bounding box center [522, 403] width 4 height 7
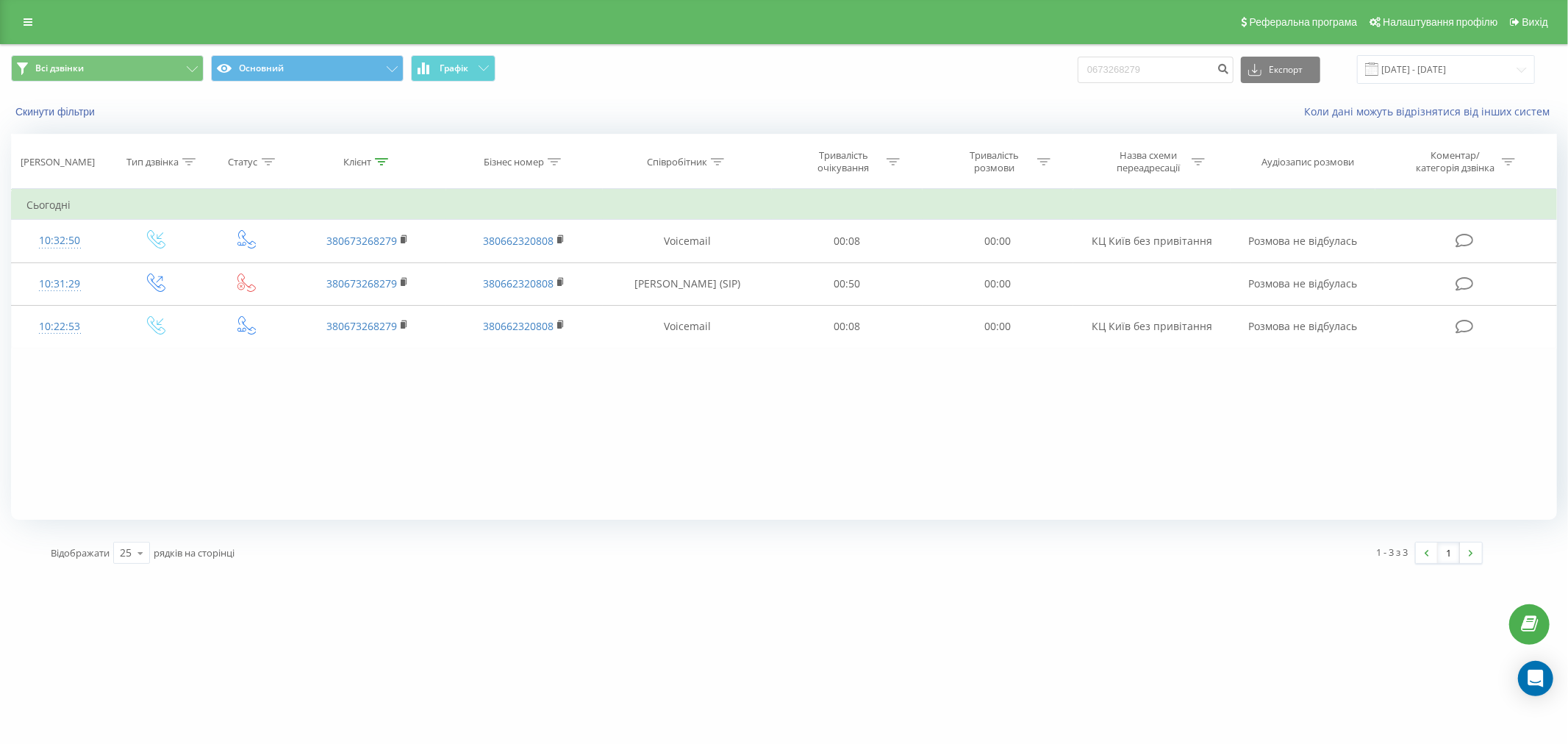
drag, startPoint x: 173, startPoint y: 437, endPoint x: 179, endPoint y: 430, distance: 9.2
click at [173, 437] on div "Фільтрувати за умовою Дорівнює Введіть значення Скасувати OK Фільтрувати за умо…" at bounding box center [784, 355] width 1546 height 331
click at [747, 78] on span "Всі дзвінки Основний Графік" at bounding box center [393, 70] width 762 height 29
click at [1192, 70] on input "0673268279" at bounding box center [1155, 70] width 156 height 26
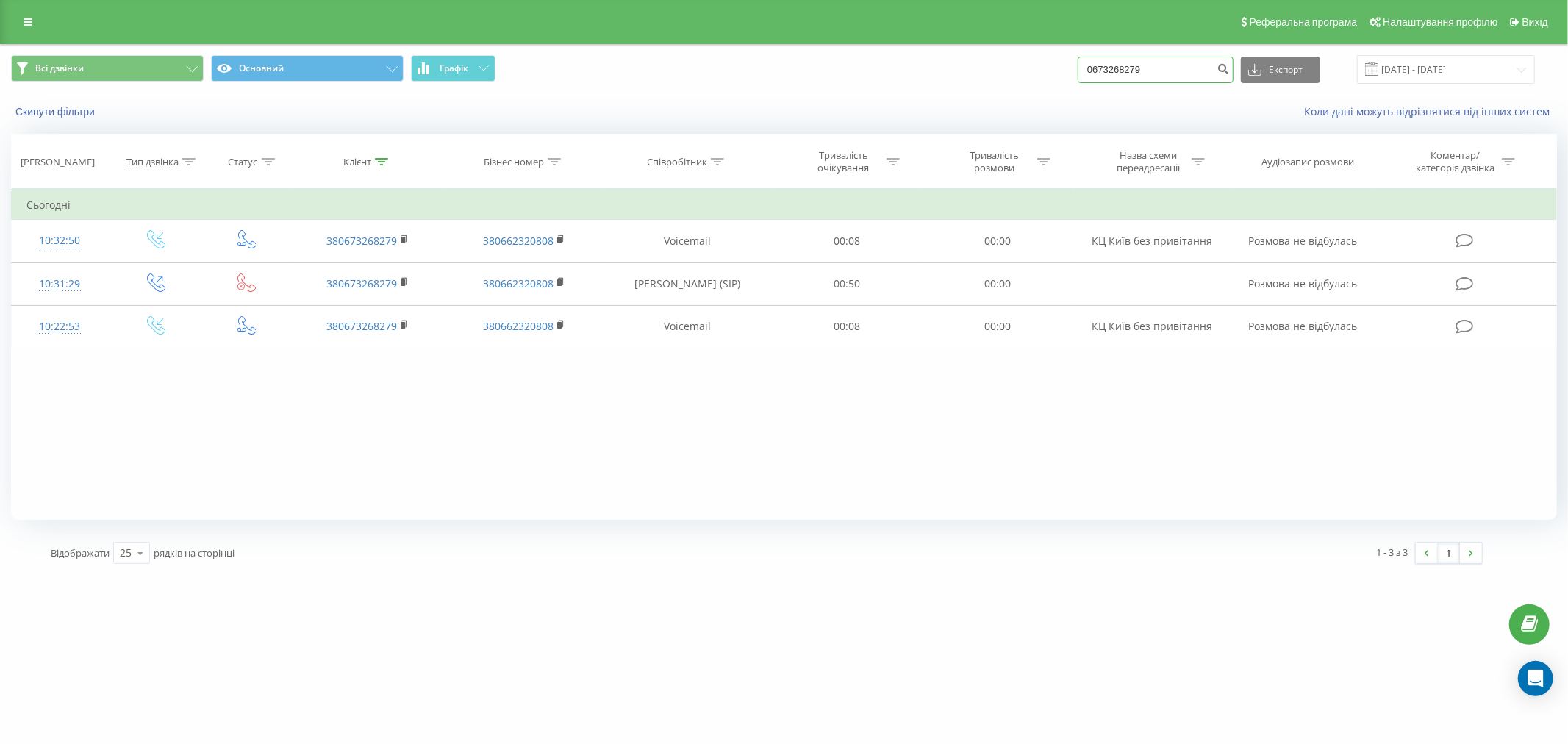
paste input "380995092891"
type input "380995092891"
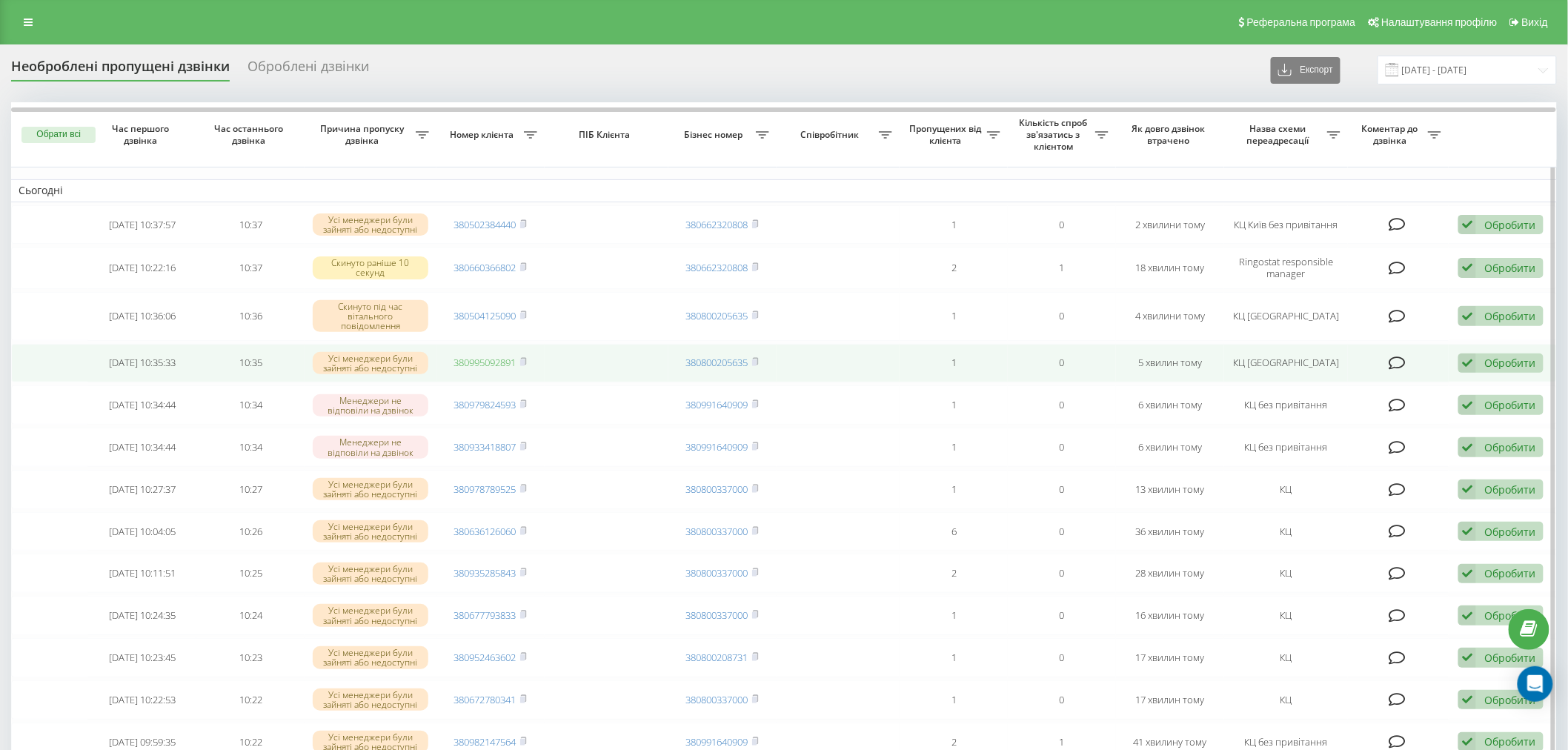
click at [460, 359] on link "380995092891" at bounding box center [485, 362] width 62 height 13
click at [527, 365] on icon at bounding box center [524, 362] width 7 height 9
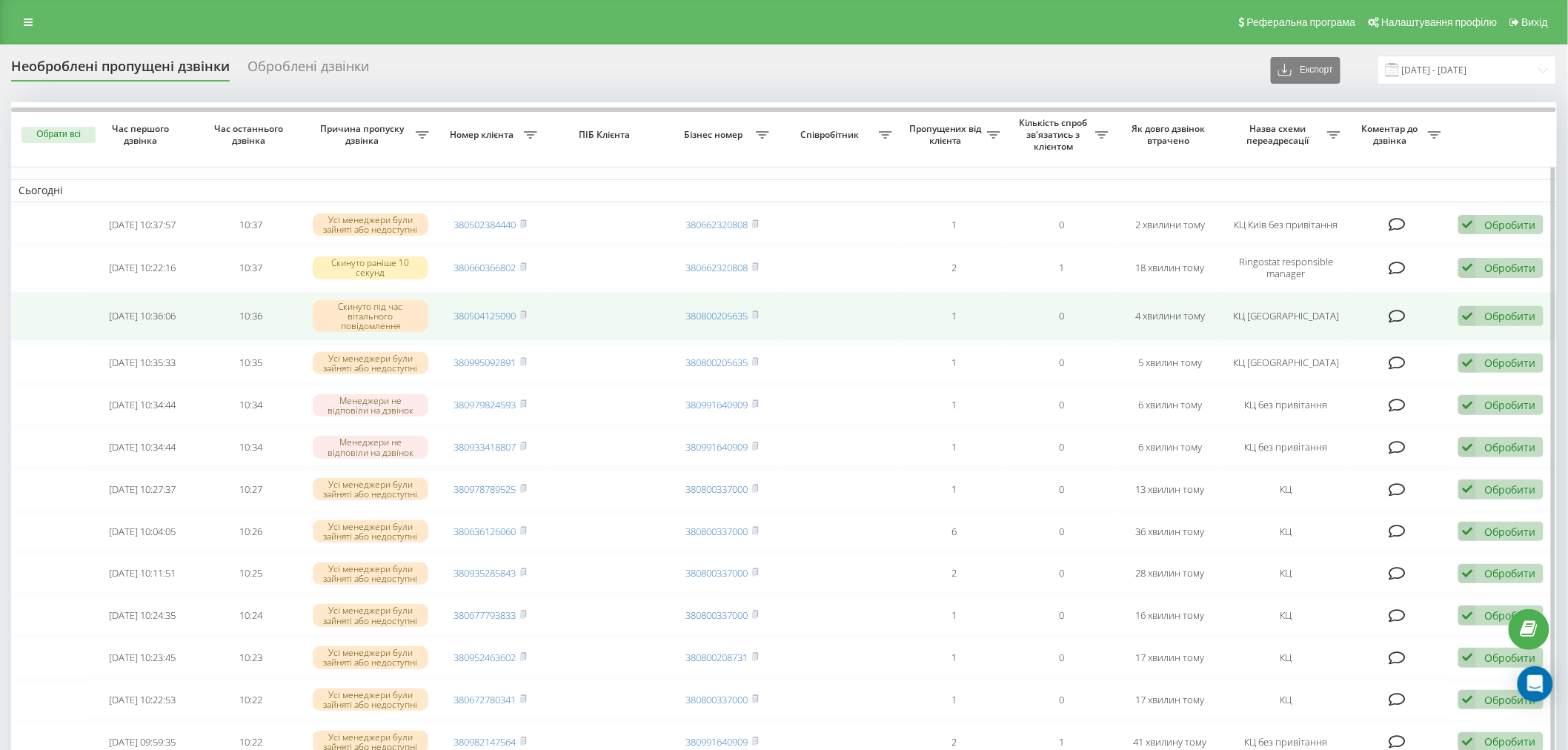
click at [1503, 316] on div "Обробити" at bounding box center [1510, 316] width 51 height 14
click at [1355, 393] on span "Клієнт передзвонив сам з іншого номера" at bounding box center [1383, 393] width 212 height 14
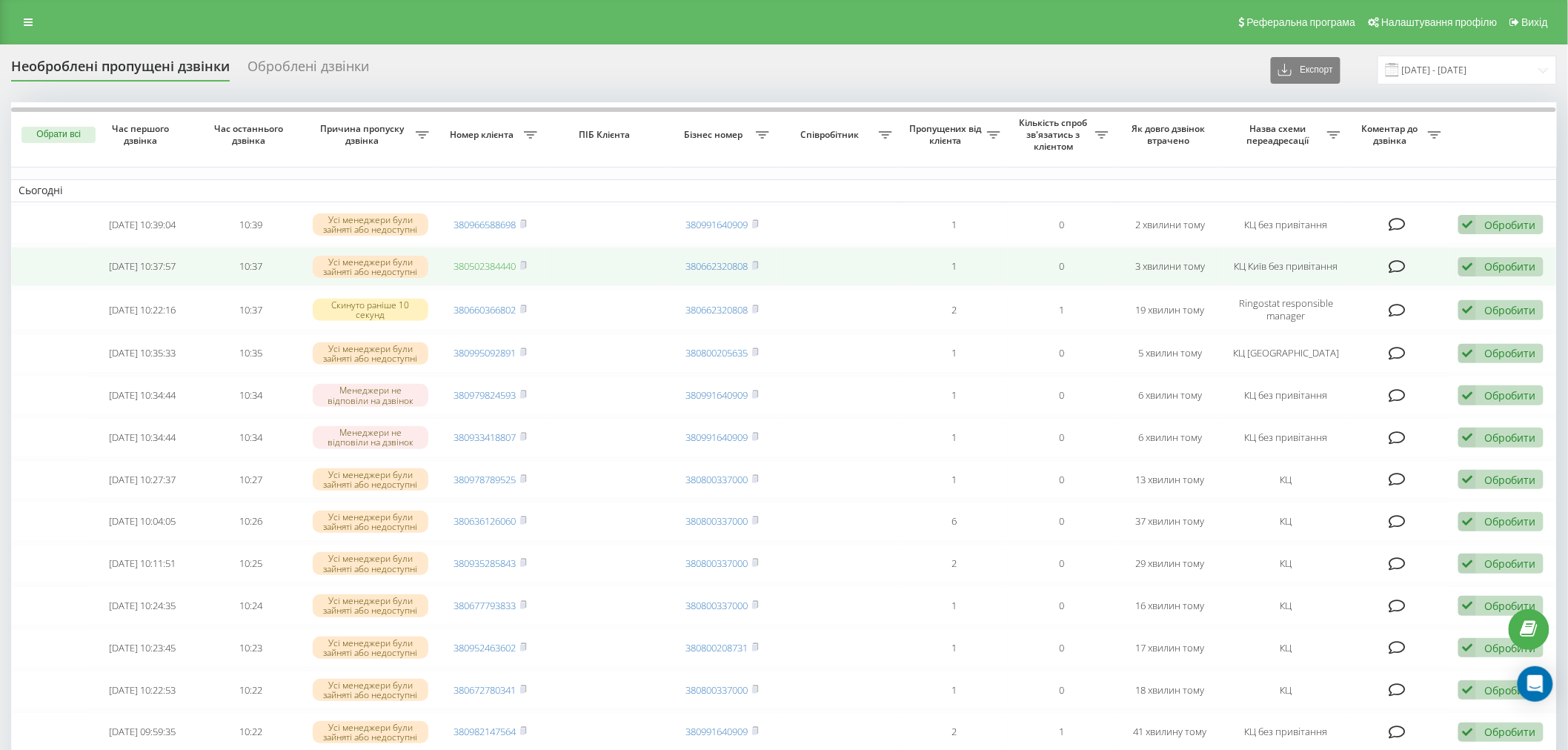
click at [483, 263] on link "380502384440" at bounding box center [485, 265] width 62 height 13
click at [523, 265] on rect at bounding box center [522, 266] width 4 height 7
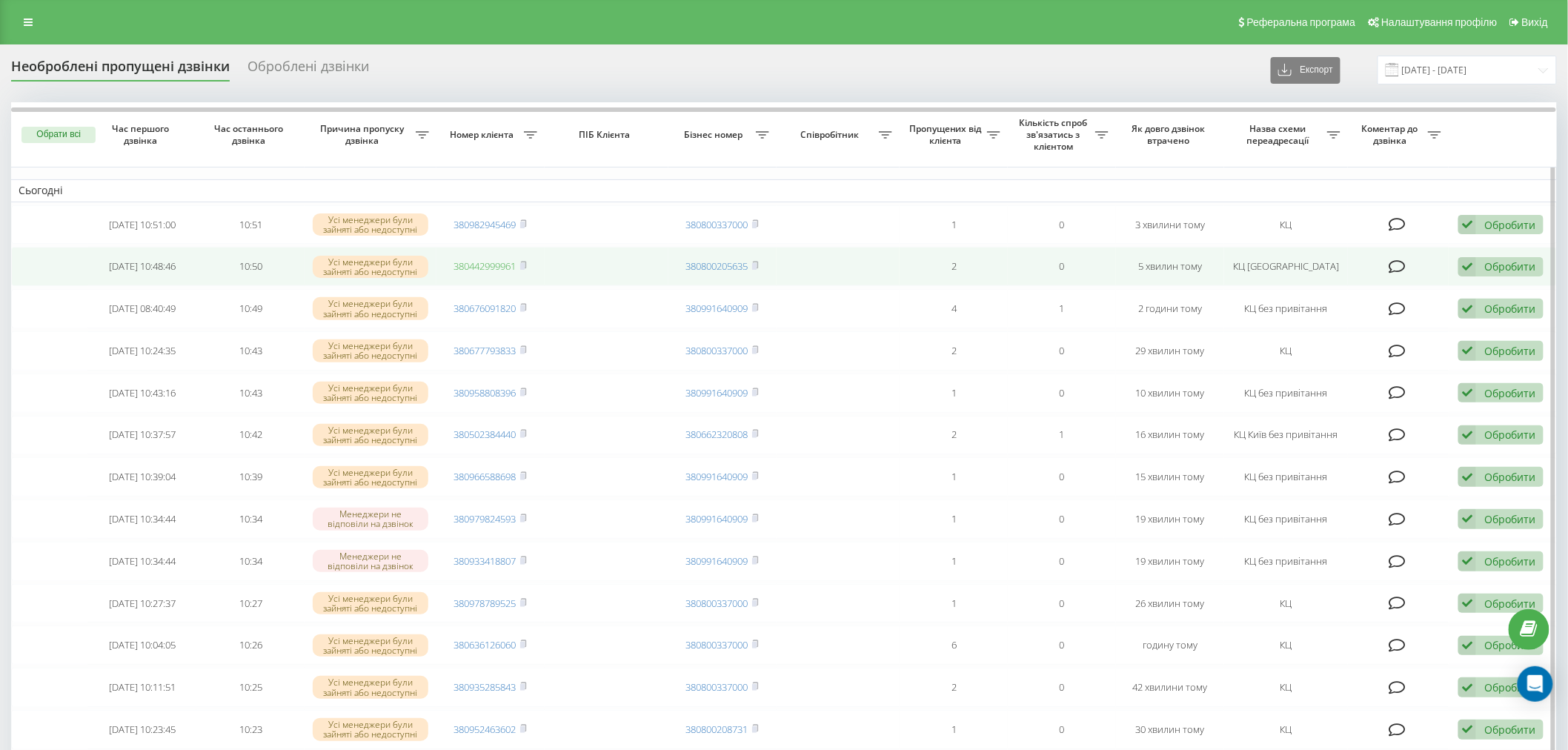
drag, startPoint x: 470, startPoint y: 268, endPoint x: 479, endPoint y: 267, distance: 9.1
click at [470, 268] on link "380442999961" at bounding box center [485, 265] width 62 height 13
click at [529, 267] on td "380442999961" at bounding box center [491, 266] width 108 height 39
click at [524, 261] on icon at bounding box center [524, 265] width 7 height 9
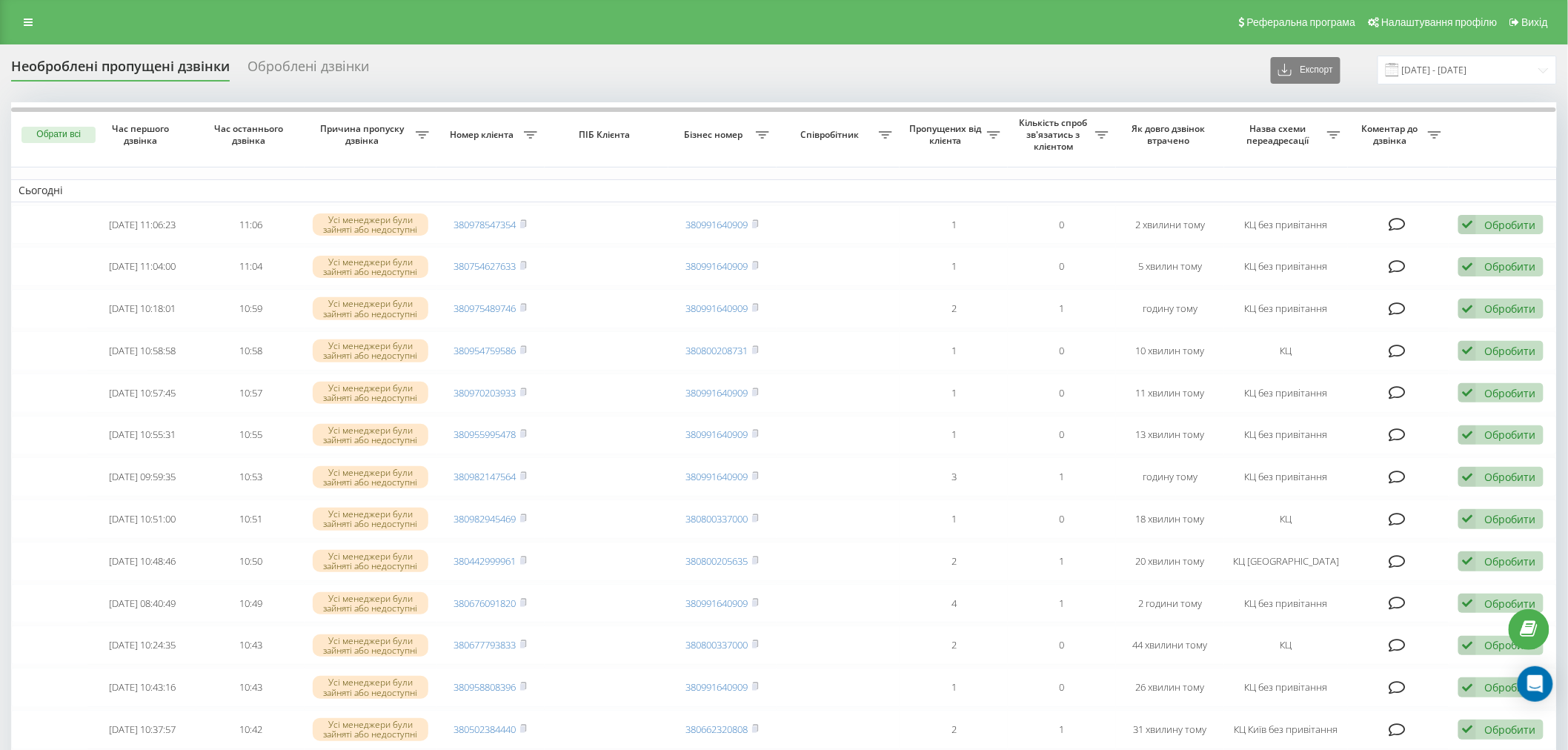
click at [193, 18] on div "Реферальна програма Налаштування профілю Вихід" at bounding box center [784, 22] width 1568 height 44
drag, startPoint x: 382, startPoint y: 7, endPoint x: 88, endPoint y: 0, distance: 294.1
click at [382, 7] on div "Реферальна програма Налаштування профілю Вихід" at bounding box center [784, 22] width 1568 height 44
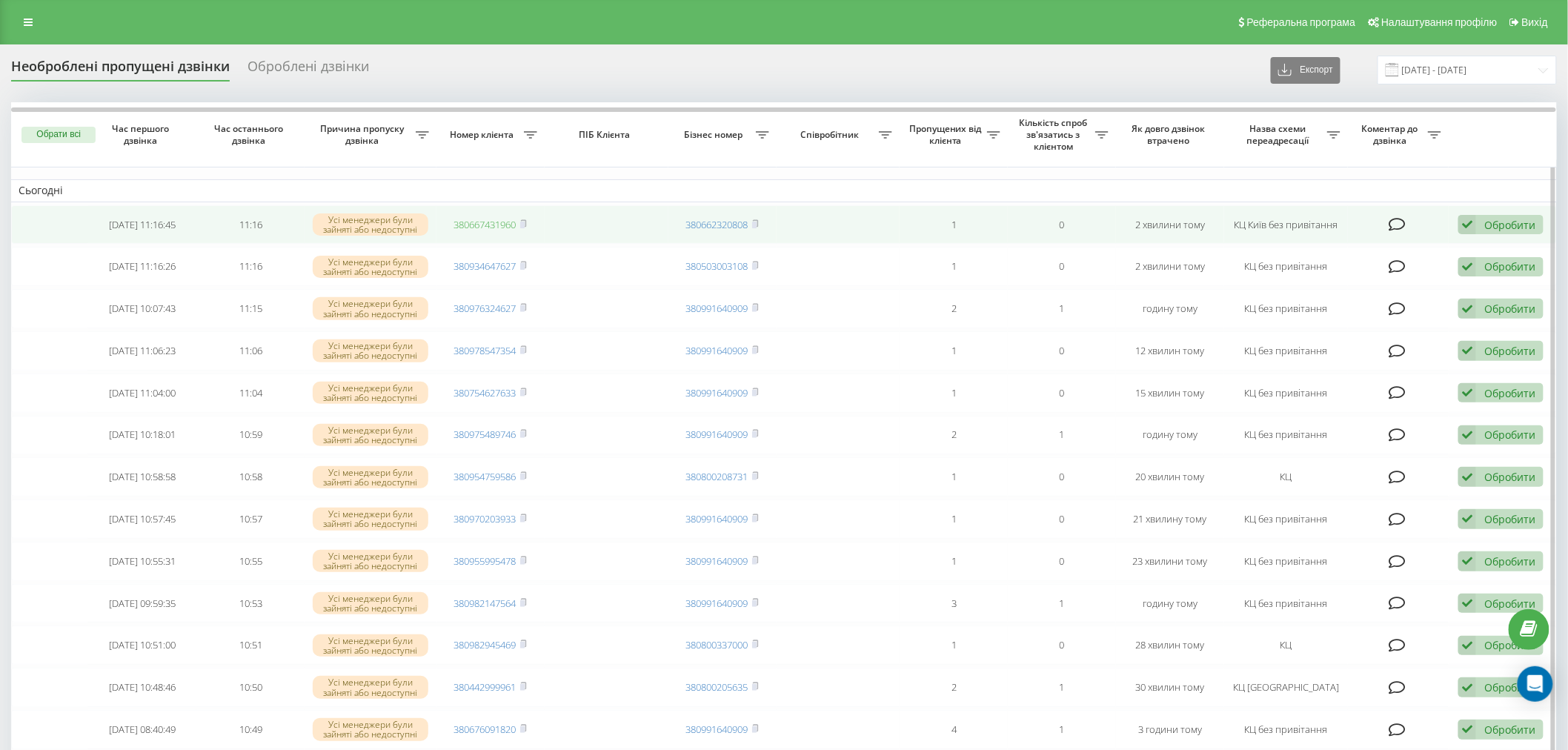
click at [489, 223] on link "380667431960" at bounding box center [485, 225] width 62 height 13
click at [527, 223] on icon at bounding box center [524, 224] width 7 height 9
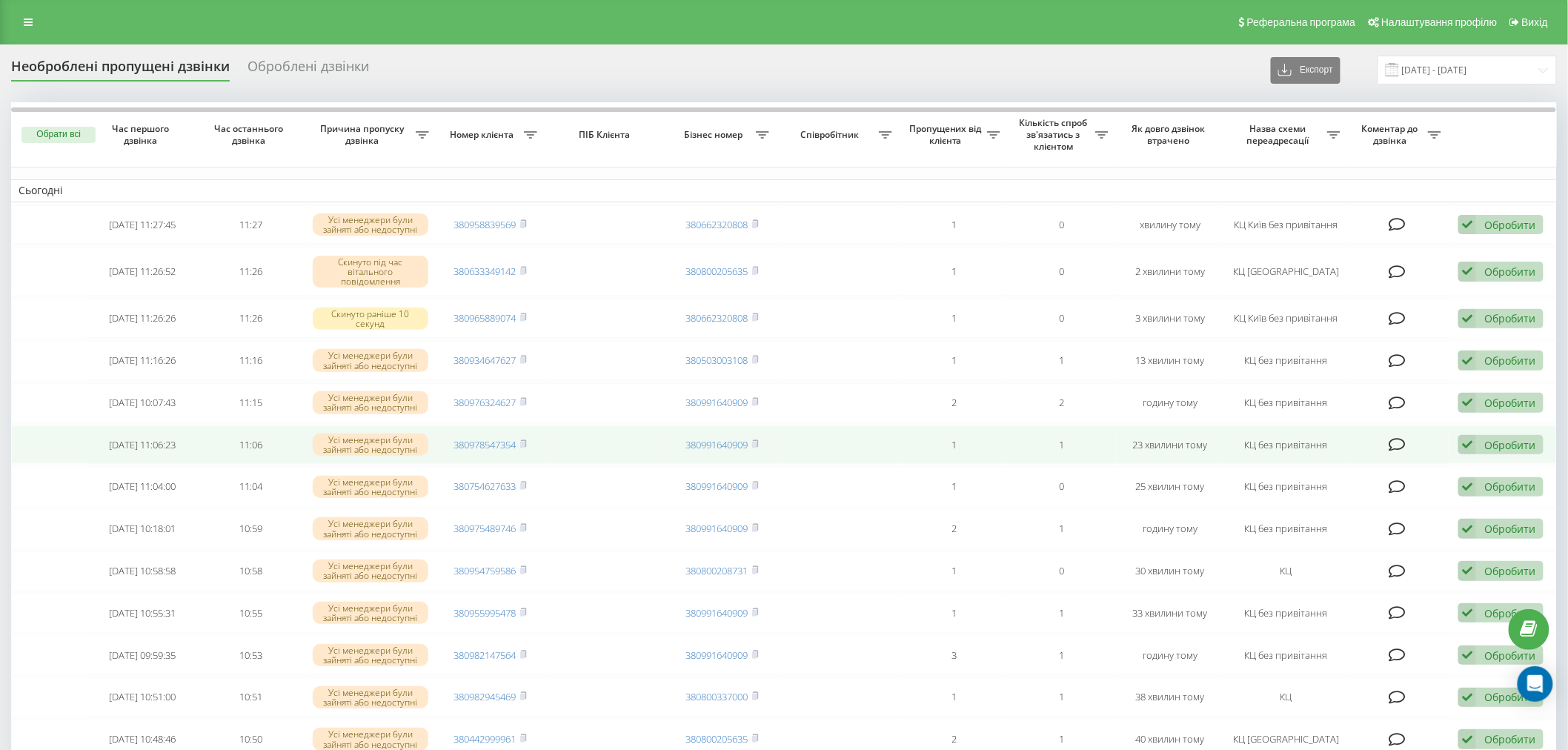
click at [288, 433] on td "11:06" at bounding box center [250, 445] width 108 height 39
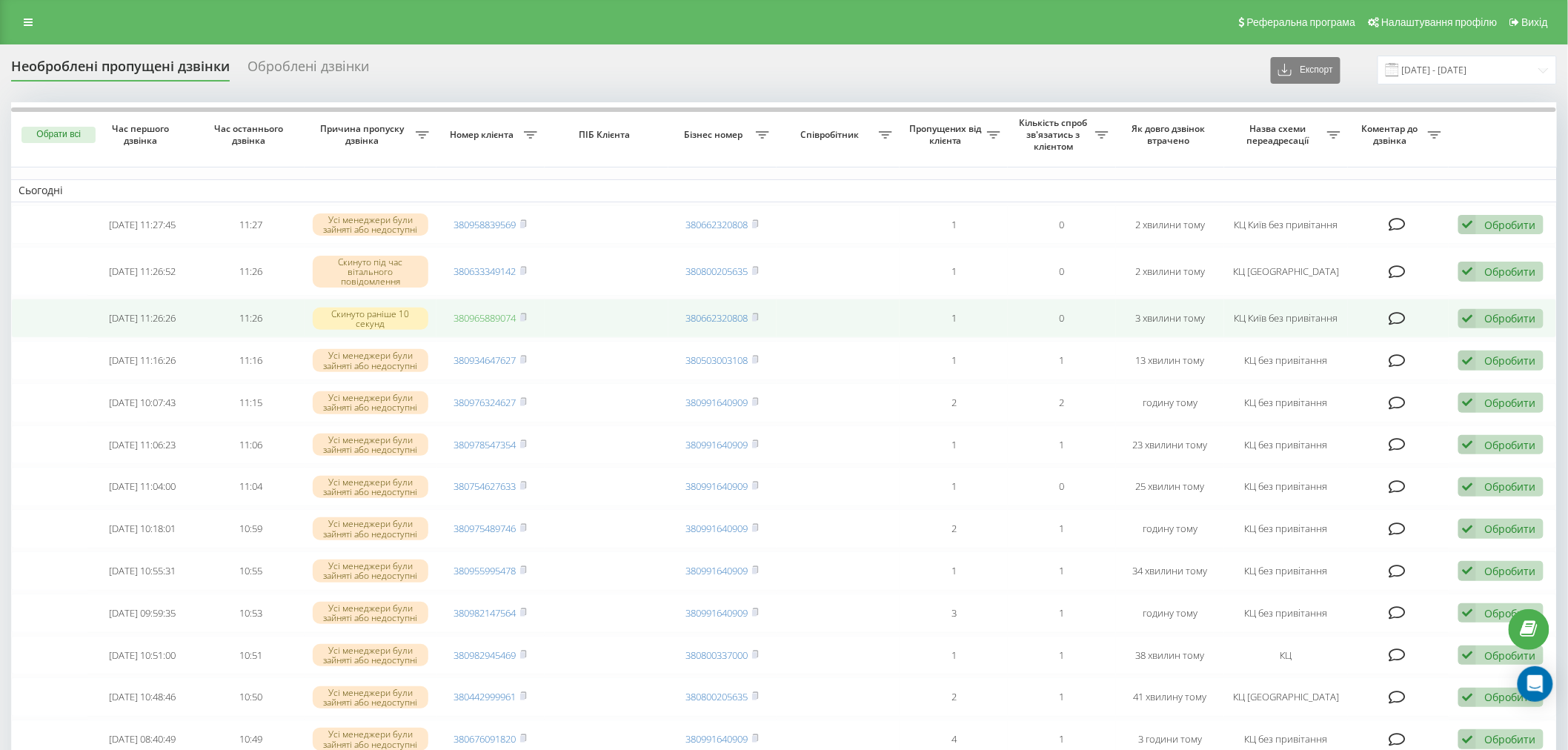
click at [477, 321] on link "380965889074" at bounding box center [485, 318] width 62 height 13
click at [524, 315] on rect at bounding box center [522, 319] width 4 height 7
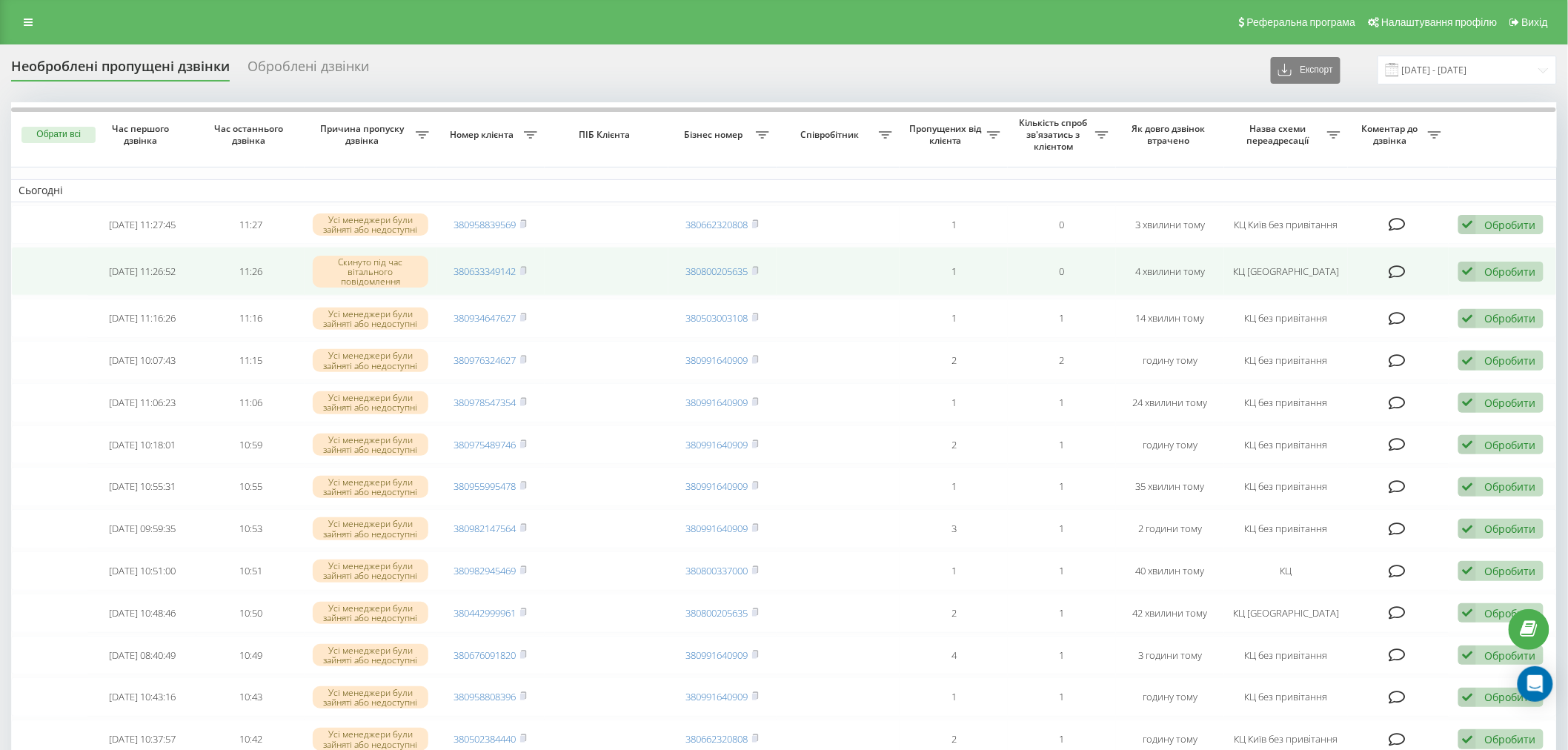
click at [487, 261] on td "380633349142" at bounding box center [491, 271] width 108 height 49
click at [488, 278] on td "380633349142" at bounding box center [491, 271] width 108 height 49
click at [493, 272] on link "380633349142" at bounding box center [485, 271] width 62 height 13
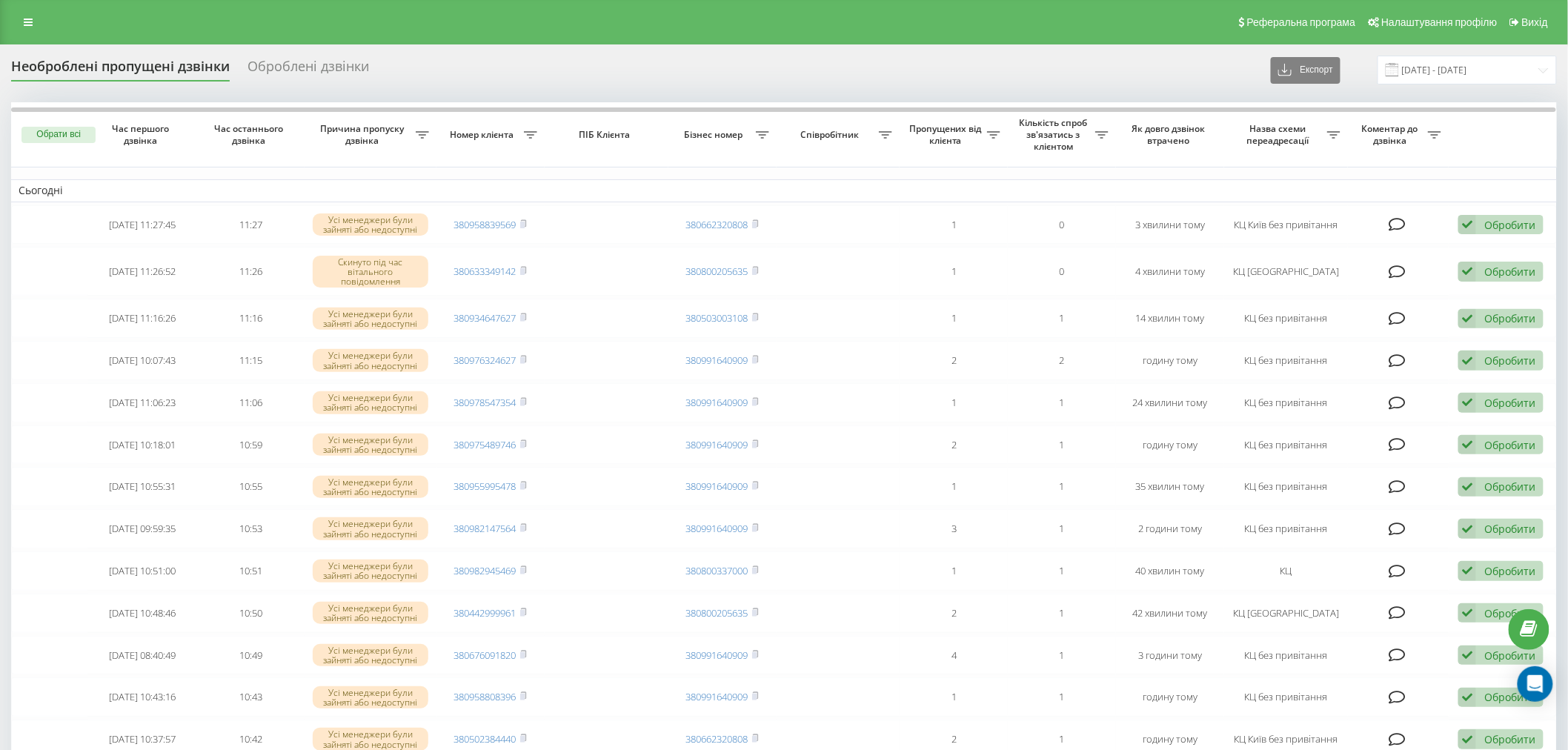
click at [131, 19] on div "Реферальна програма Налаштування профілю Вихід" at bounding box center [784, 22] width 1568 height 44
click at [390, 20] on div "Реферальна програма Налаштування профілю Вихід" at bounding box center [784, 22] width 1568 height 44
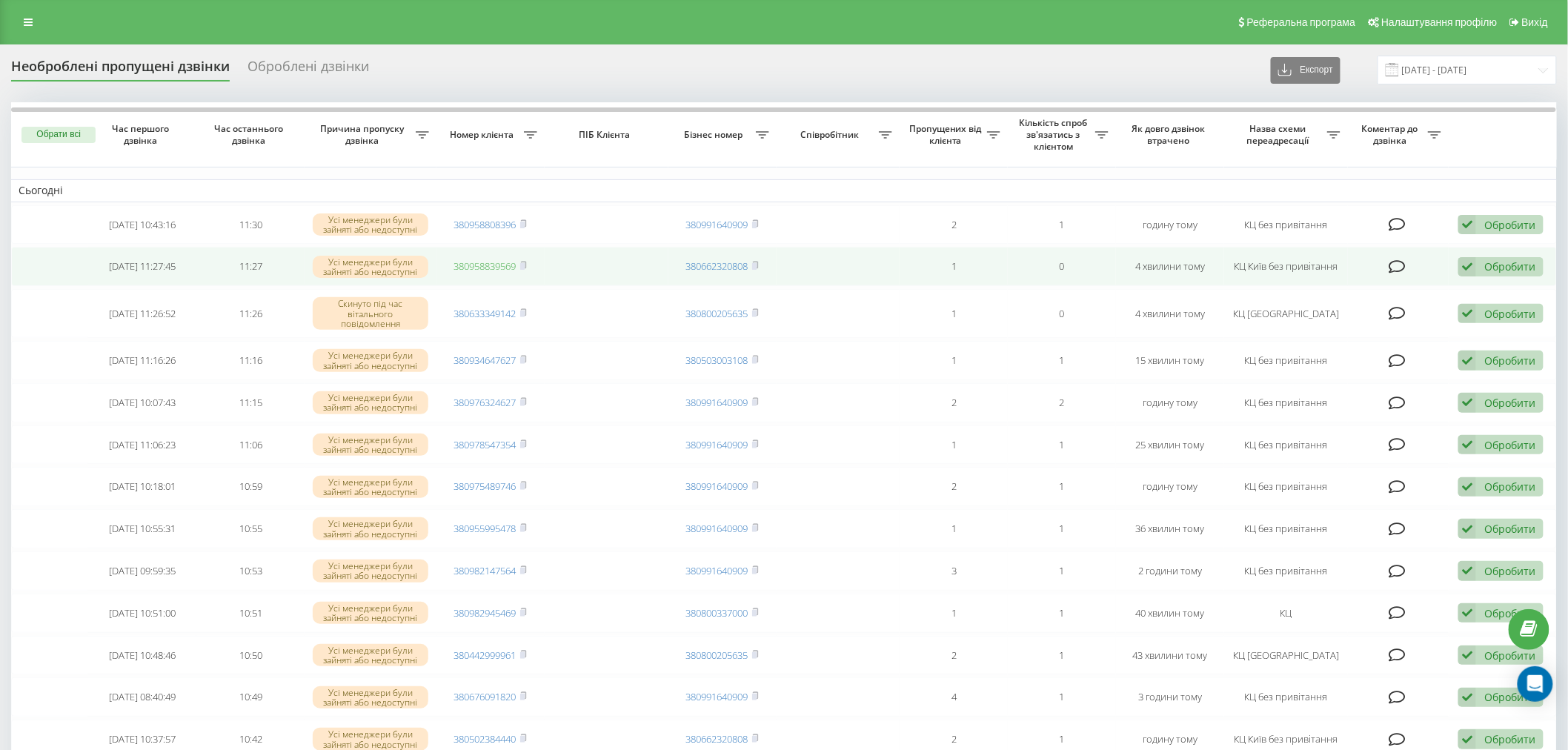
click at [485, 263] on link "380958839569" at bounding box center [485, 265] width 62 height 13
click at [524, 267] on rect at bounding box center [522, 266] width 4 height 7
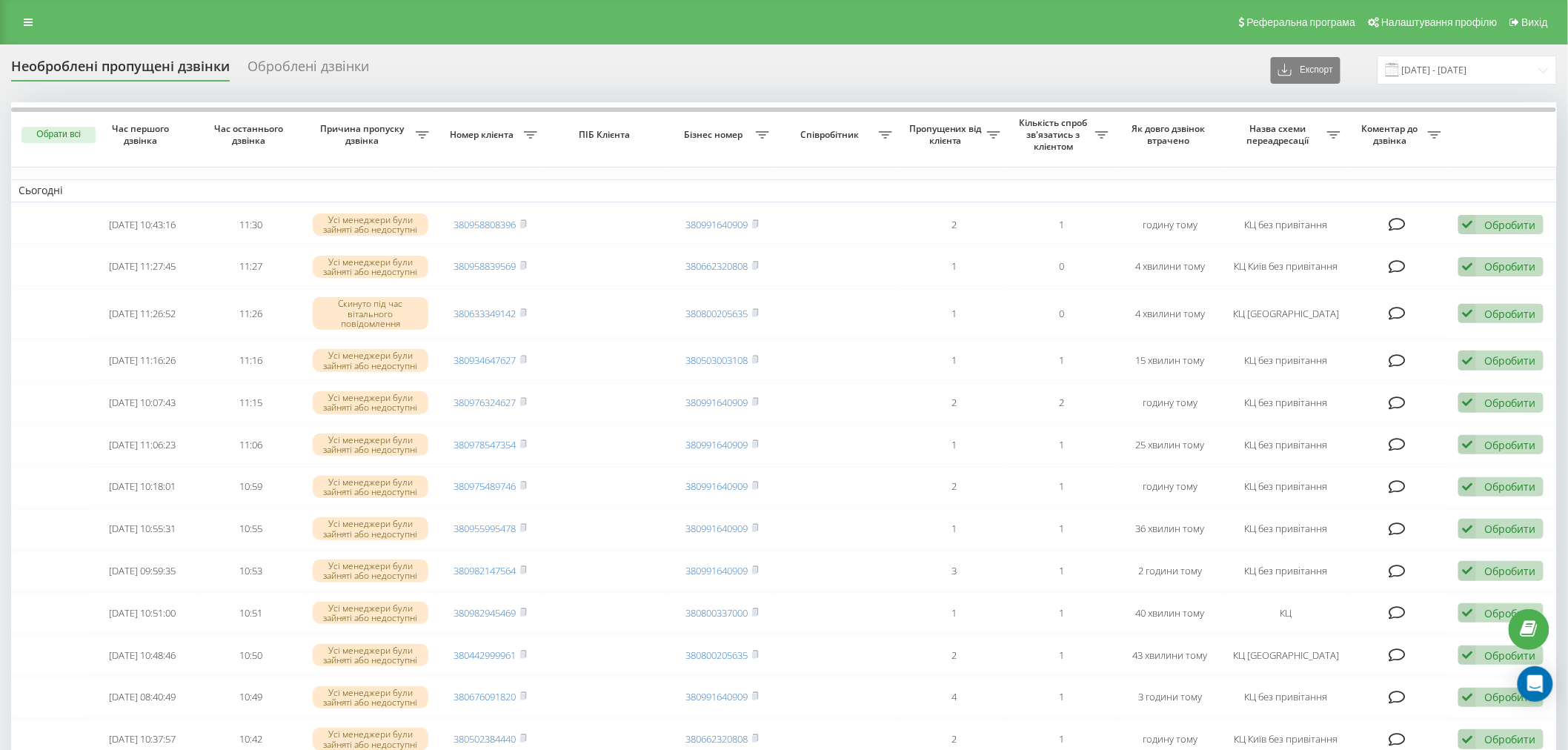
drag, startPoint x: 534, startPoint y: 54, endPoint x: 304, endPoint y: 1, distance: 236.0
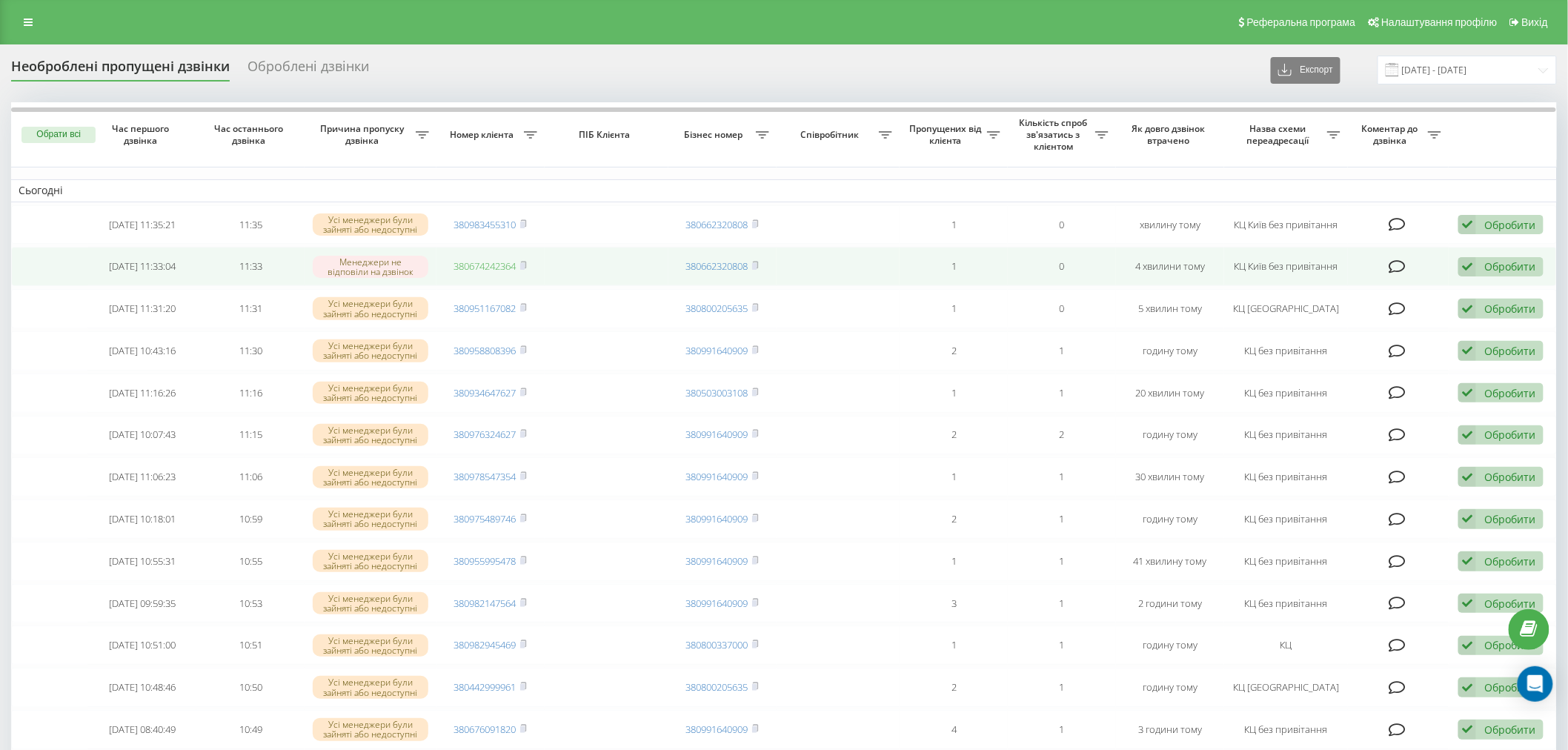
click at [485, 265] on link "380674242364" at bounding box center [485, 265] width 62 height 13
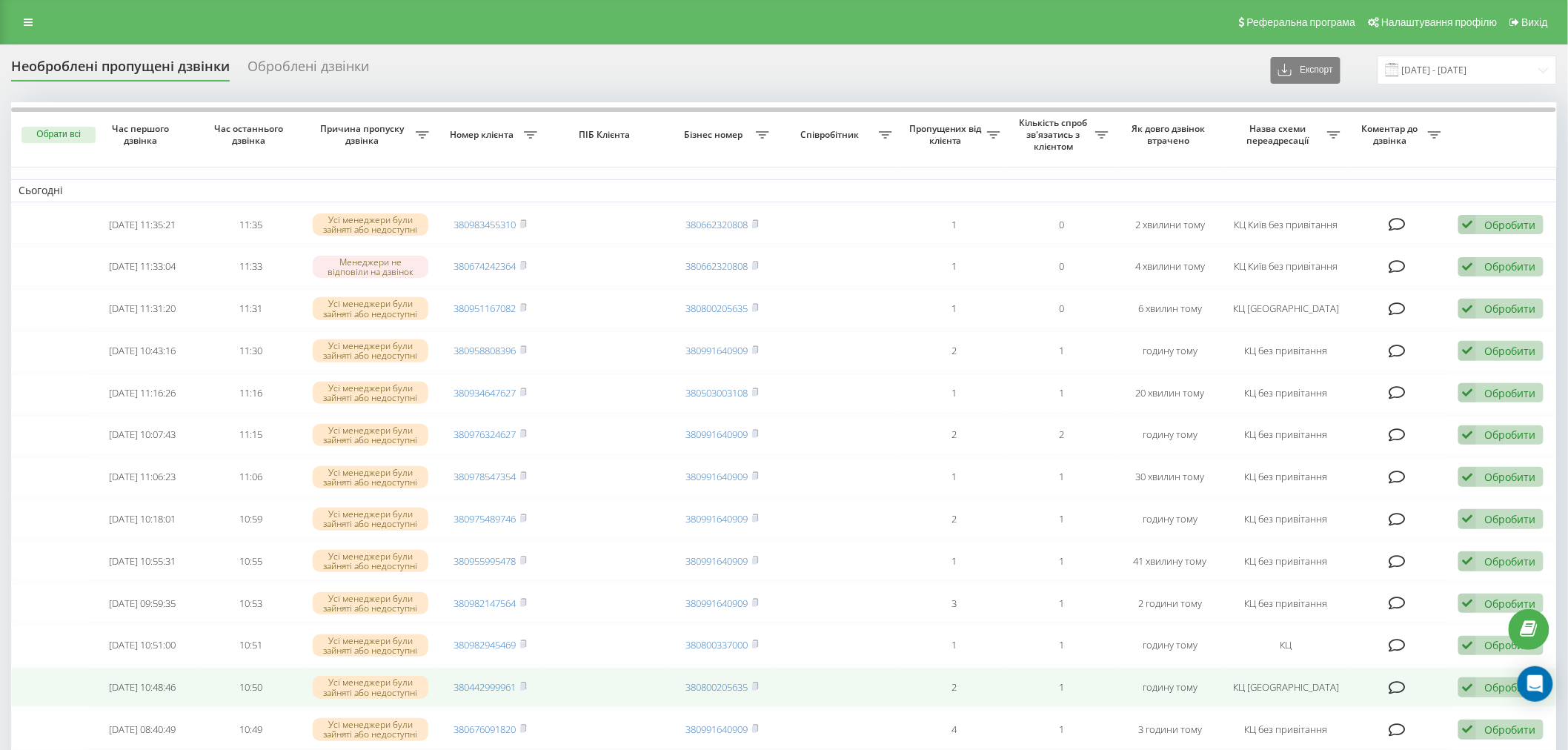
click at [642, 693] on td at bounding box center [606, 687] width 123 height 39
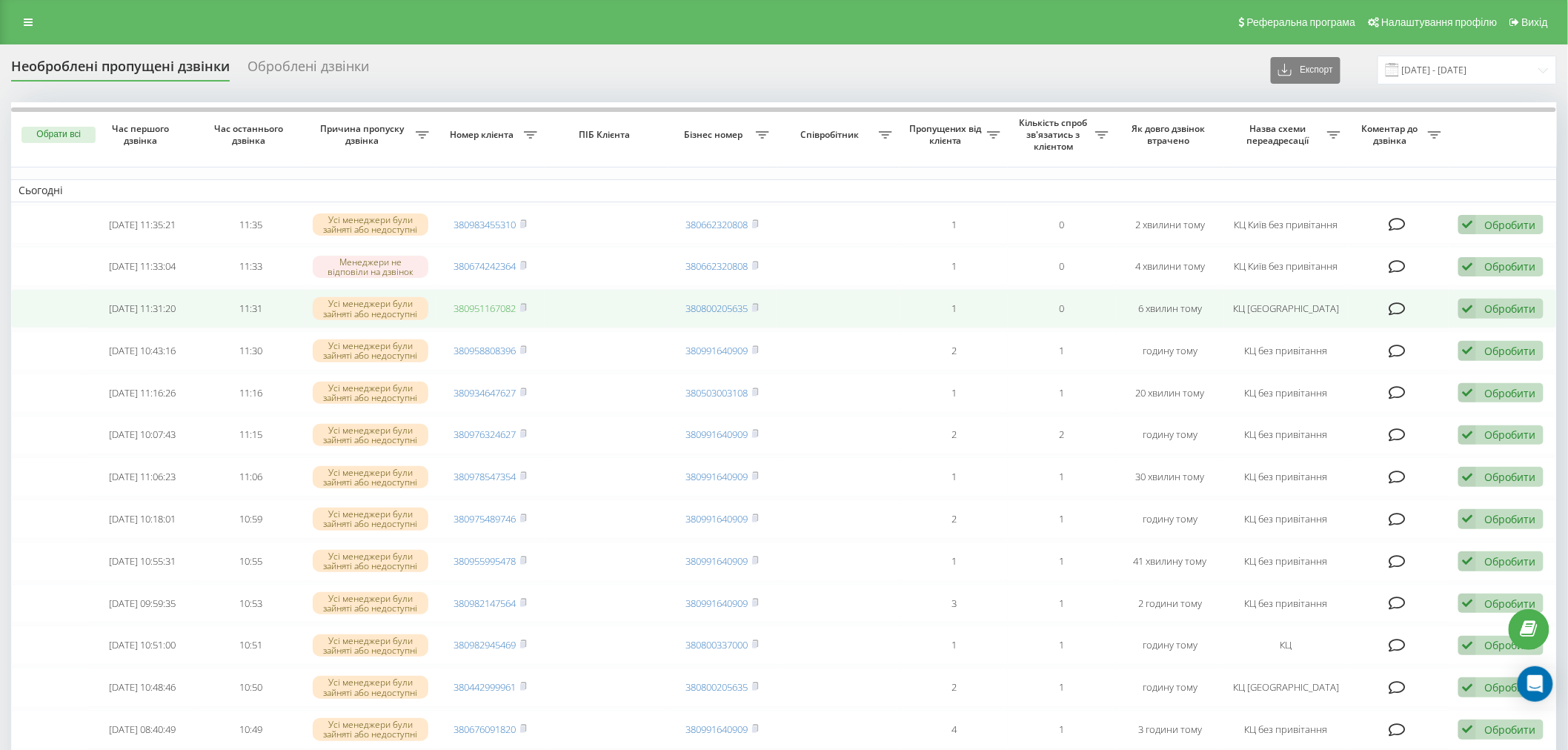
click at [494, 312] on link "380951167082" at bounding box center [485, 308] width 62 height 13
click at [524, 306] on rect at bounding box center [522, 309] width 4 height 7
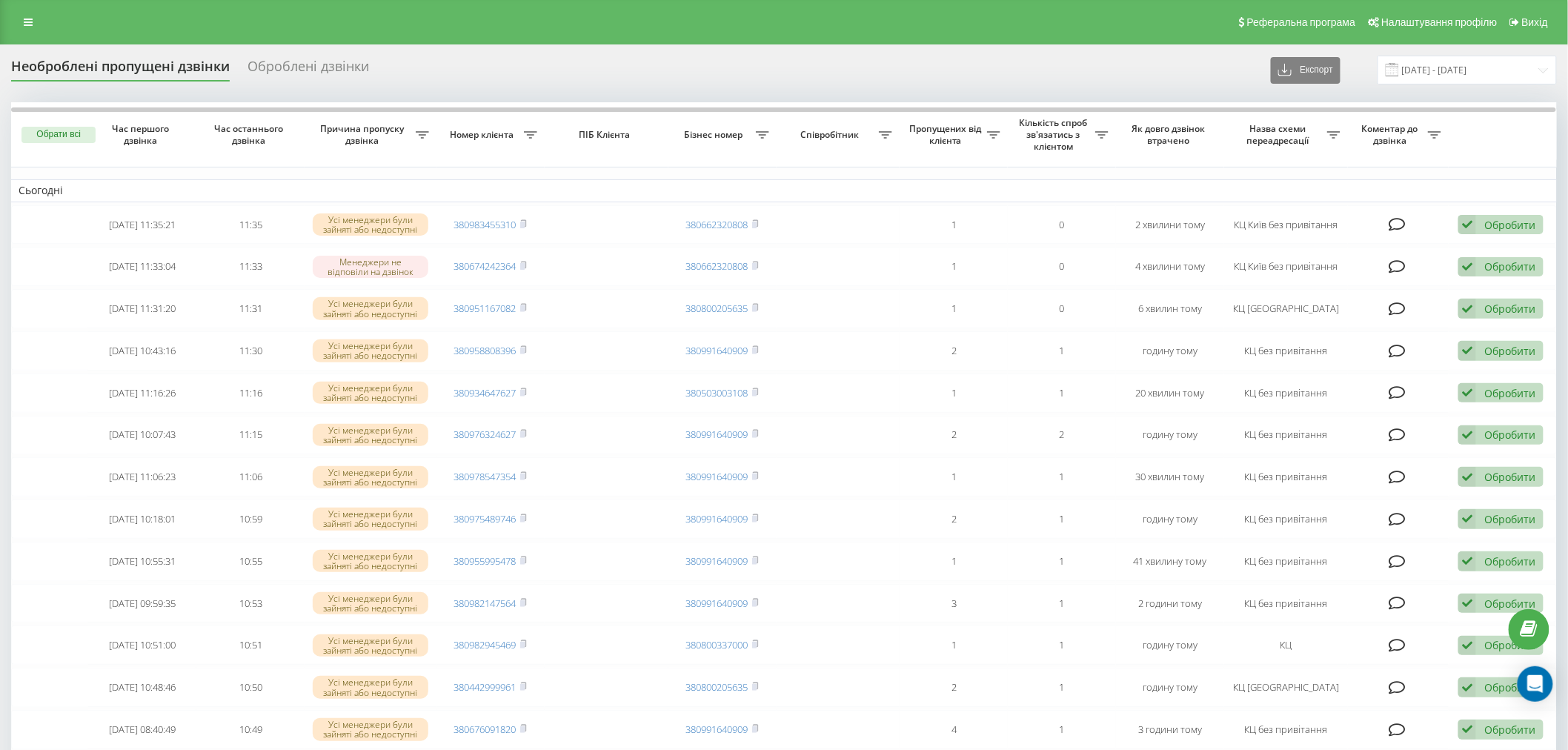
click at [838, 67] on div "Необроблені пропущені дзвінки Оброблені дзвінки Експорт .csv .xlsx 22.09.2025 -…" at bounding box center [784, 70] width 1546 height 29
click at [475, 56] on div "Необроблені пропущені дзвінки Оброблені дзвінки Експорт .csv .xlsx 22.09.2025 -…" at bounding box center [784, 70] width 1546 height 29
click at [260, 3] on div "Реферальна програма Налаштування профілю Вихід" at bounding box center [784, 22] width 1568 height 44
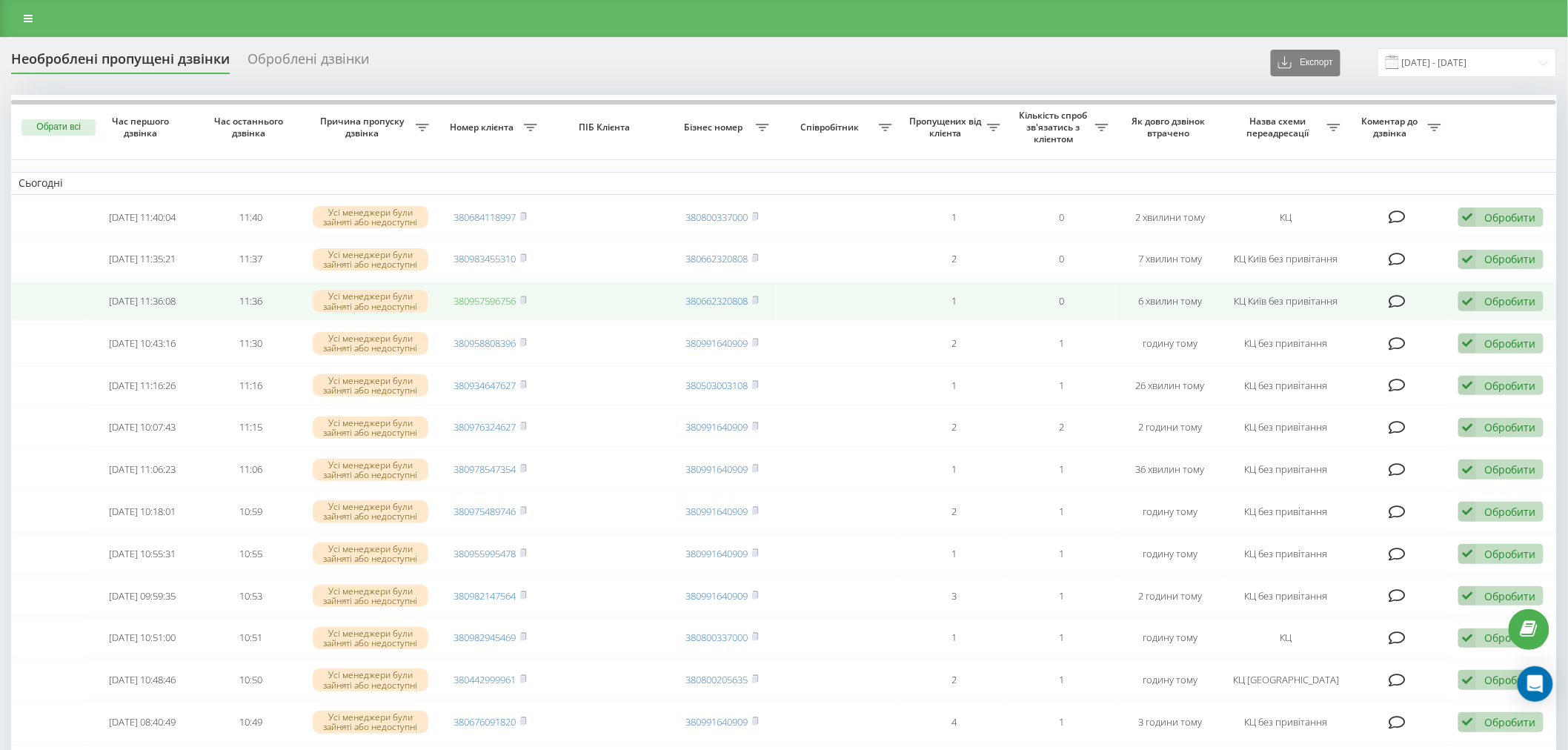
click at [484, 303] on link "380957596756" at bounding box center [485, 301] width 62 height 13
click at [531, 302] on td "380957596756" at bounding box center [491, 301] width 108 height 39
click at [527, 300] on icon at bounding box center [524, 300] width 7 height 9
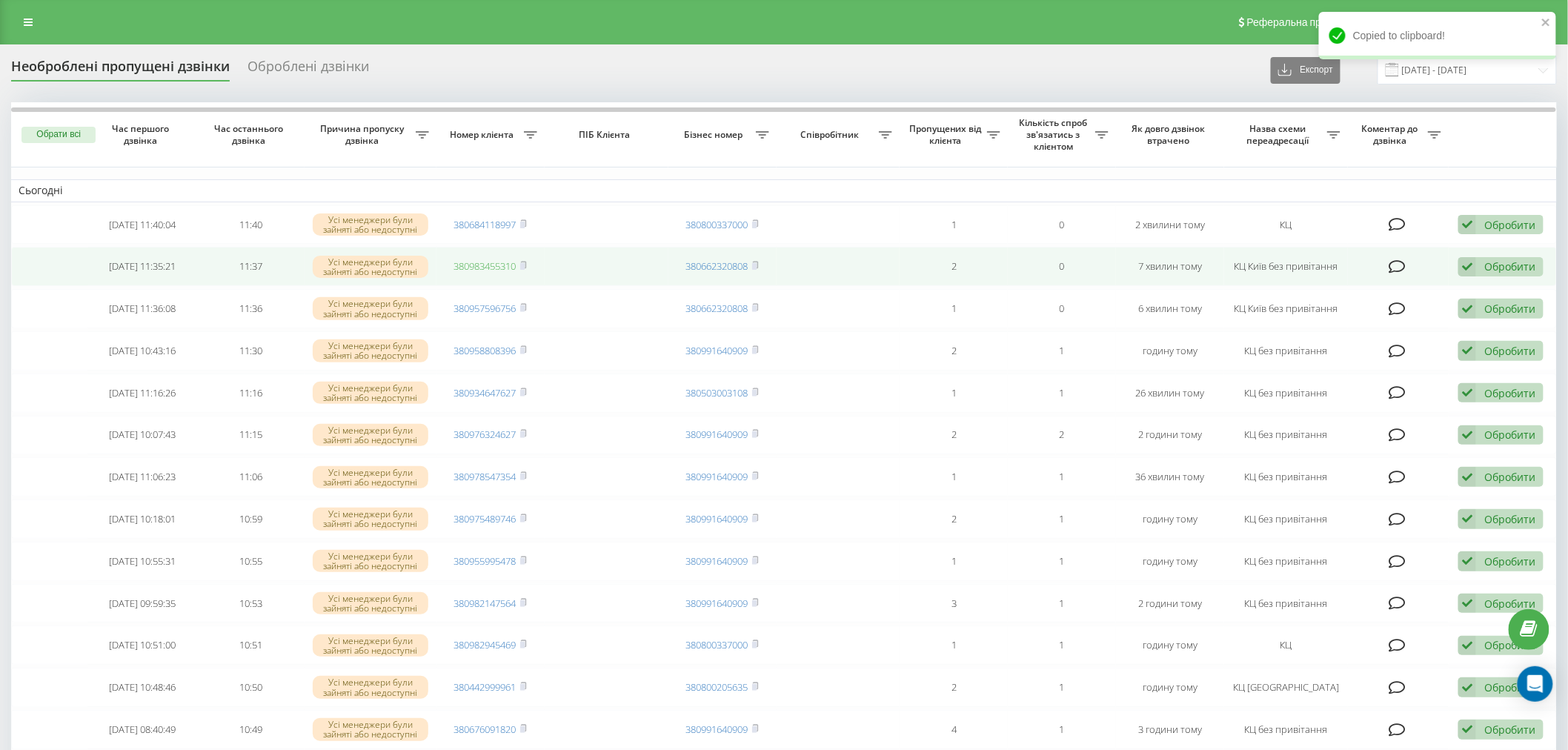
click at [497, 263] on link "380983455310" at bounding box center [485, 265] width 62 height 13
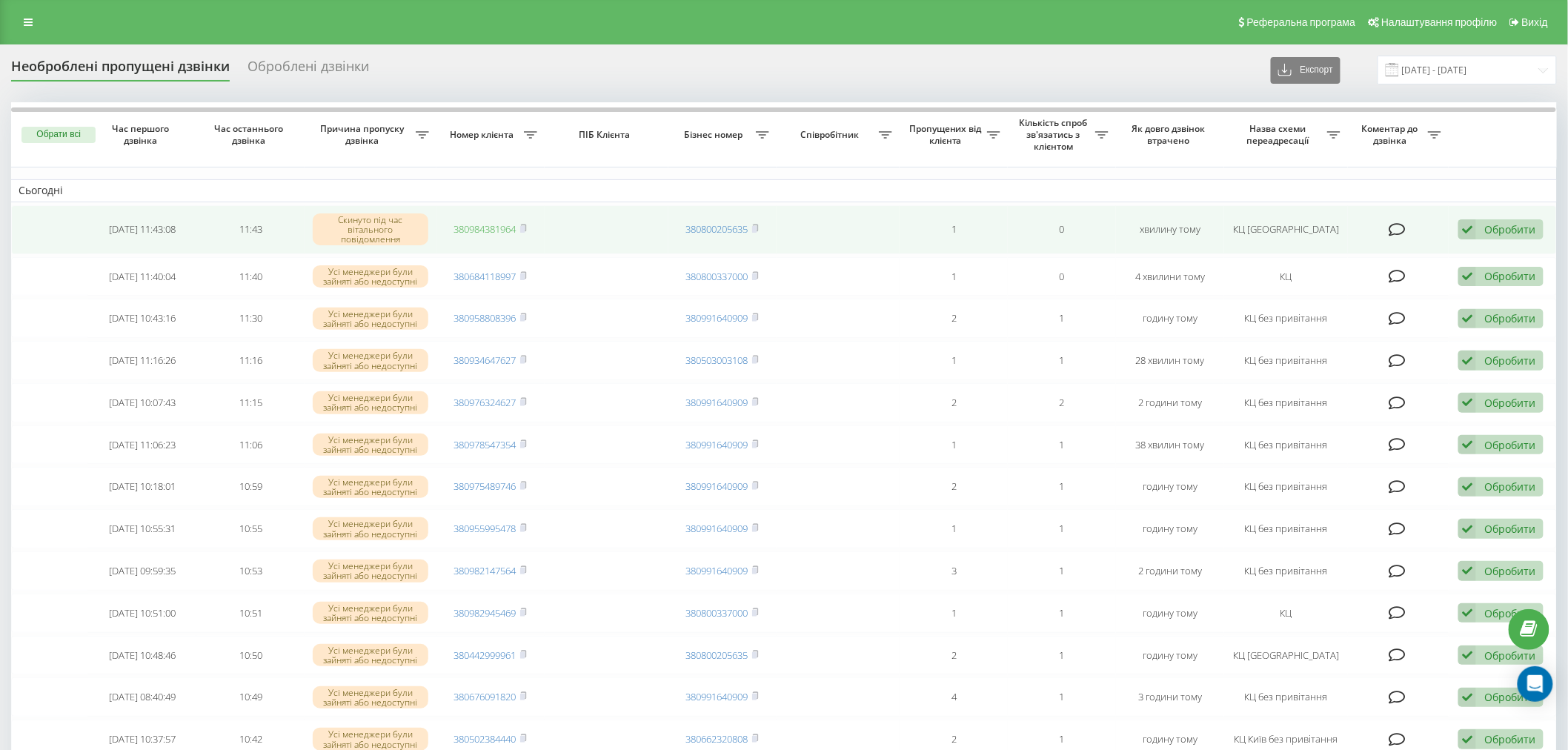
click at [501, 225] on link "380984381964" at bounding box center [485, 229] width 62 height 13
click at [532, 227] on td "380984381964" at bounding box center [491, 229] width 108 height 49
click at [524, 227] on rect at bounding box center [522, 230] width 4 height 7
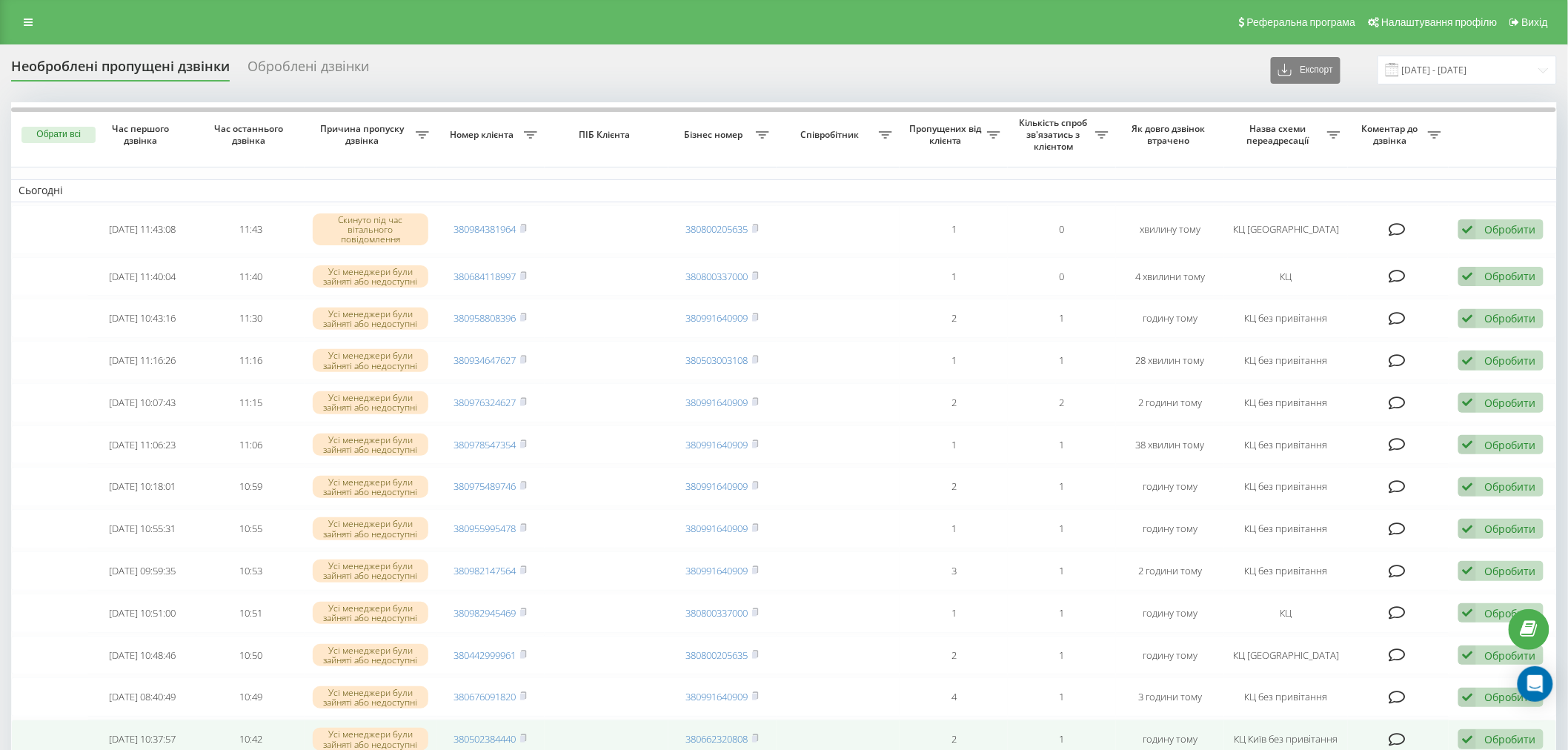
click at [626, 720] on td at bounding box center [606, 739] width 123 height 39
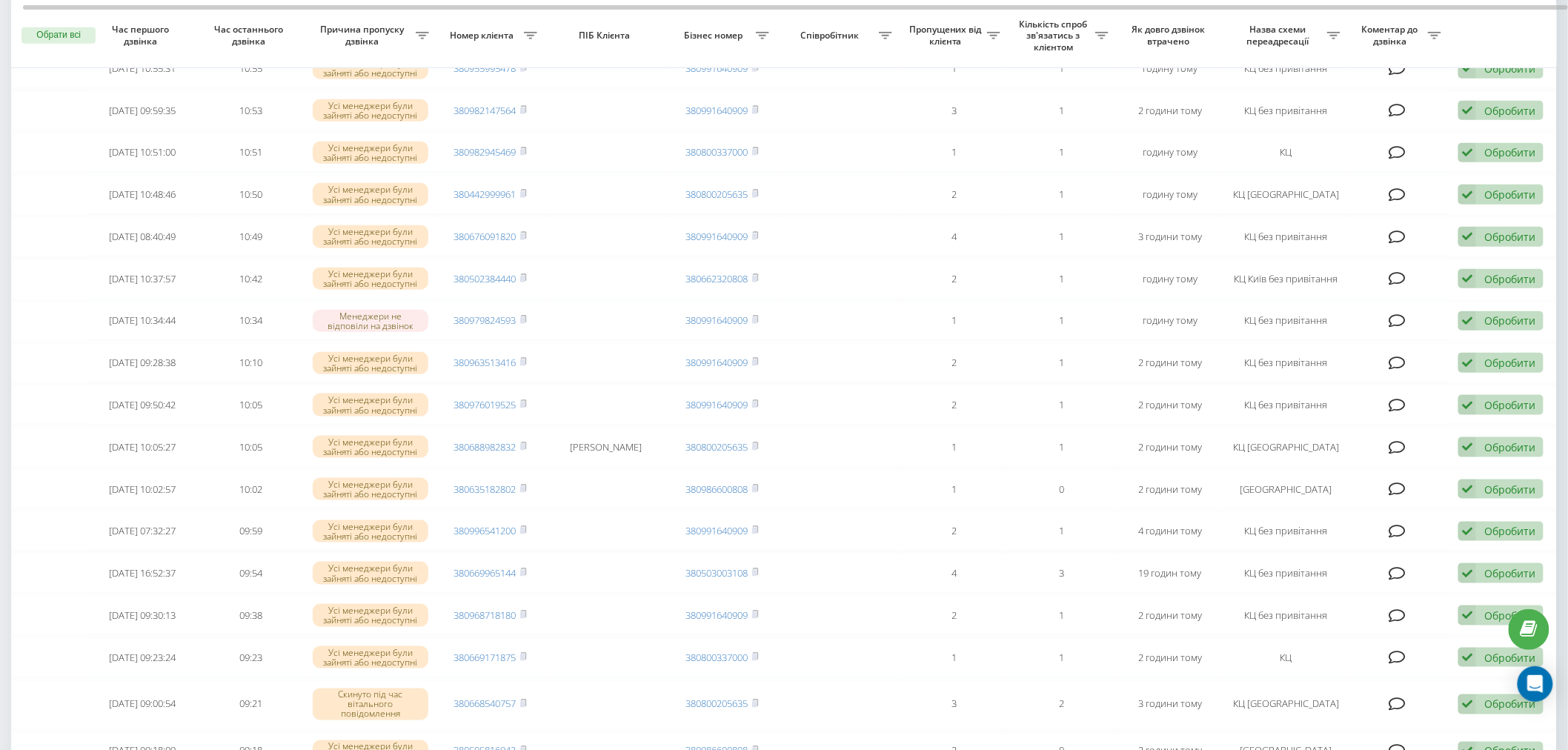
scroll to position [493, 0]
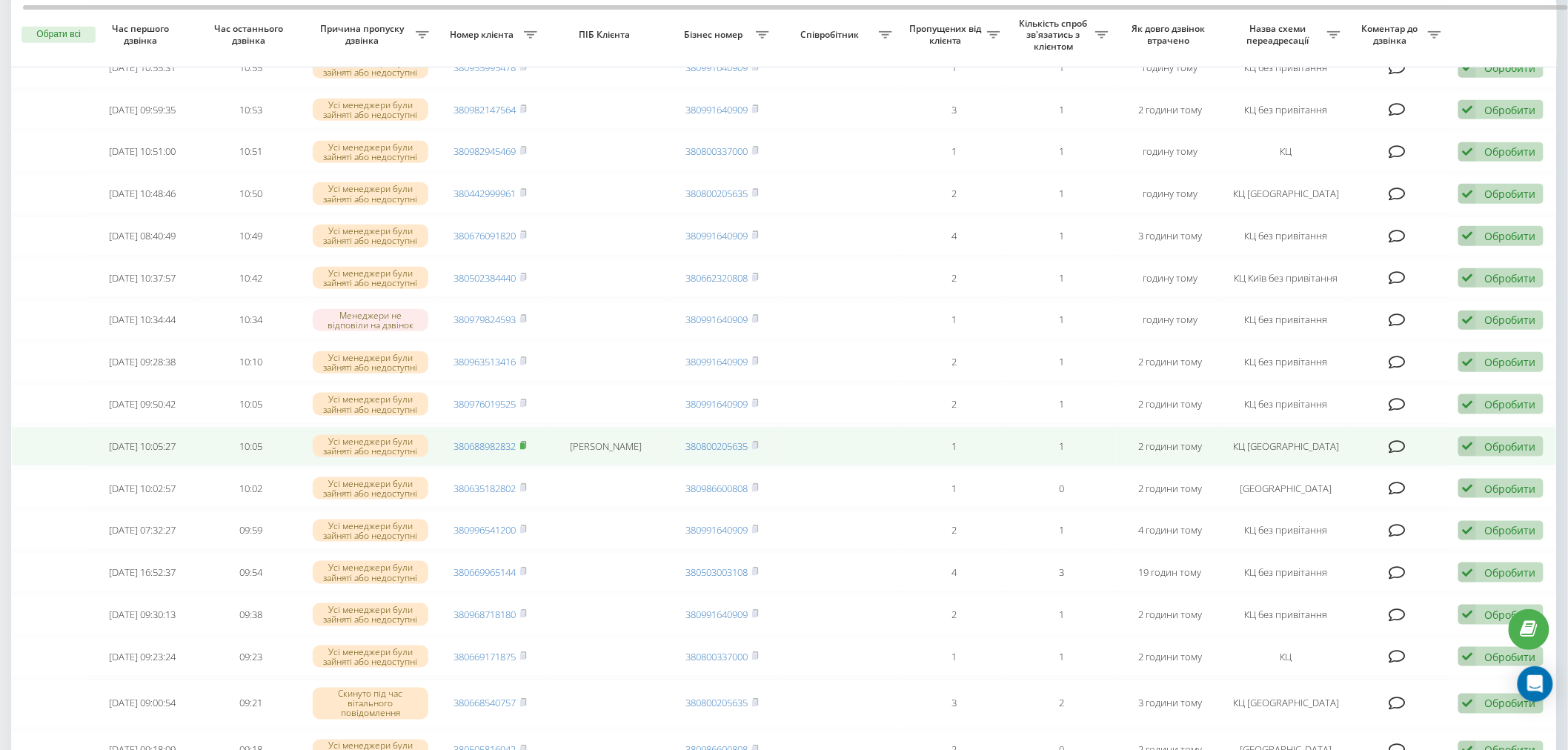
click at [526, 442] on icon at bounding box center [524, 446] width 5 height 7
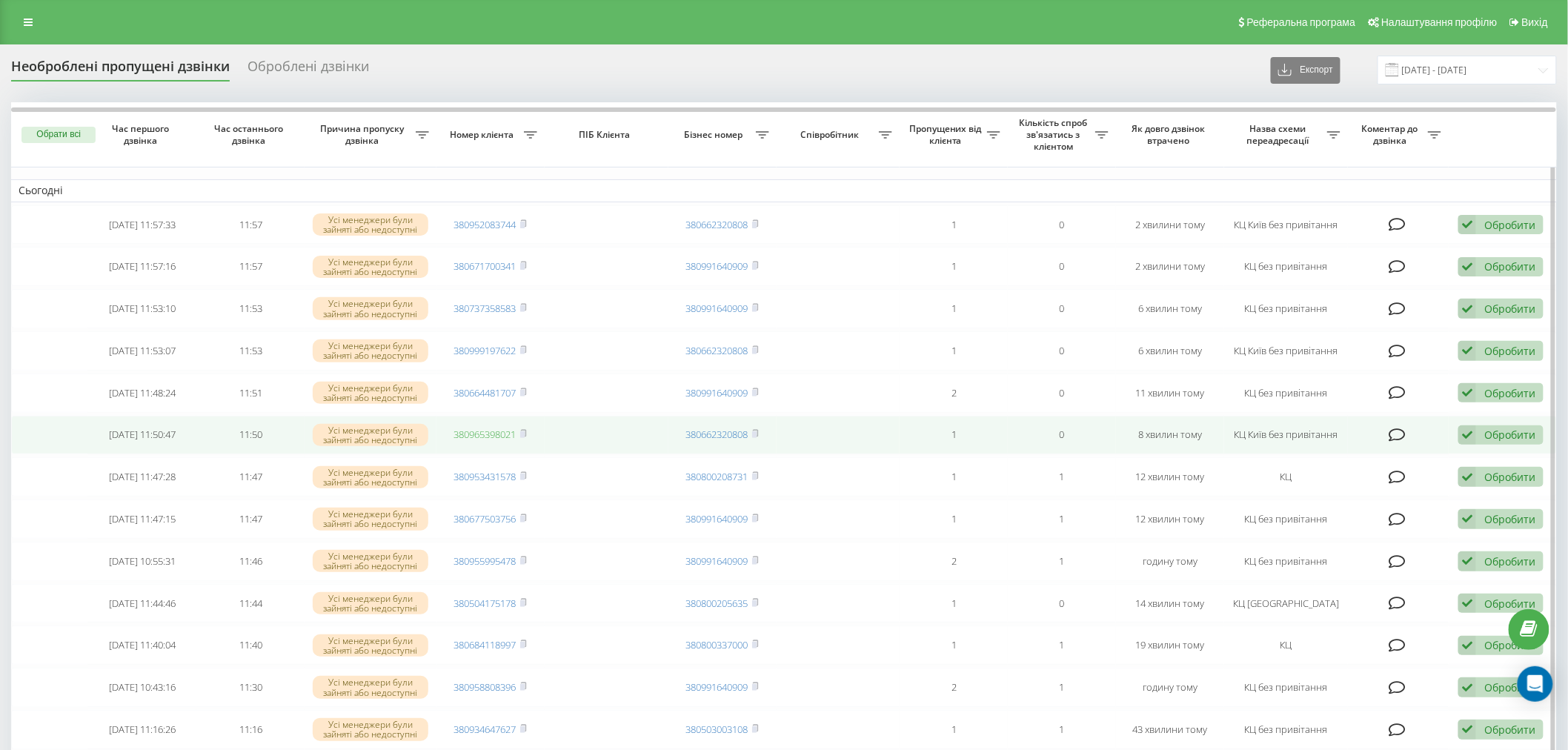
click at [479, 435] on link "380965398021" at bounding box center [485, 434] width 62 height 13
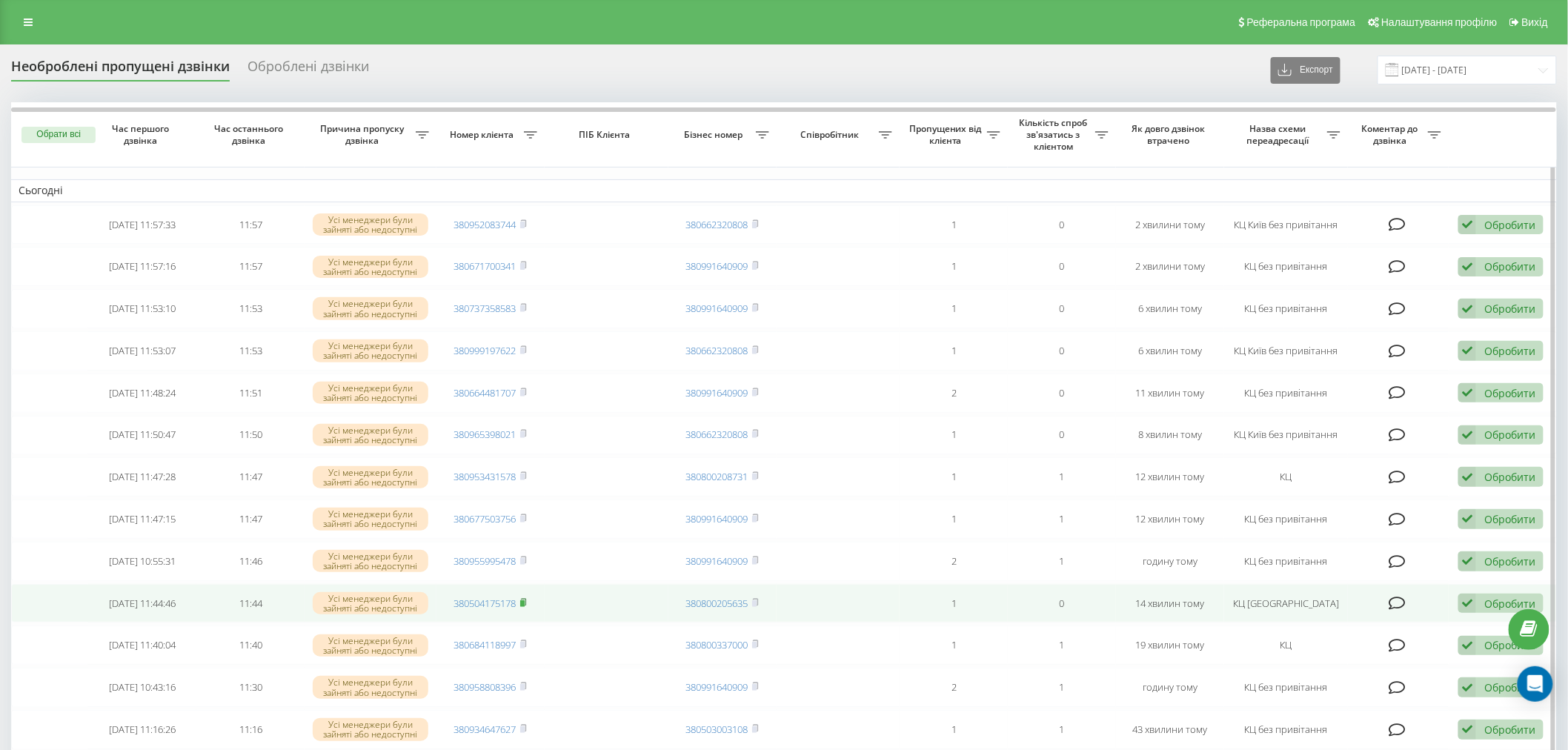
click at [524, 600] on rect at bounding box center [522, 604] width 4 height 7
click at [479, 598] on link "380504175178" at bounding box center [485, 603] width 62 height 13
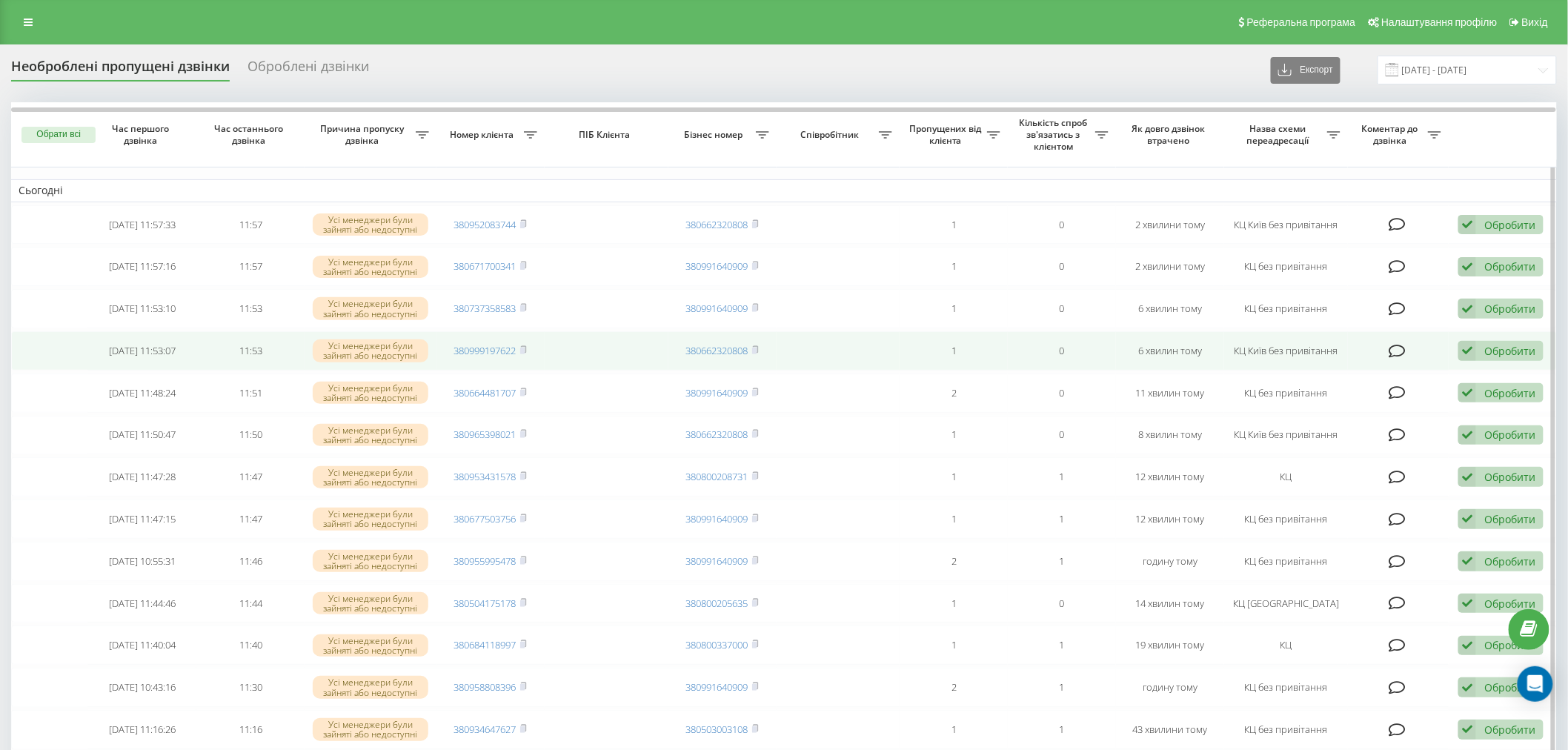
click at [471, 340] on td "380999197622" at bounding box center [491, 351] width 108 height 39
click at [499, 345] on link "380999197622" at bounding box center [485, 351] width 62 height 13
click at [527, 345] on icon at bounding box center [524, 350] width 7 height 9
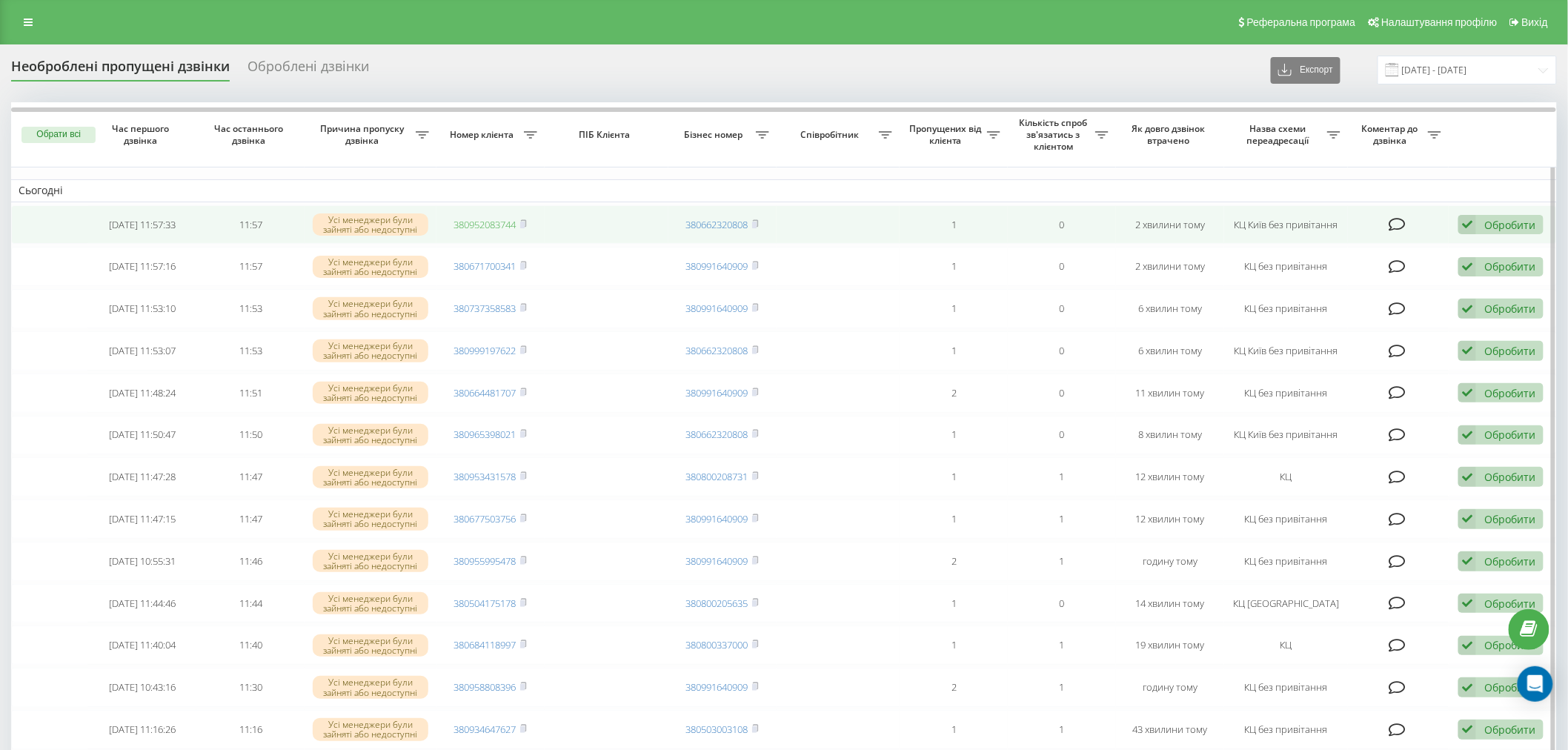
click at [497, 218] on link "380952083744" at bounding box center [485, 225] width 62 height 13
click at [524, 222] on rect at bounding box center [522, 225] width 4 height 7
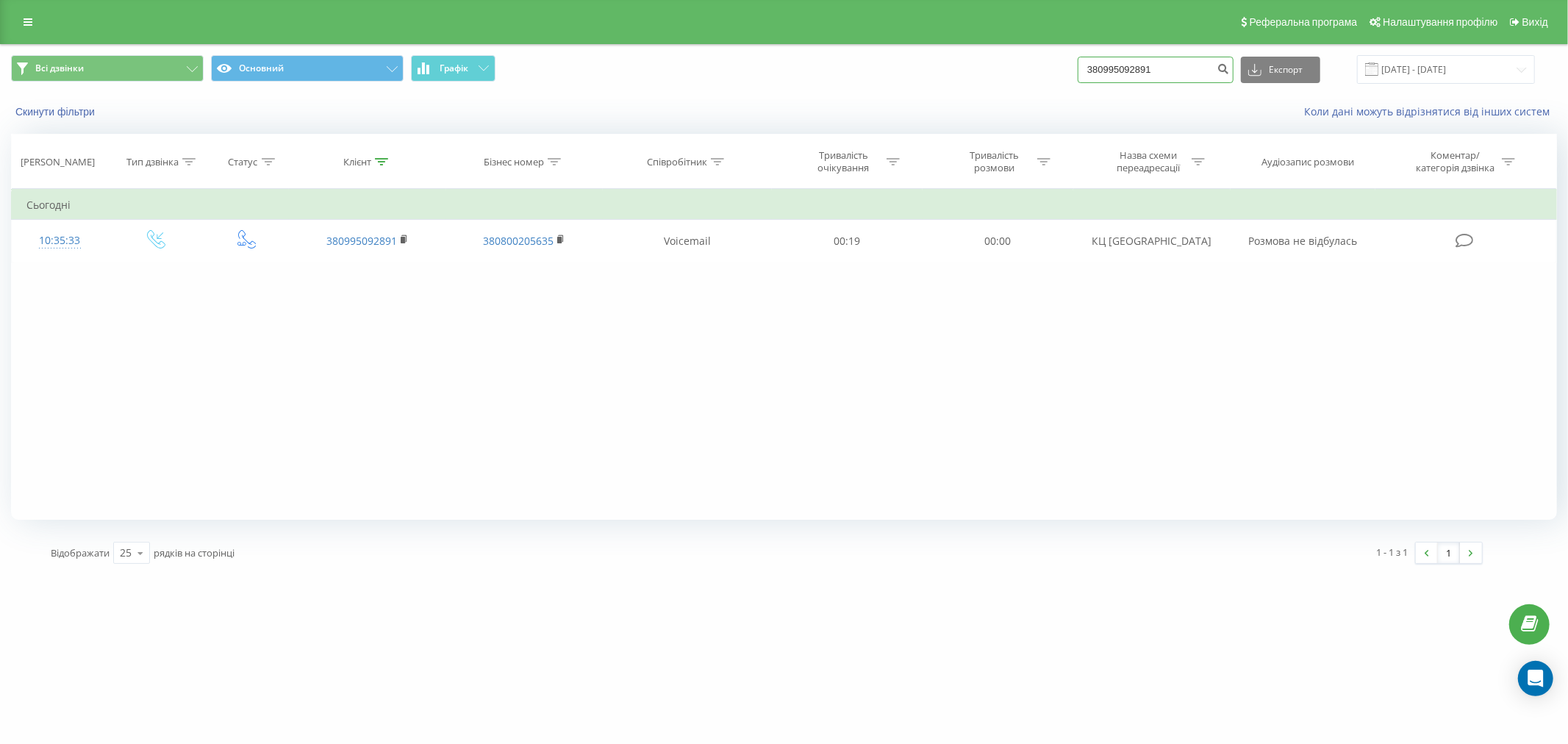
click at [1148, 63] on input "380995092891" at bounding box center [1155, 70] width 156 height 26
paste input "504175178"
type input "380504175178"
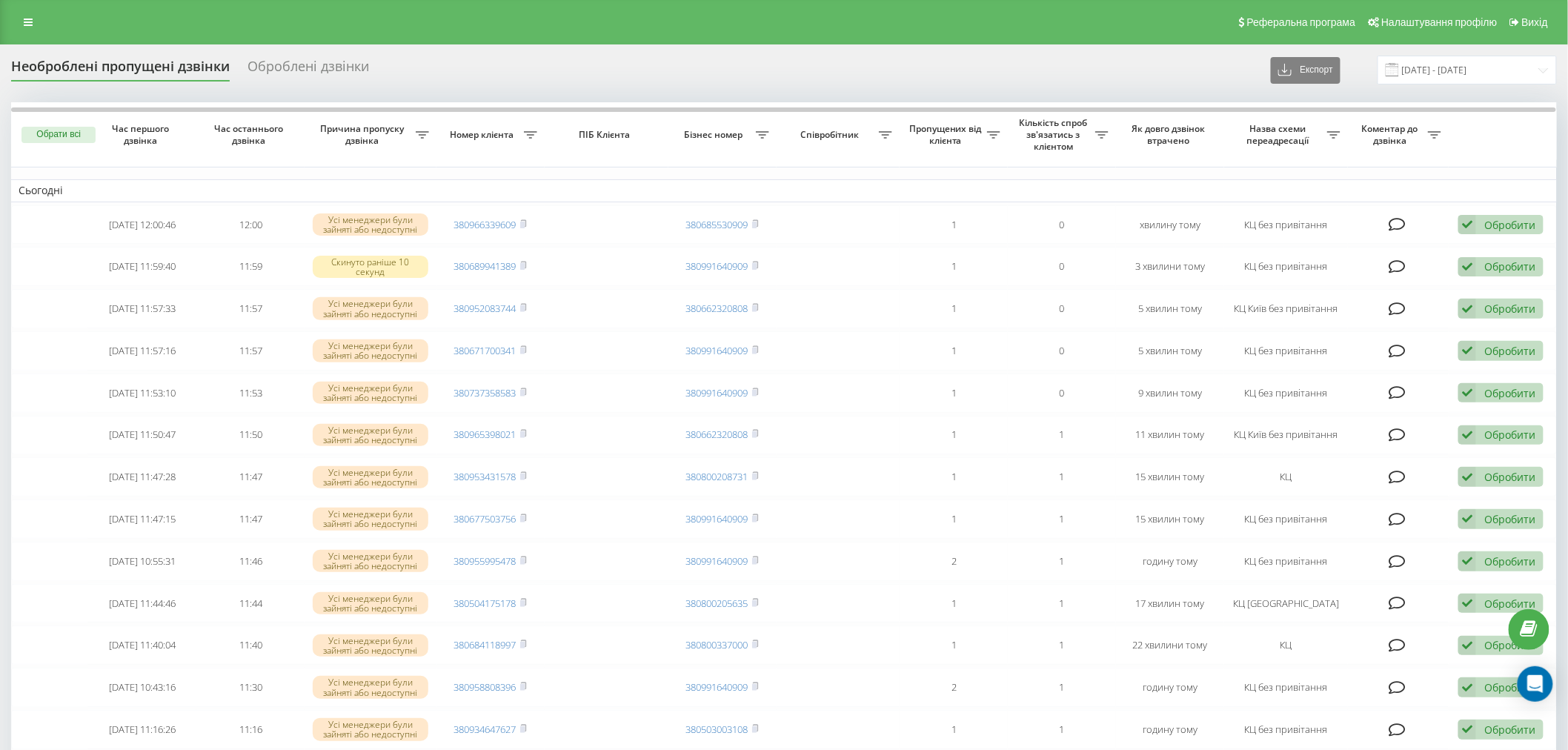
click at [1073, 63] on div "Необроблені пропущені дзвінки Оброблені дзвінки Експорт .csv .xlsx [DATE] - [DA…" at bounding box center [784, 70] width 1546 height 29
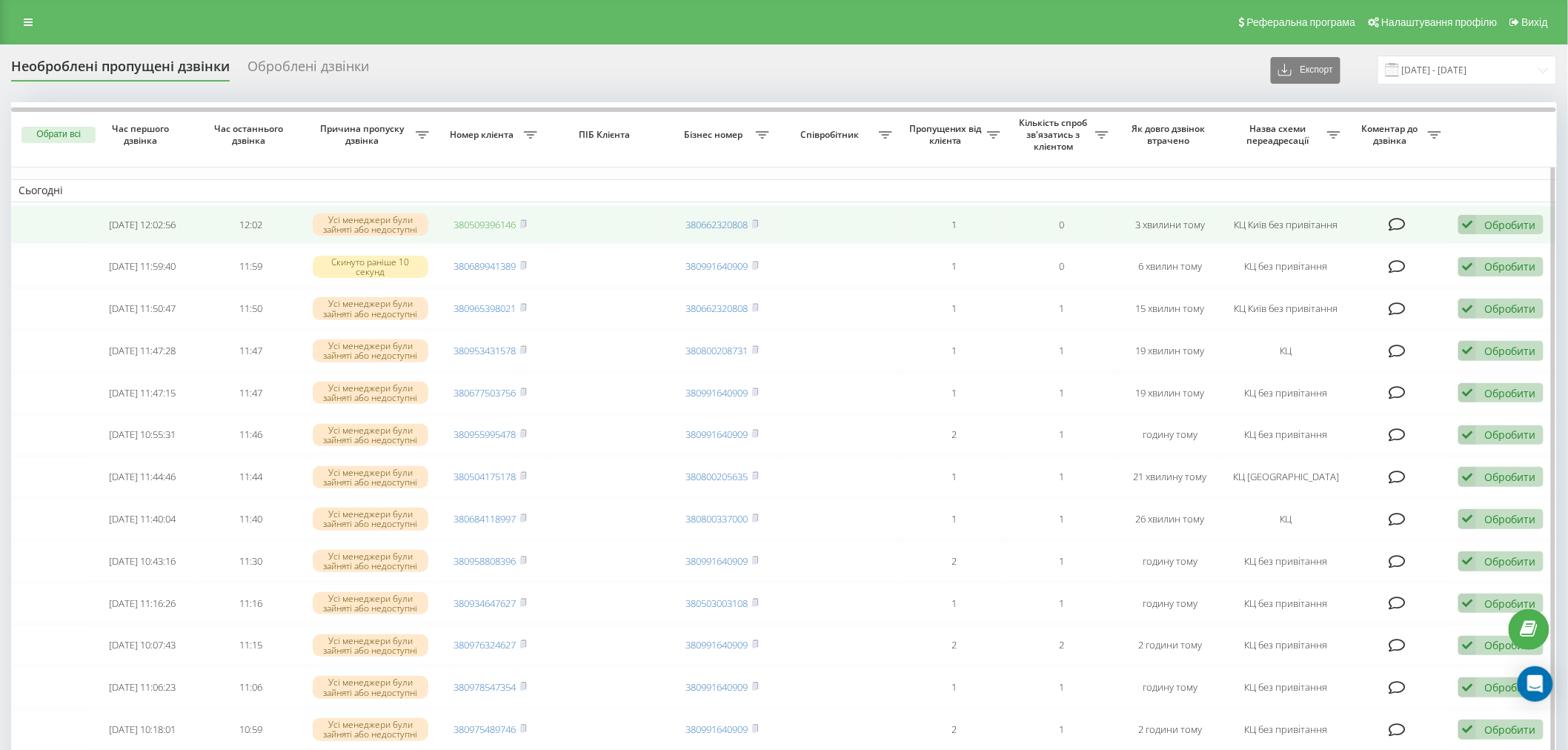
click at [470, 225] on link "380509396146" at bounding box center [485, 225] width 62 height 13
click at [527, 225] on icon at bounding box center [524, 224] width 7 height 9
click at [500, 221] on link "380981775561" at bounding box center [485, 225] width 62 height 13
click at [524, 226] on rect at bounding box center [522, 225] width 4 height 7
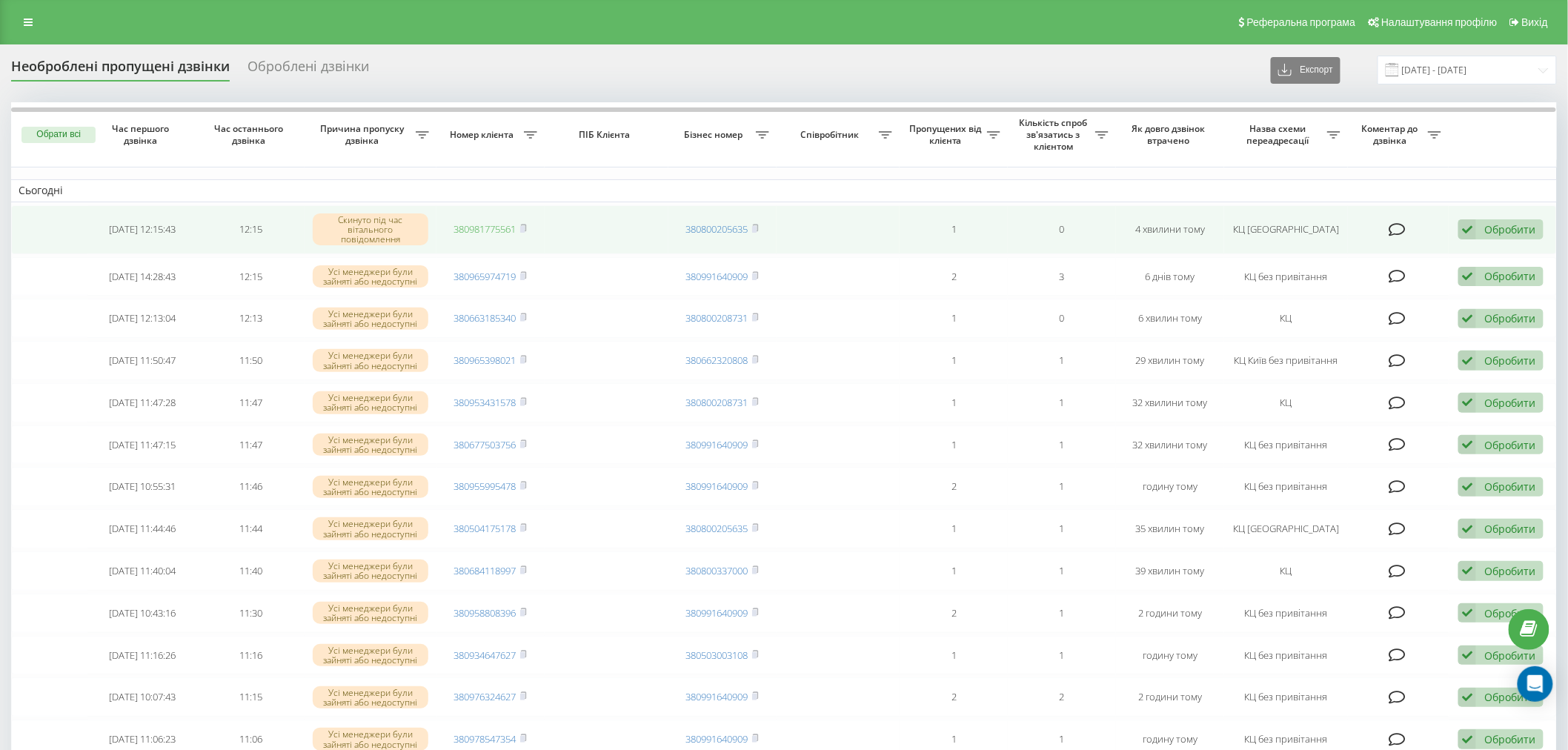
click at [497, 233] on link "380981775561" at bounding box center [485, 229] width 62 height 13
click at [526, 225] on icon at bounding box center [524, 228] width 5 height 7
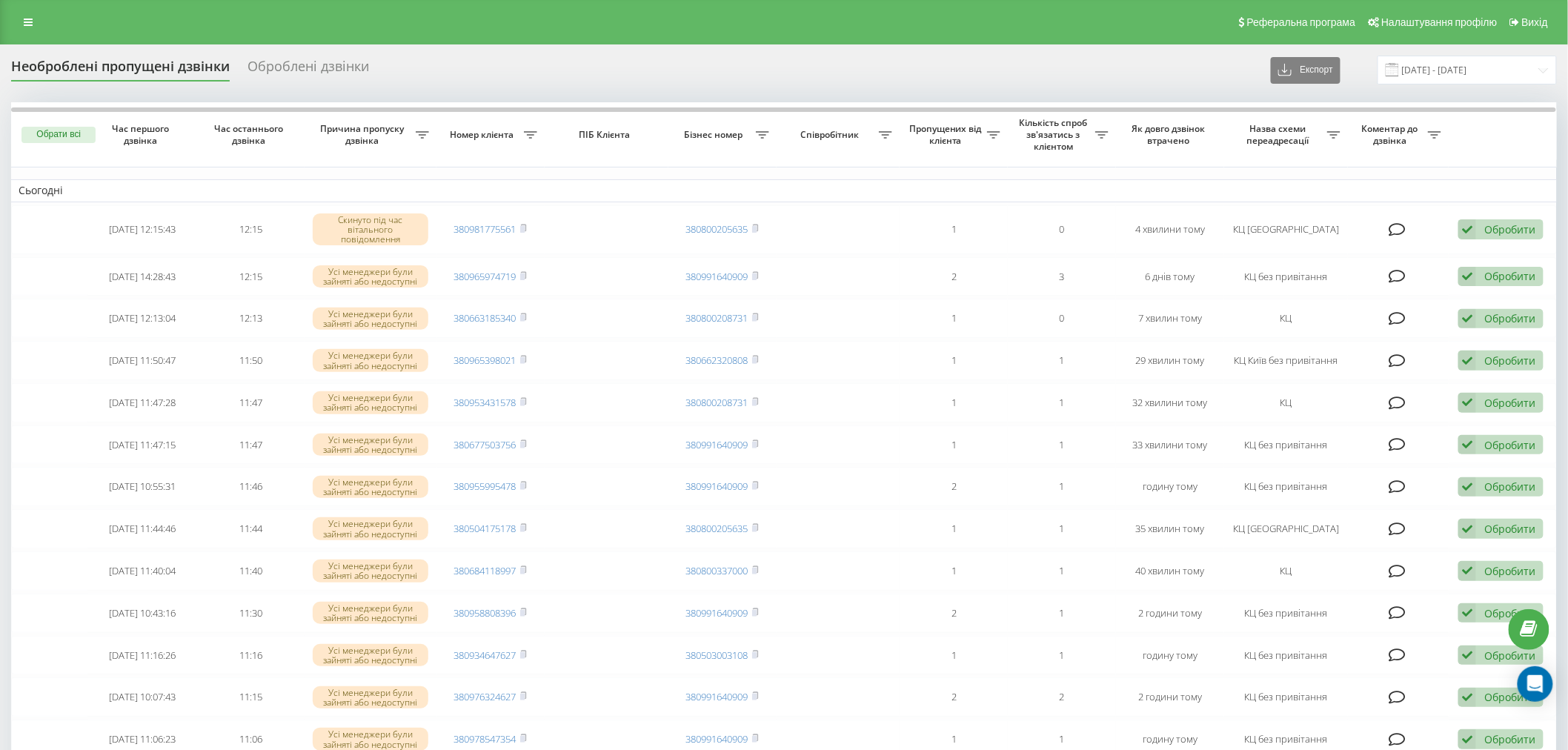
click at [297, 24] on div "Реферальна програма Налаштування профілю Вихід" at bounding box center [784, 22] width 1568 height 44
click at [360, 11] on div "Реферальна програма Налаштування профілю Вихід" at bounding box center [784, 22] width 1568 height 44
click at [375, 19] on div "Реферальна програма Налаштування профілю Вихід" at bounding box center [784, 22] width 1568 height 44
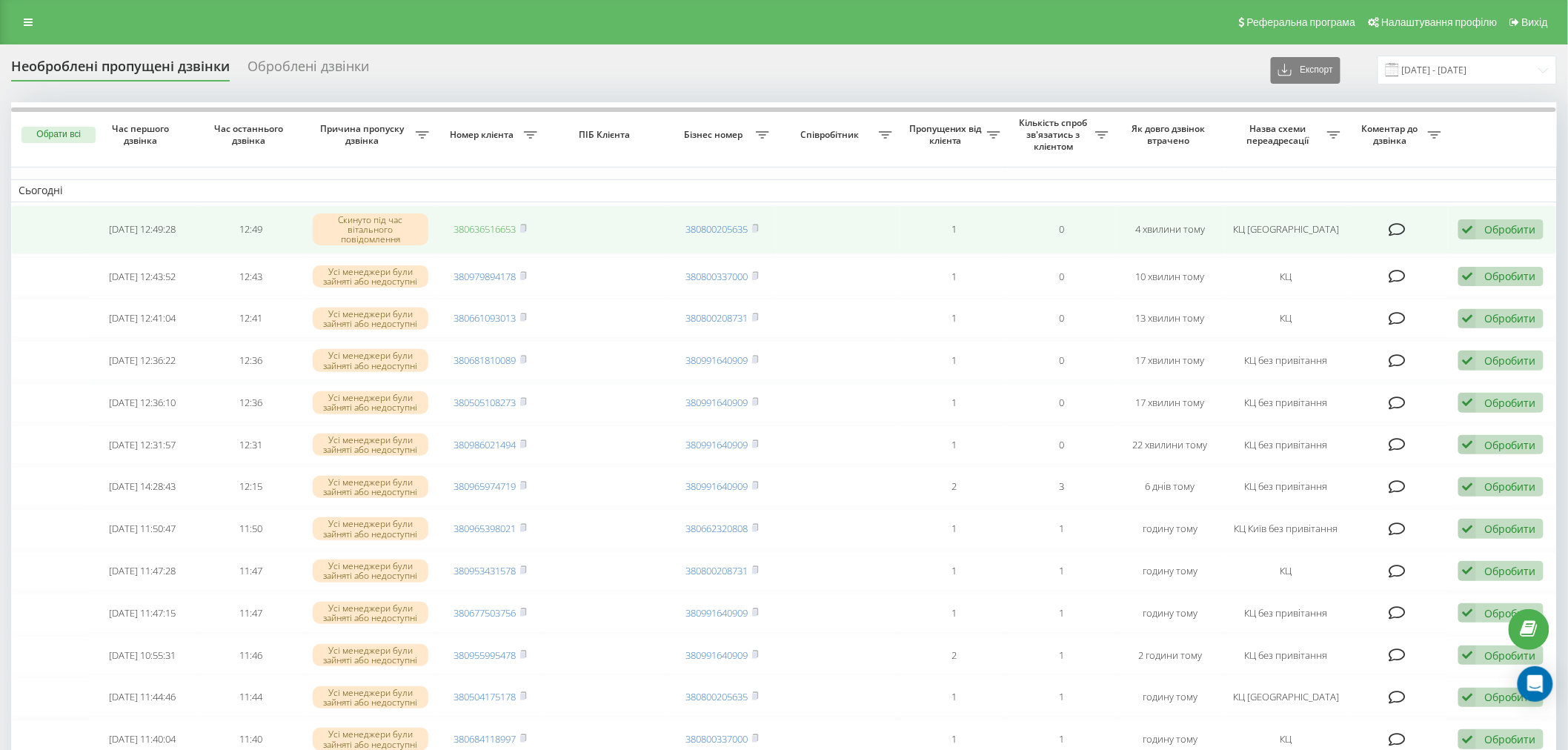
click at [473, 230] on link "380636516653" at bounding box center [485, 229] width 62 height 13
click at [522, 227] on rect at bounding box center [522, 230] width 4 height 7
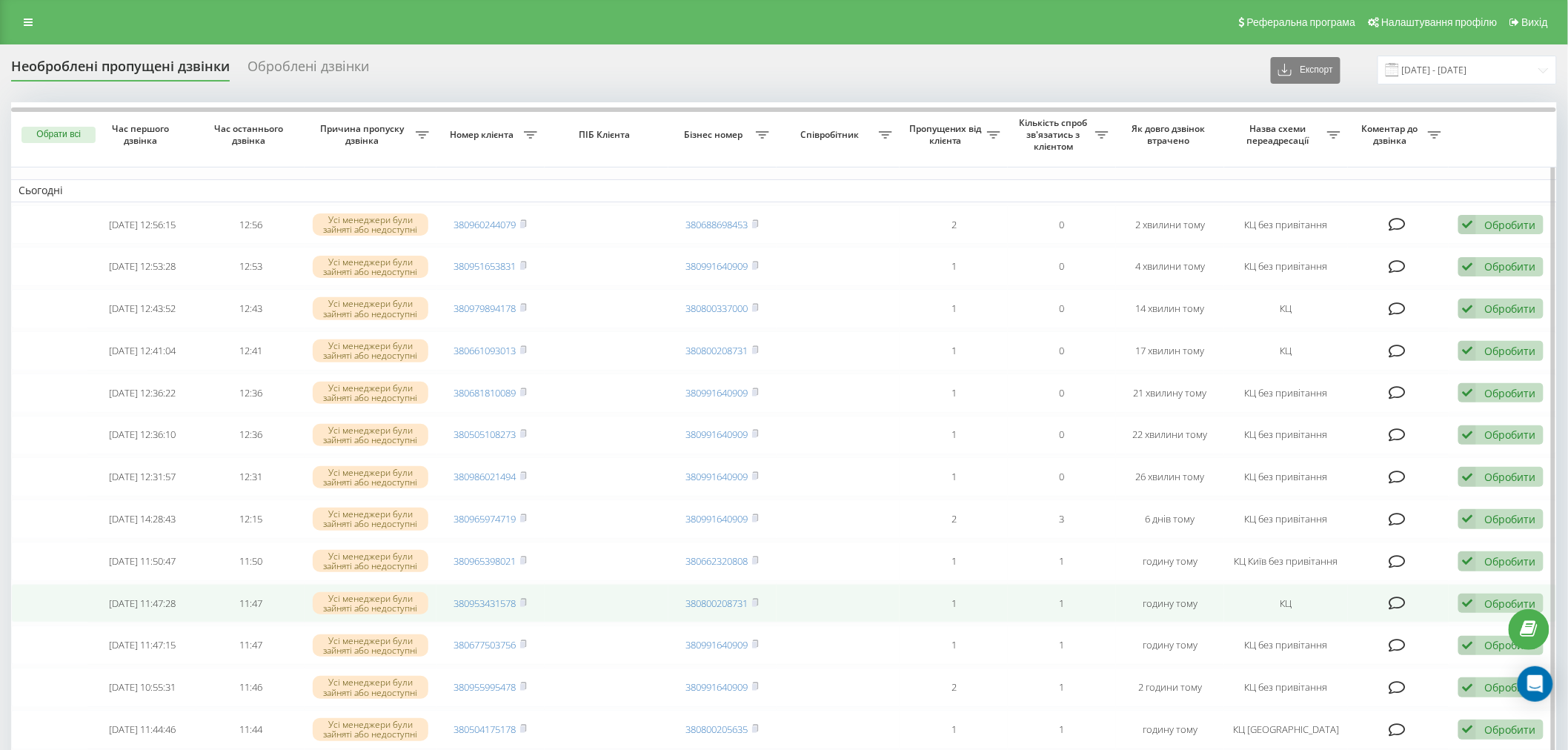
click at [846, 600] on td at bounding box center [838, 604] width 123 height 39
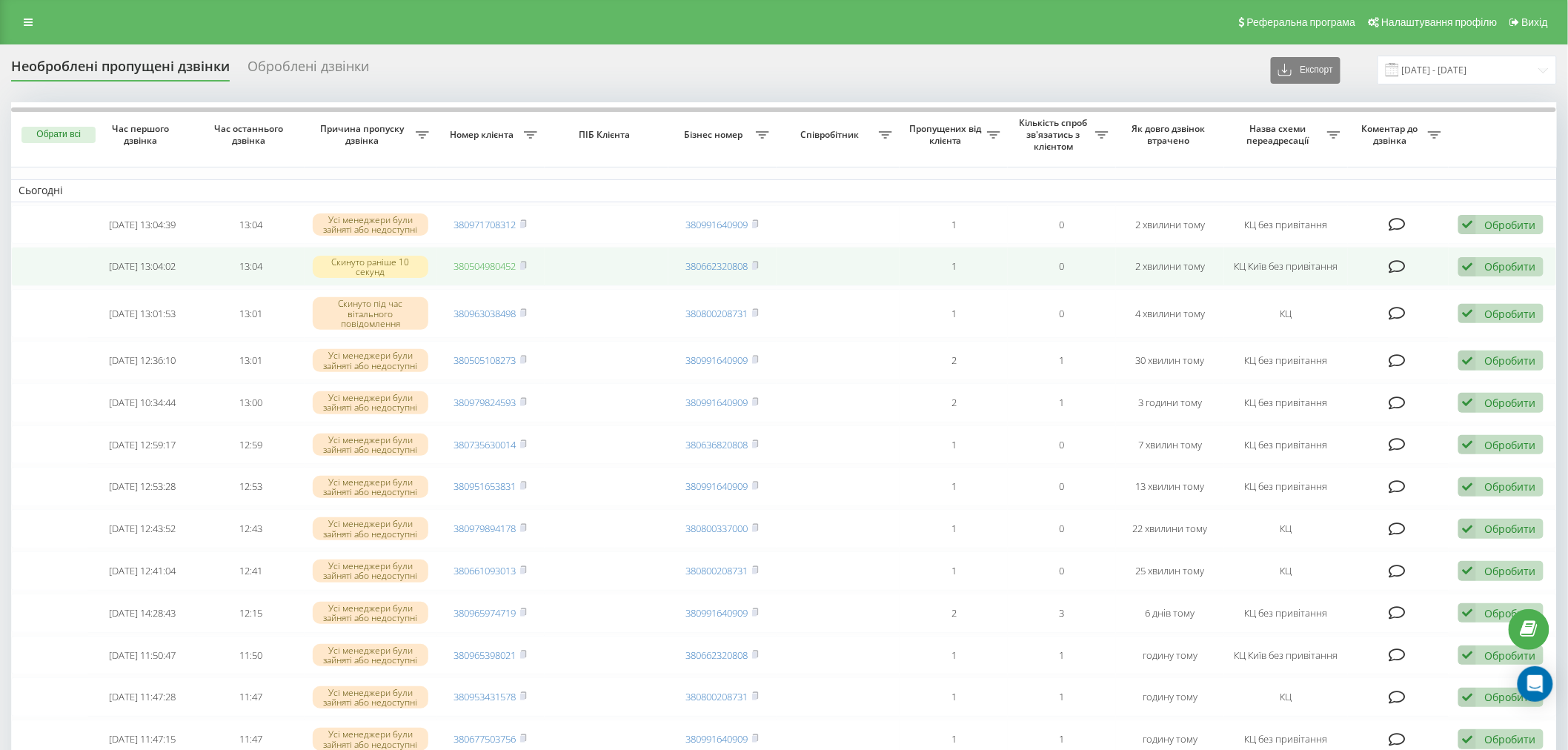
click at [475, 263] on link "380504980452" at bounding box center [485, 265] width 62 height 13
click at [527, 263] on icon at bounding box center [524, 265] width 7 height 9
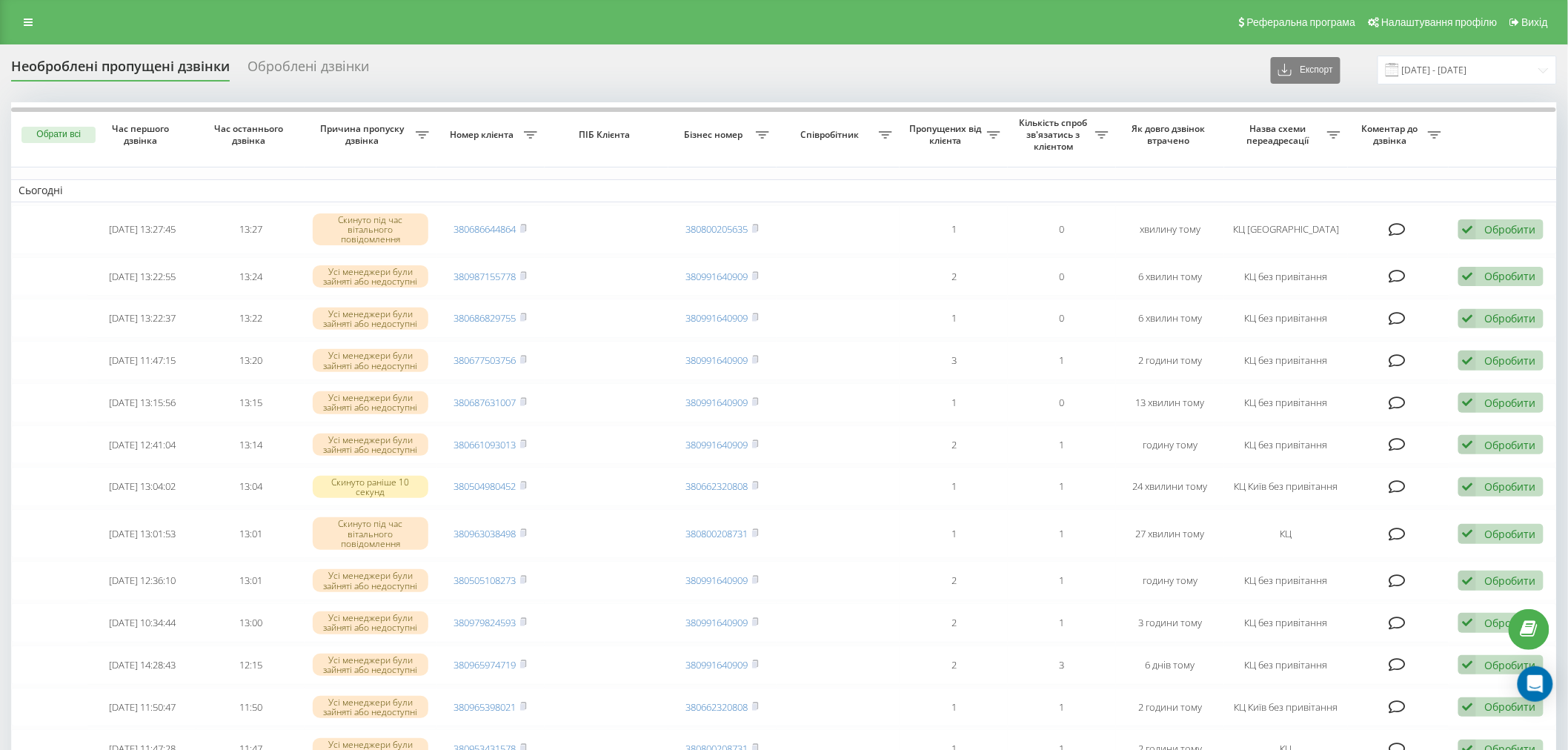
drag, startPoint x: 220, startPoint y: 20, endPoint x: 220, endPoint y: 32, distance: 12.0
click at [220, 20] on div "Реферальна програма Налаштування профілю Вихід" at bounding box center [784, 22] width 1568 height 44
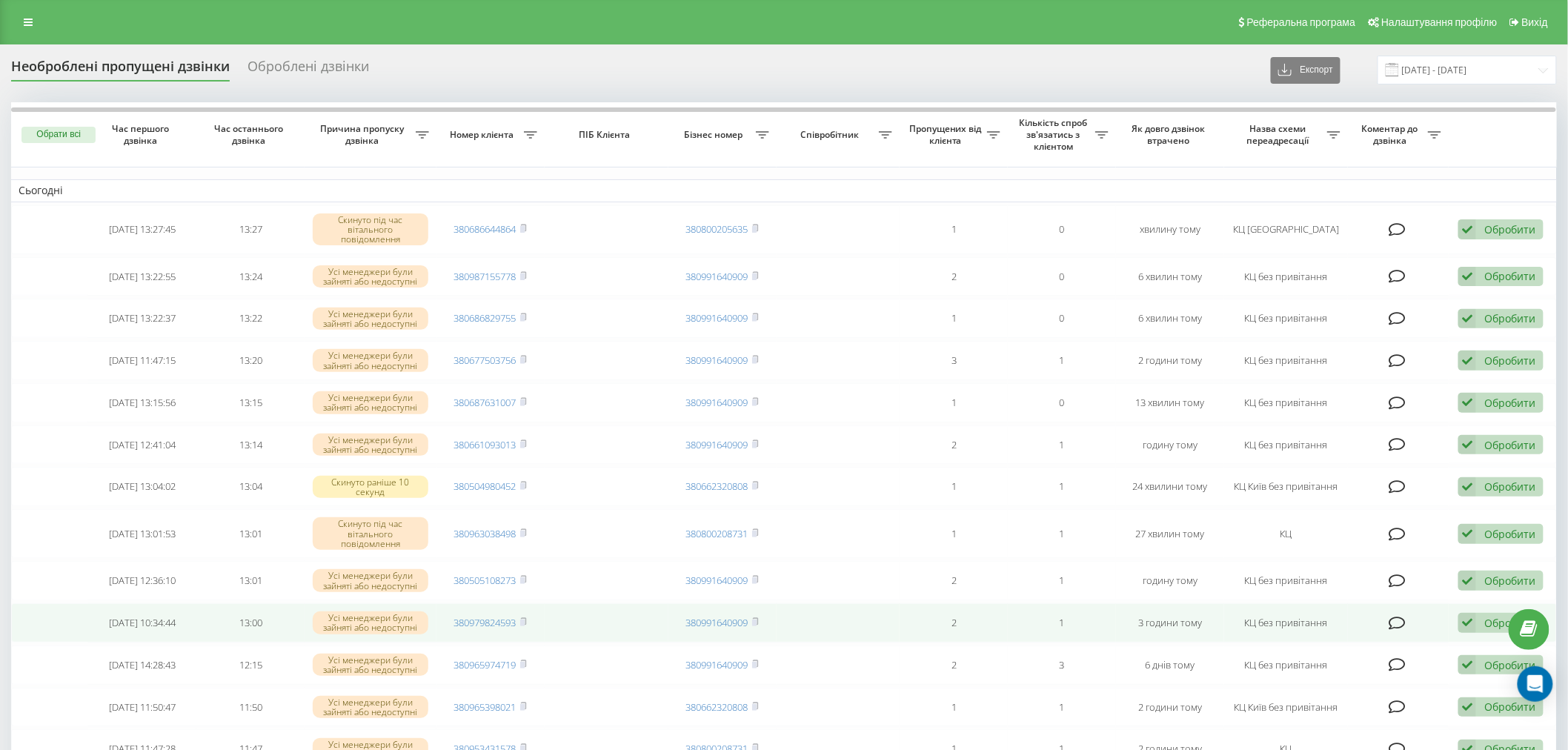
click at [841, 606] on td at bounding box center [838, 623] width 123 height 39
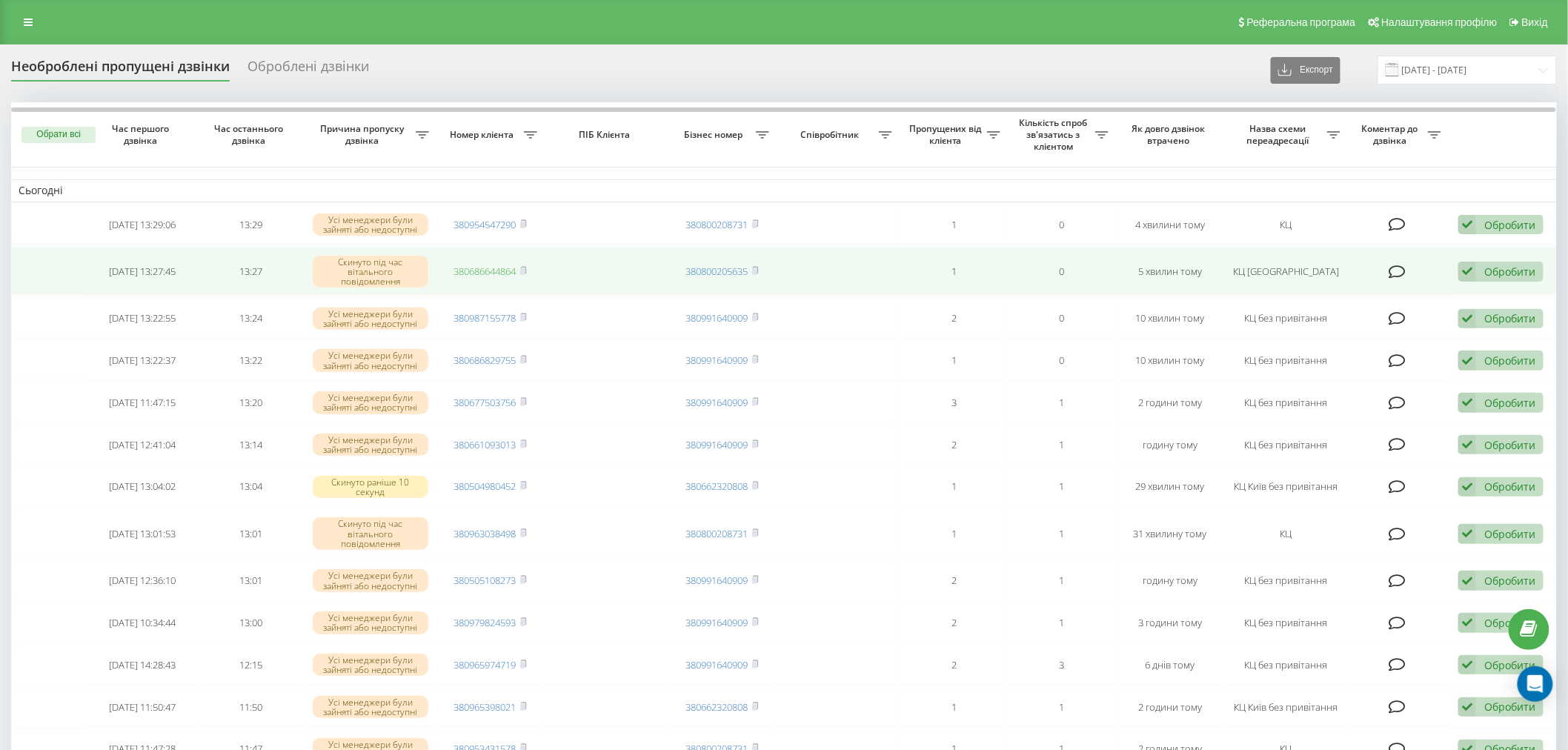
click at [484, 272] on link "380686644864" at bounding box center [485, 271] width 62 height 13
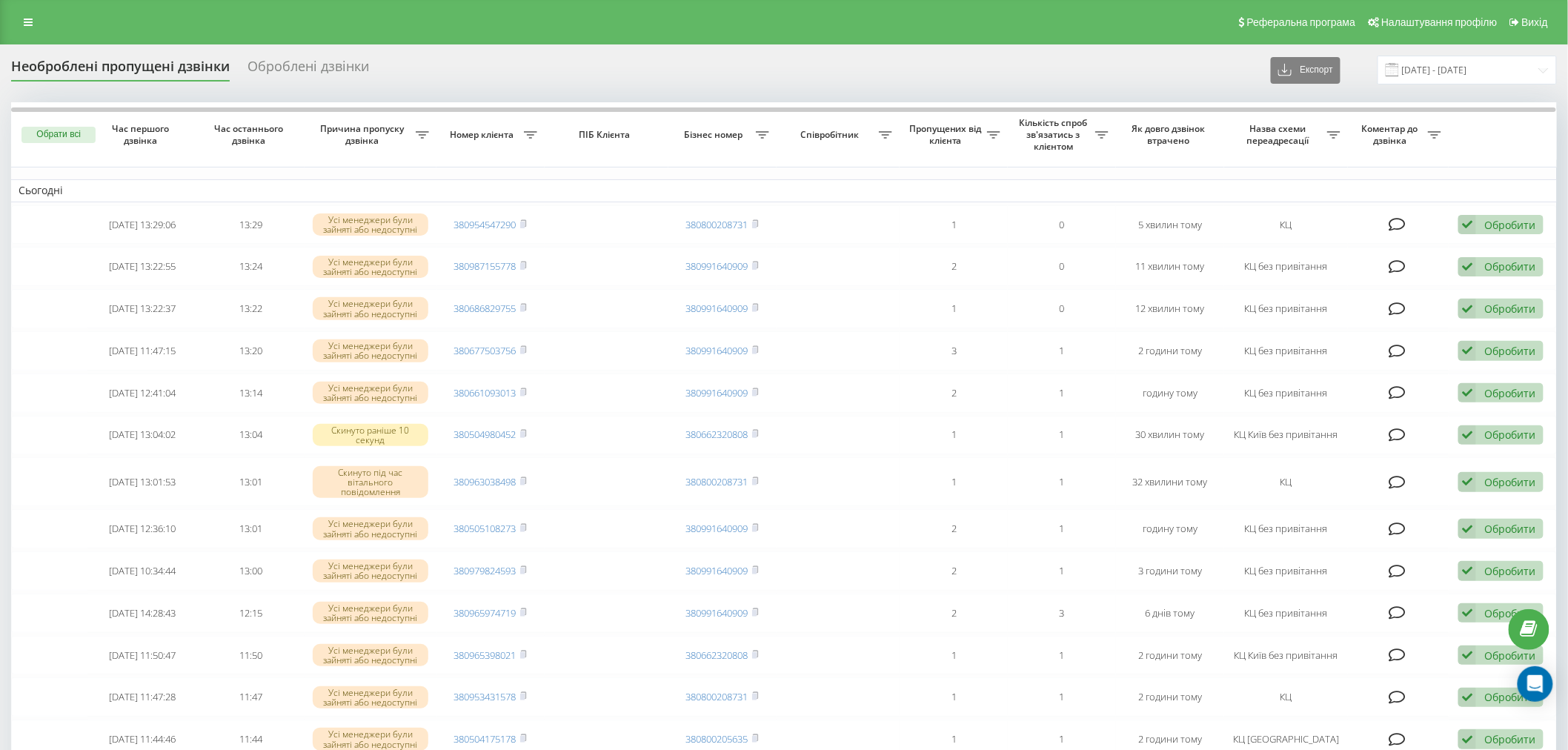
click at [186, 37] on div "Реферальна програма Налаштування профілю Вихід" at bounding box center [784, 22] width 1568 height 44
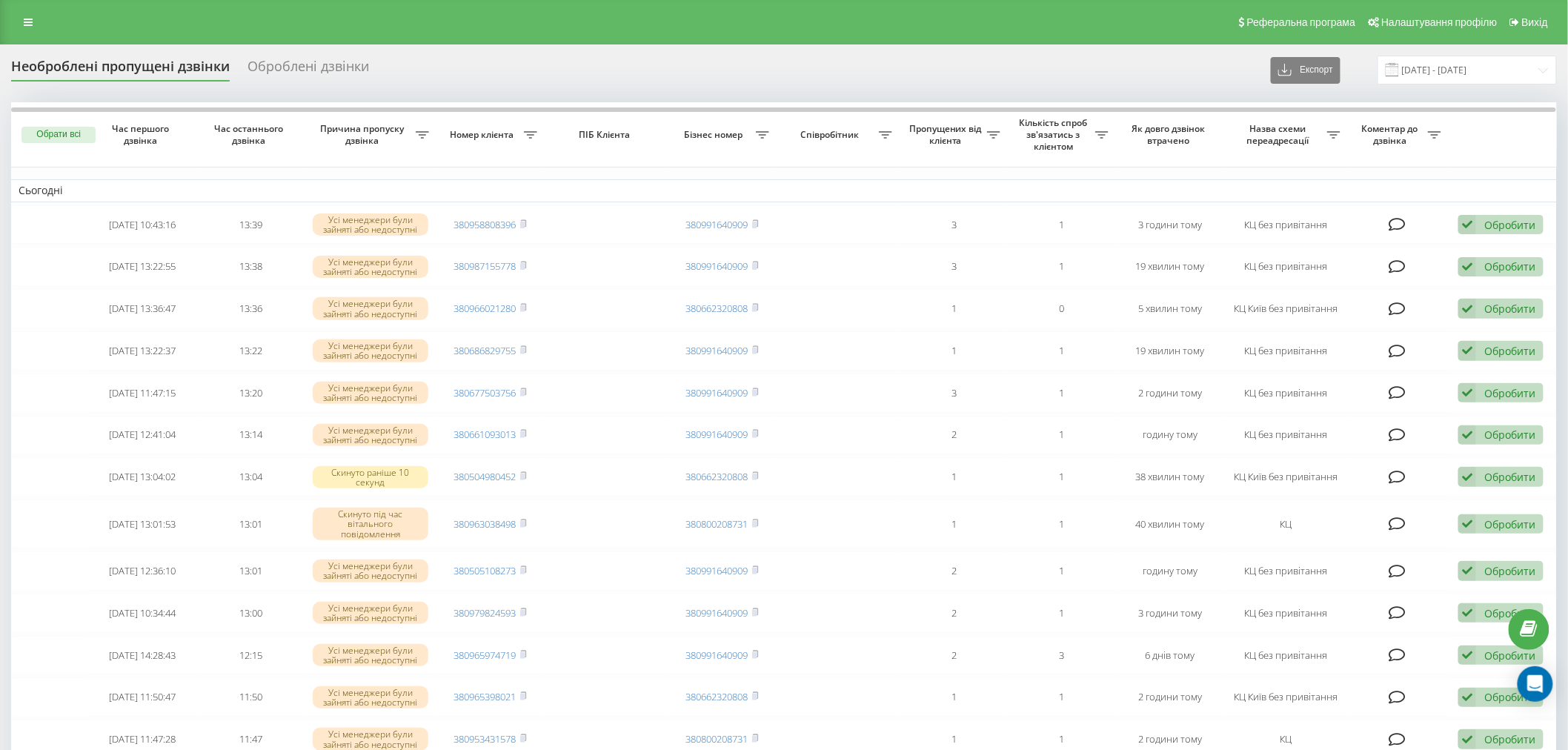
click at [875, 99] on div "Необроблені пропущені дзвінки Оброблені дзвінки Експорт .csv .xlsx [DATE] - [DA…" at bounding box center [784, 742] width 1546 height 1373
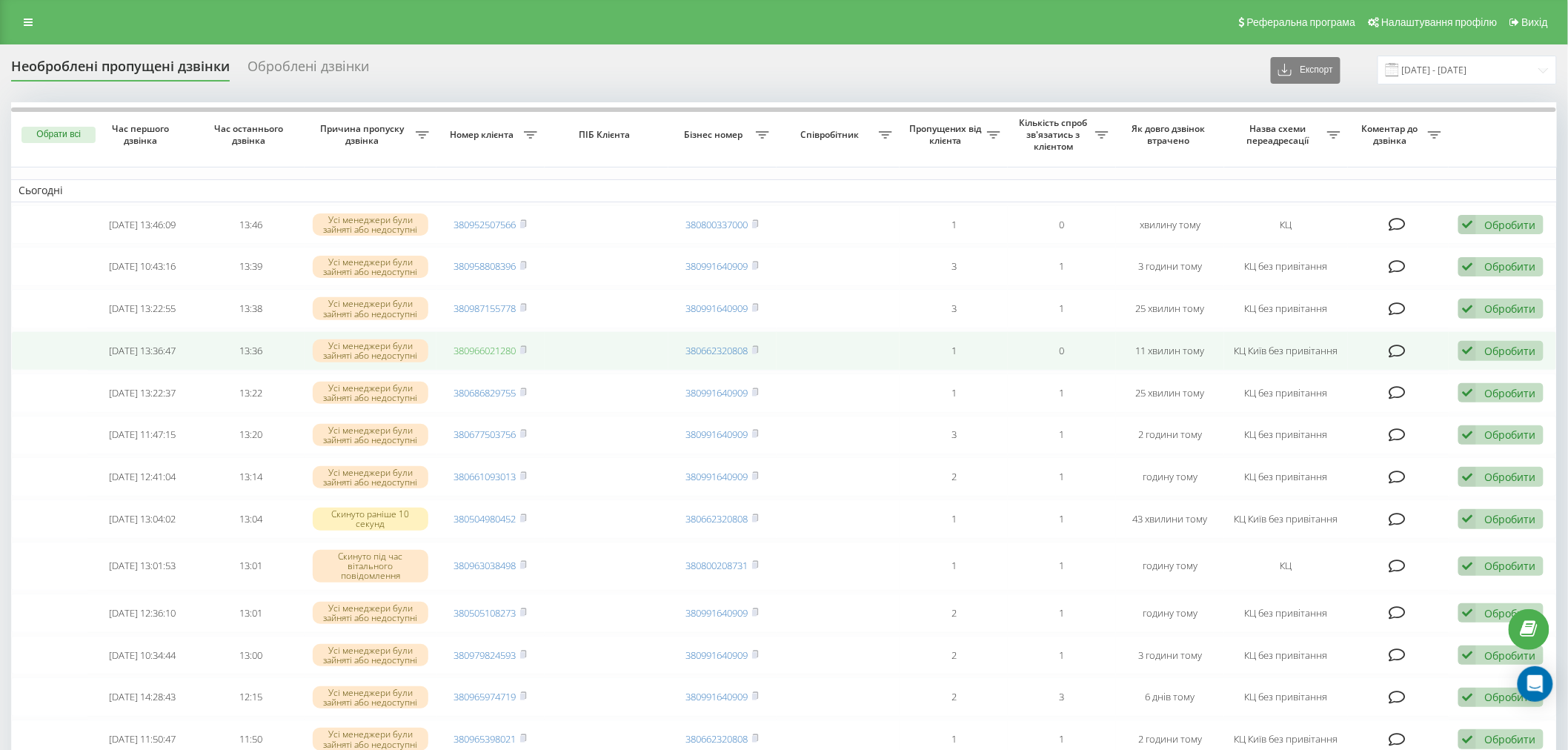
click at [492, 352] on link "380966021280" at bounding box center [485, 351] width 62 height 13
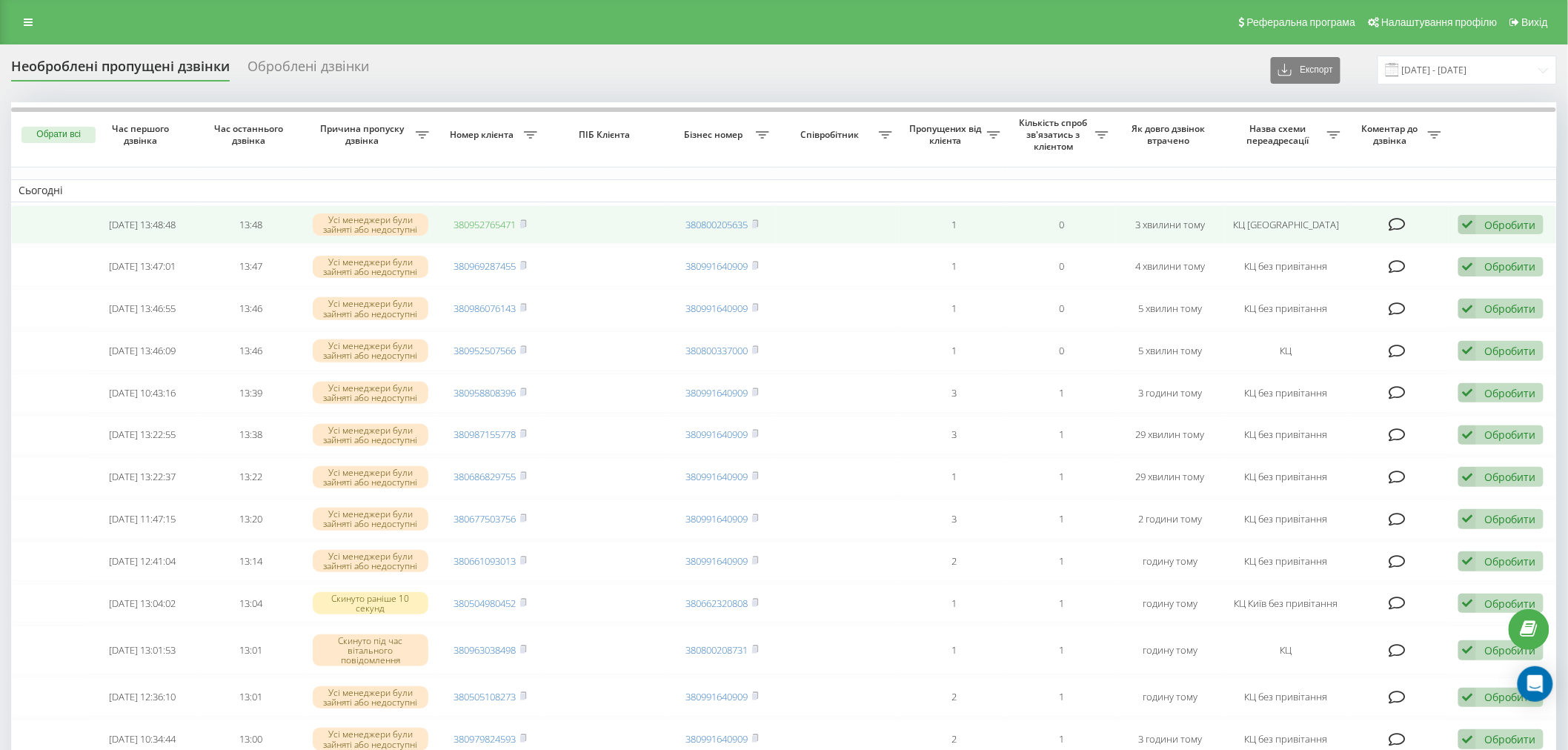
click at [495, 225] on link "380952765471" at bounding box center [485, 225] width 62 height 13
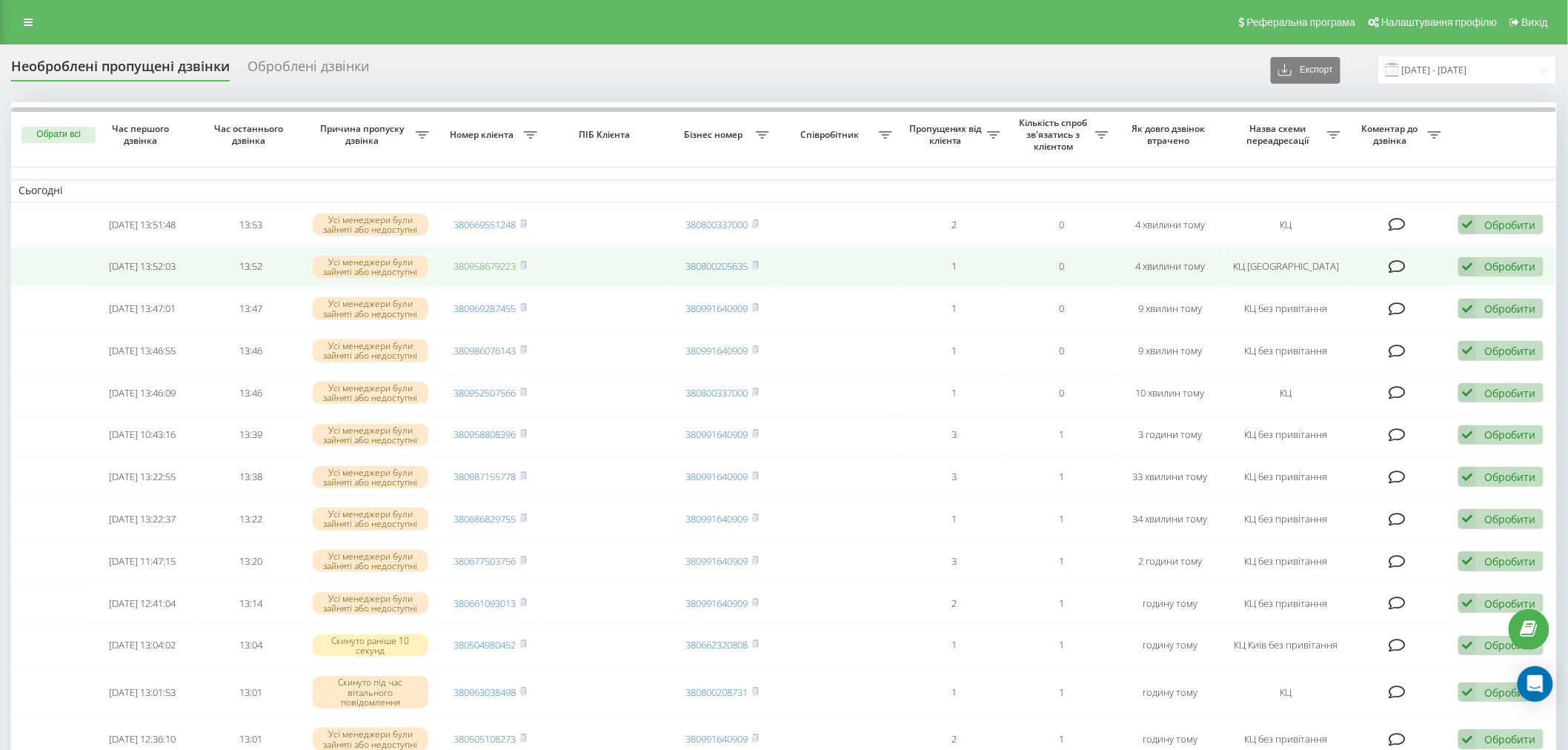
click at [484, 264] on link "380958679223" at bounding box center [485, 265] width 62 height 13
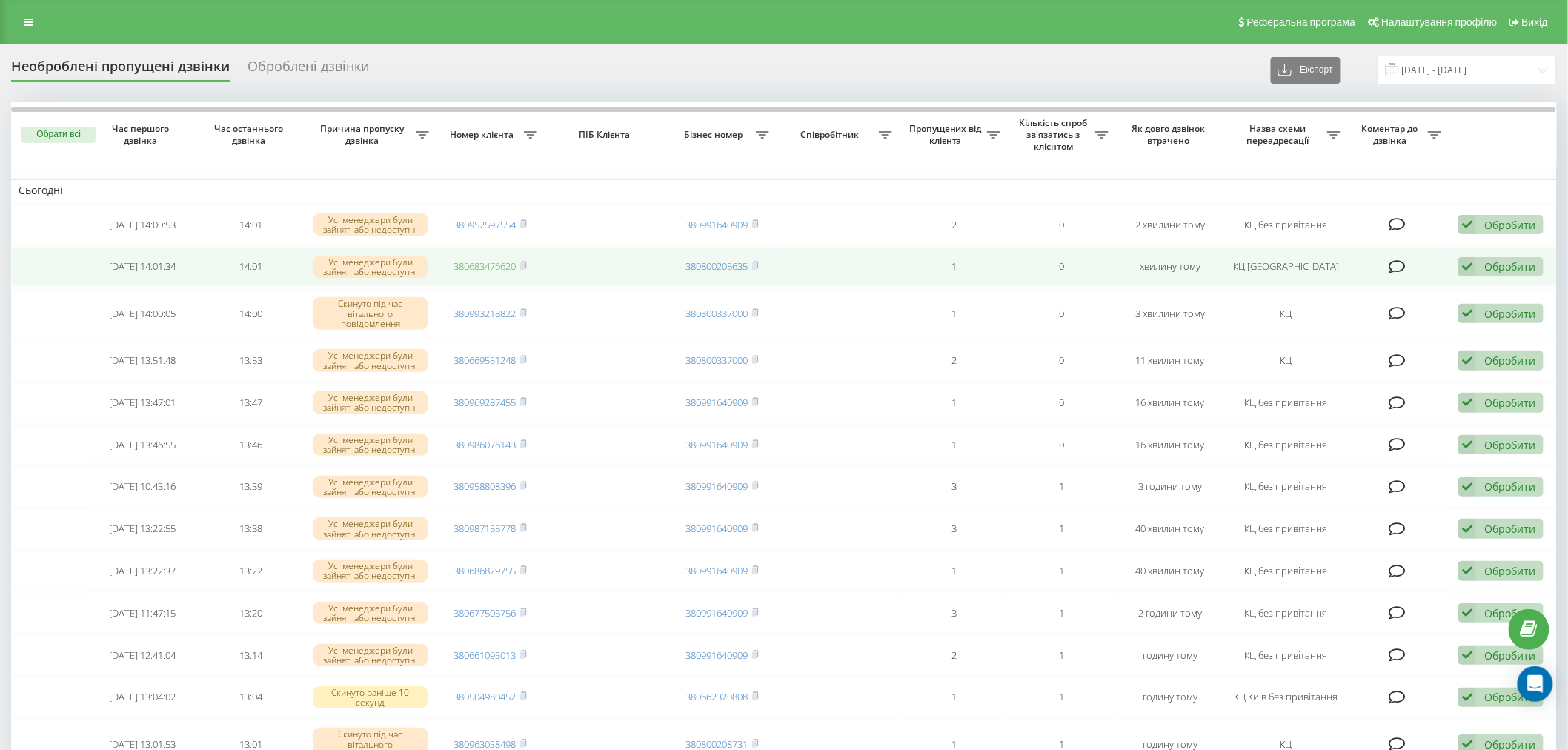
click at [506, 270] on link "380683476620" at bounding box center [485, 265] width 62 height 13
click at [527, 264] on icon at bounding box center [524, 265] width 7 height 9
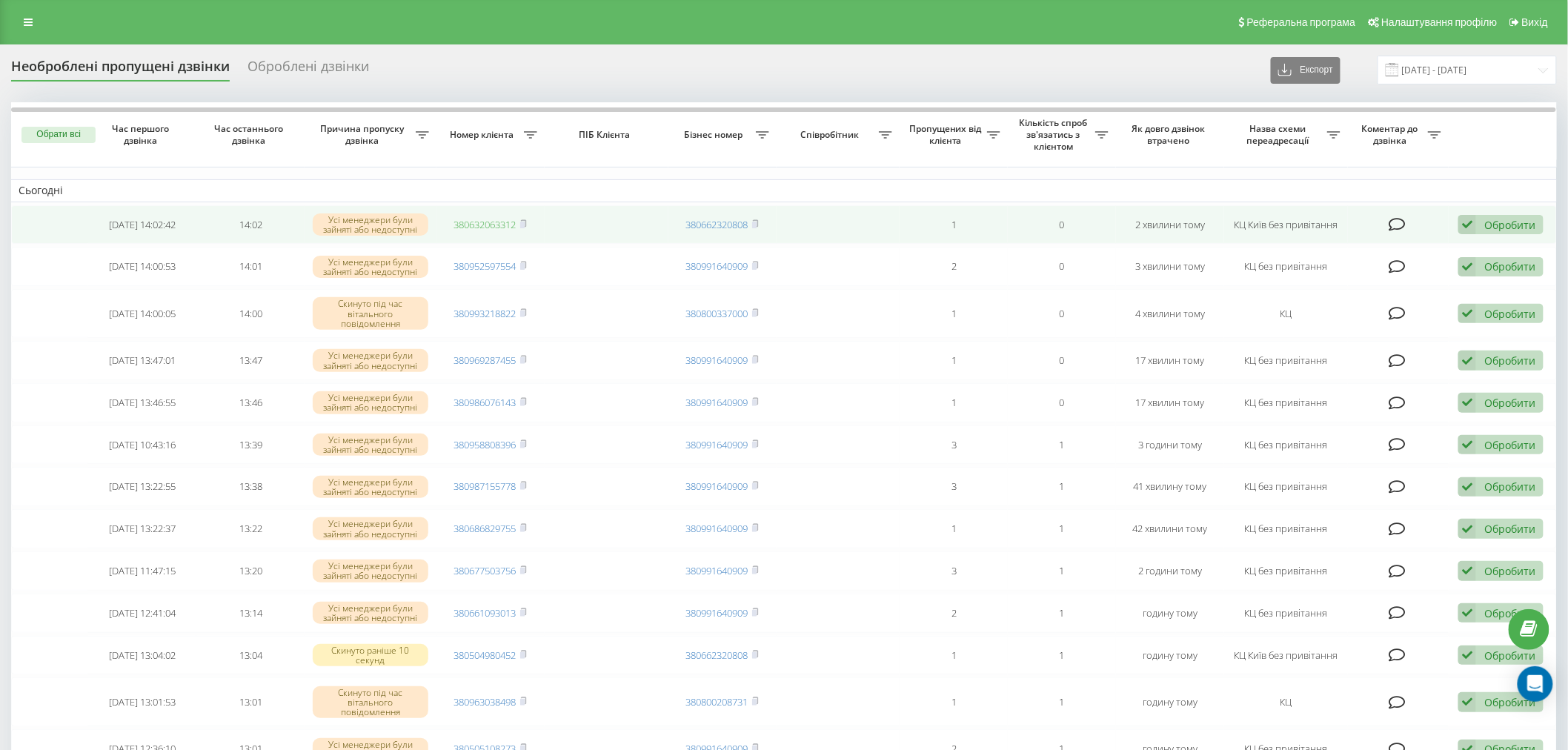
click at [494, 227] on link "380632063312" at bounding box center [485, 225] width 62 height 13
click at [524, 218] on span at bounding box center [524, 225] width 7 height 13
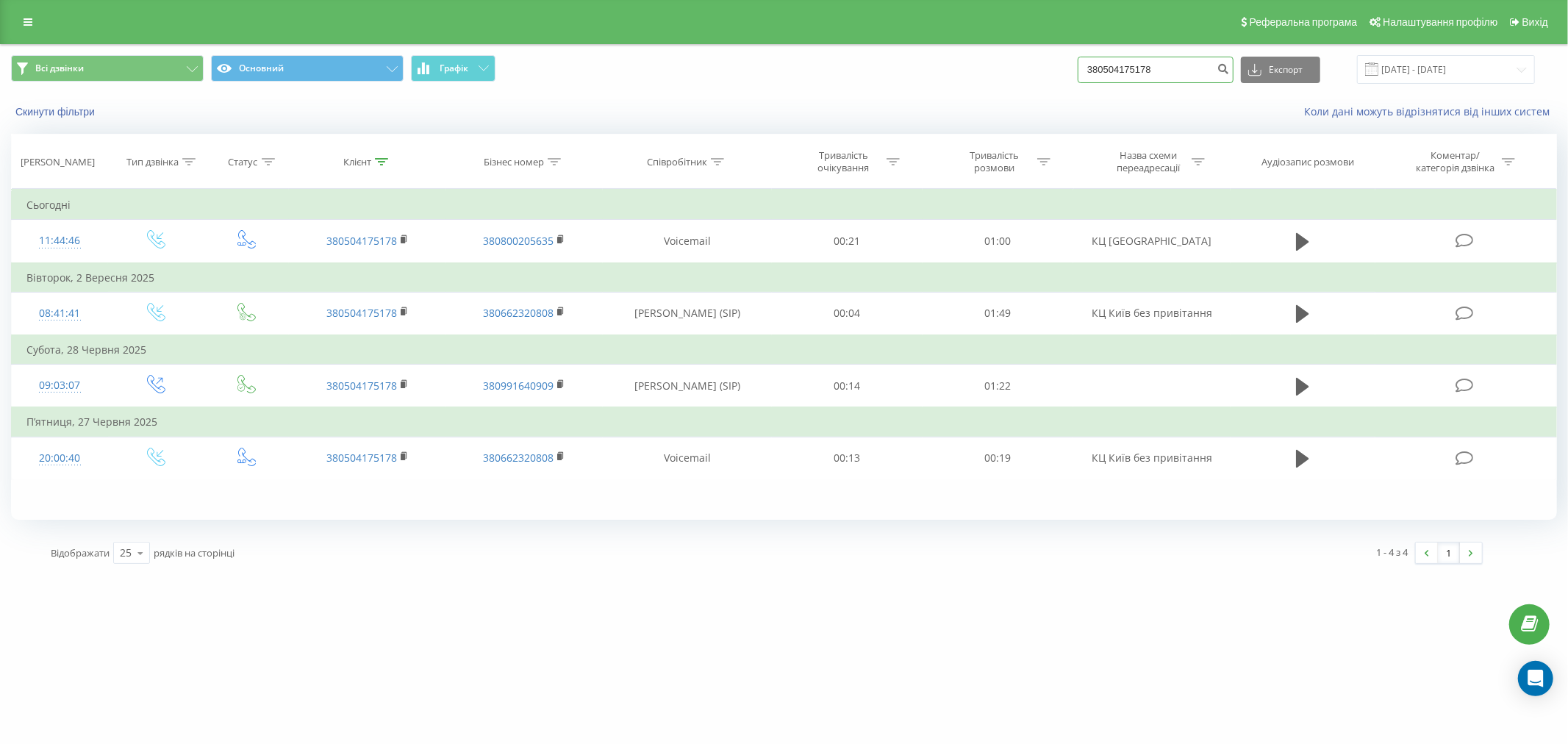
click at [1206, 77] on input "380504175178" at bounding box center [1155, 70] width 156 height 26
paste input "380683476620"
click at [1206, 78] on input "380504175178380683476620" at bounding box center [1155, 70] width 156 height 26
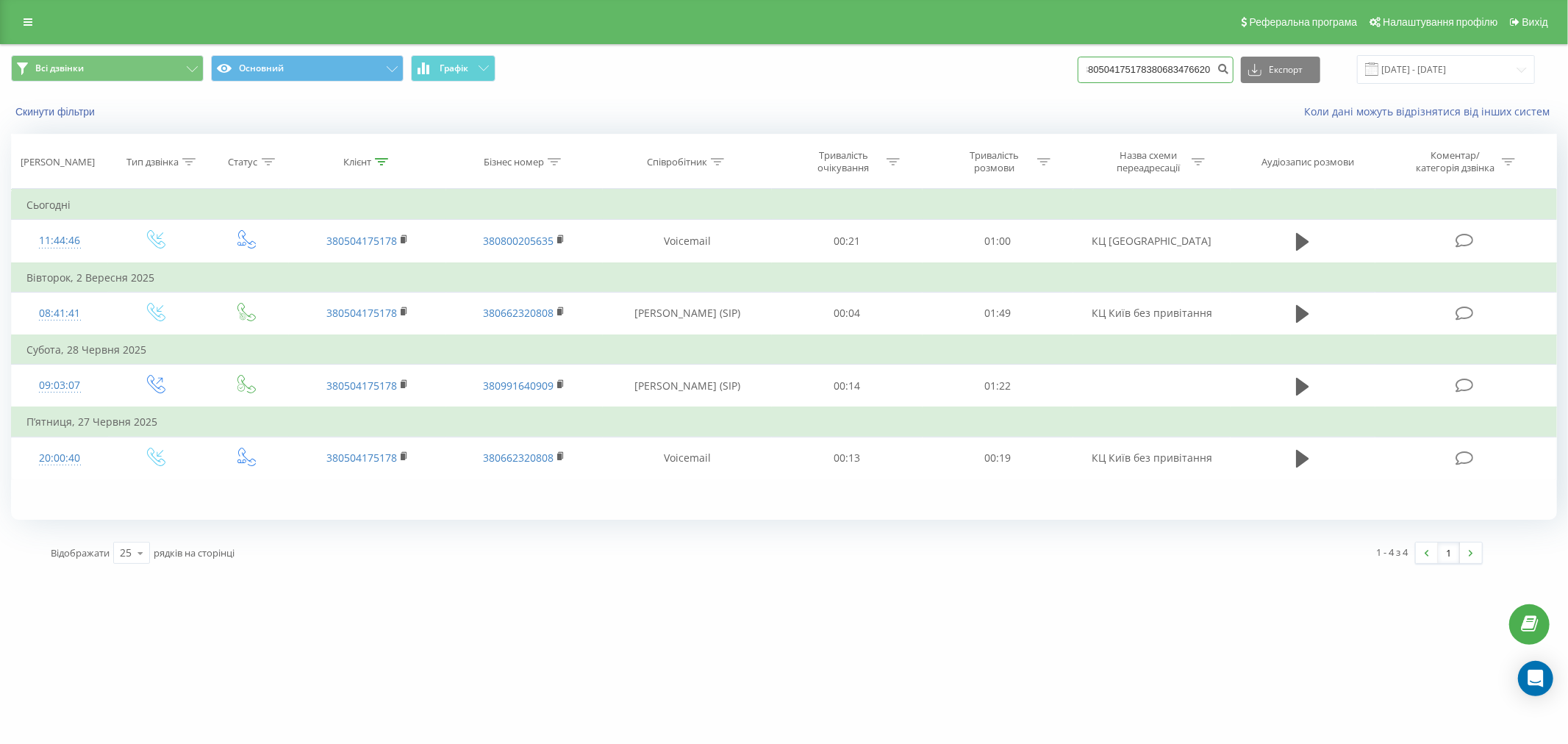
click at [1206, 78] on input "380504175178380683476620" at bounding box center [1155, 70] width 156 height 26
paste input
type input "380683476620"
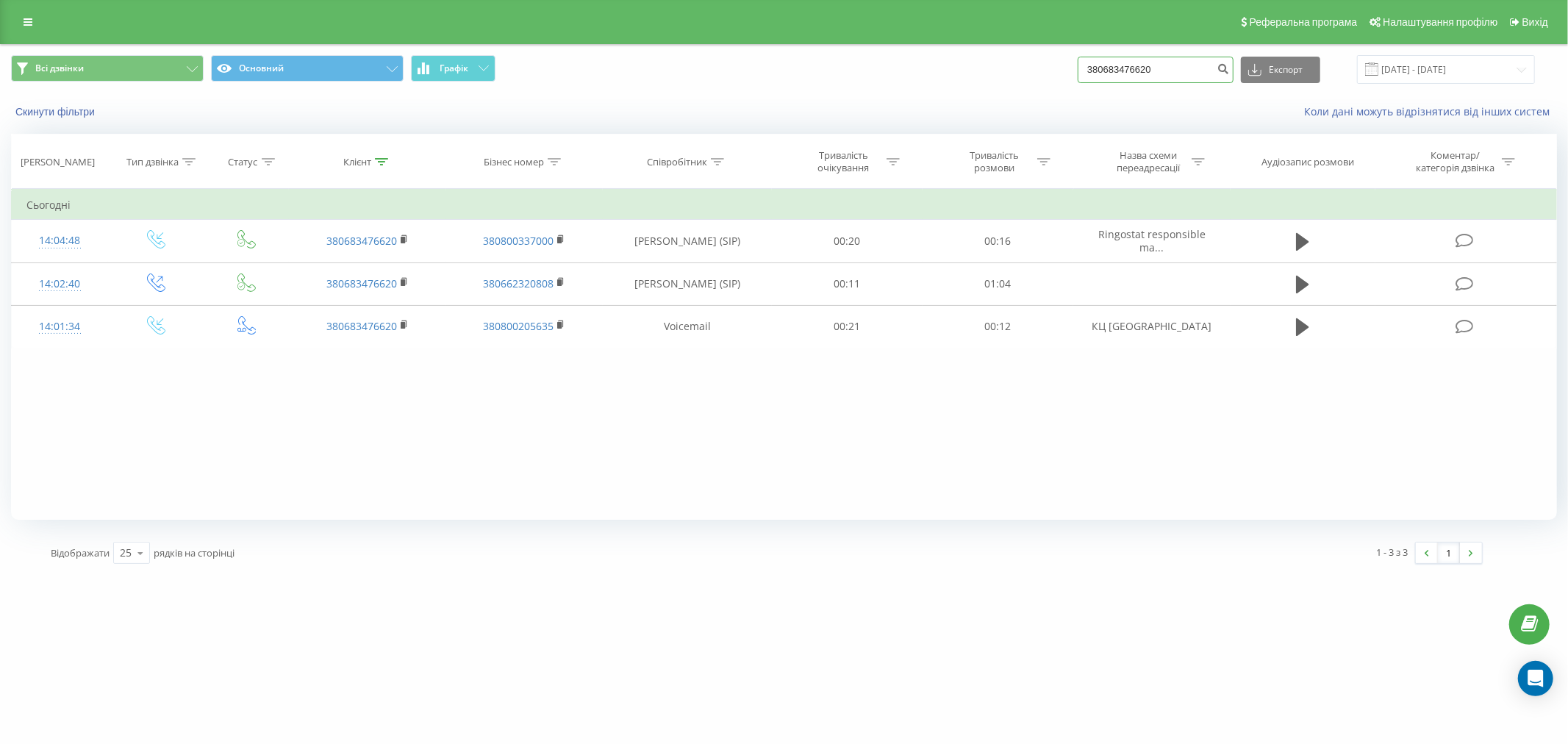
click at [1184, 74] on input "380683476620" at bounding box center [1155, 70] width 156 height 26
paste input "05059334"
type input "0505933420"
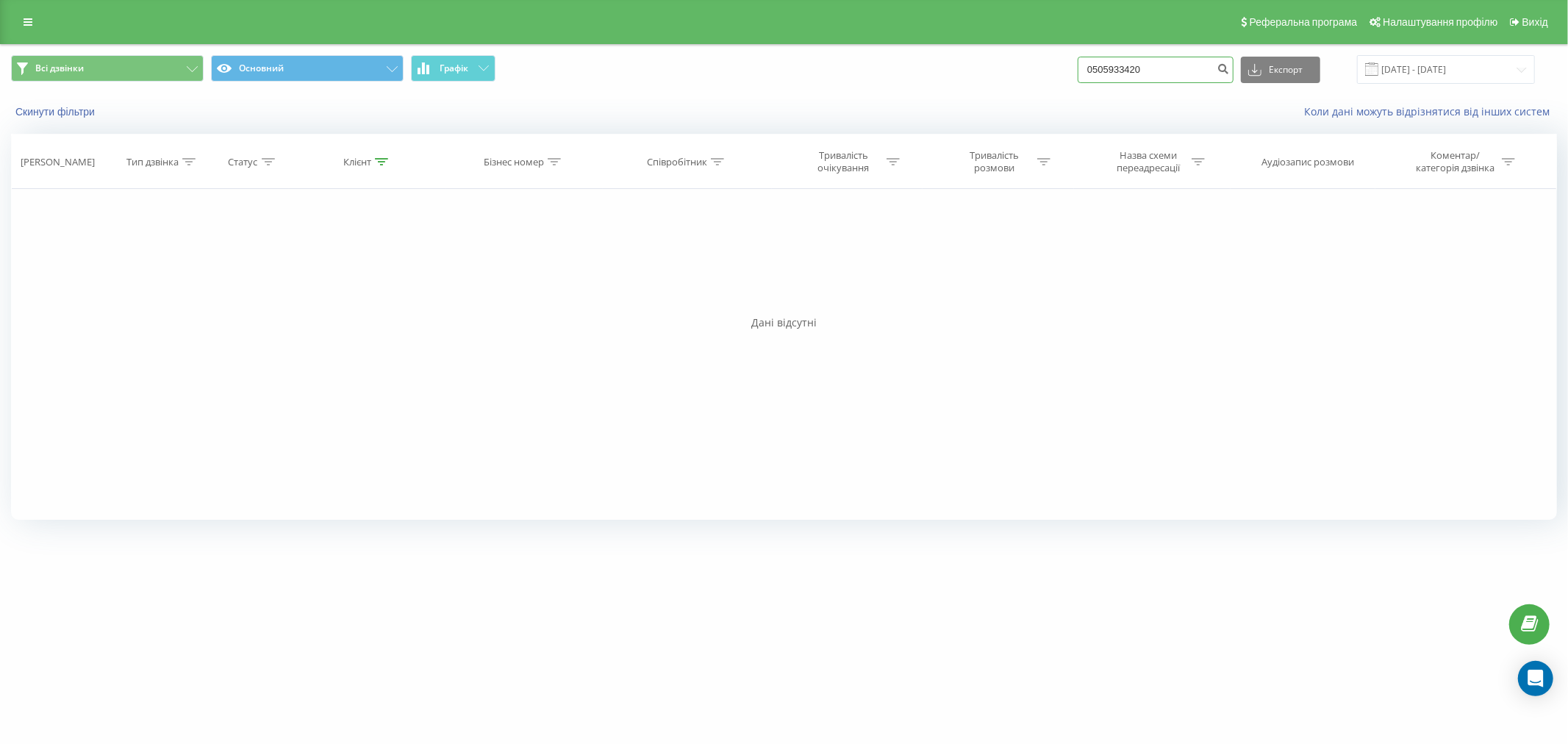
click at [1170, 66] on input "0505933420" at bounding box center [1155, 70] width 156 height 26
paste input "38099088831"
type input "380990888310"
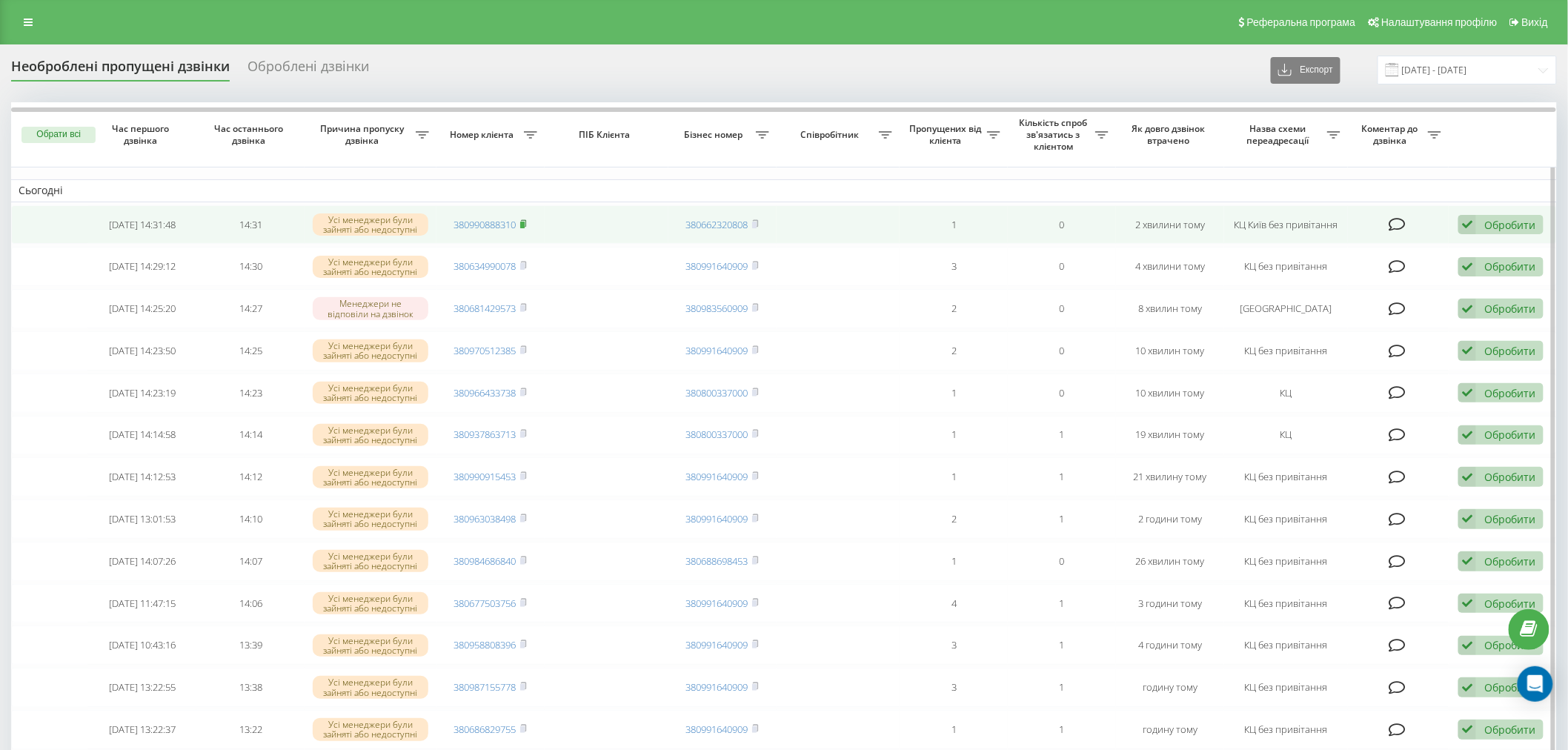
click at [524, 222] on rect at bounding box center [522, 225] width 4 height 7
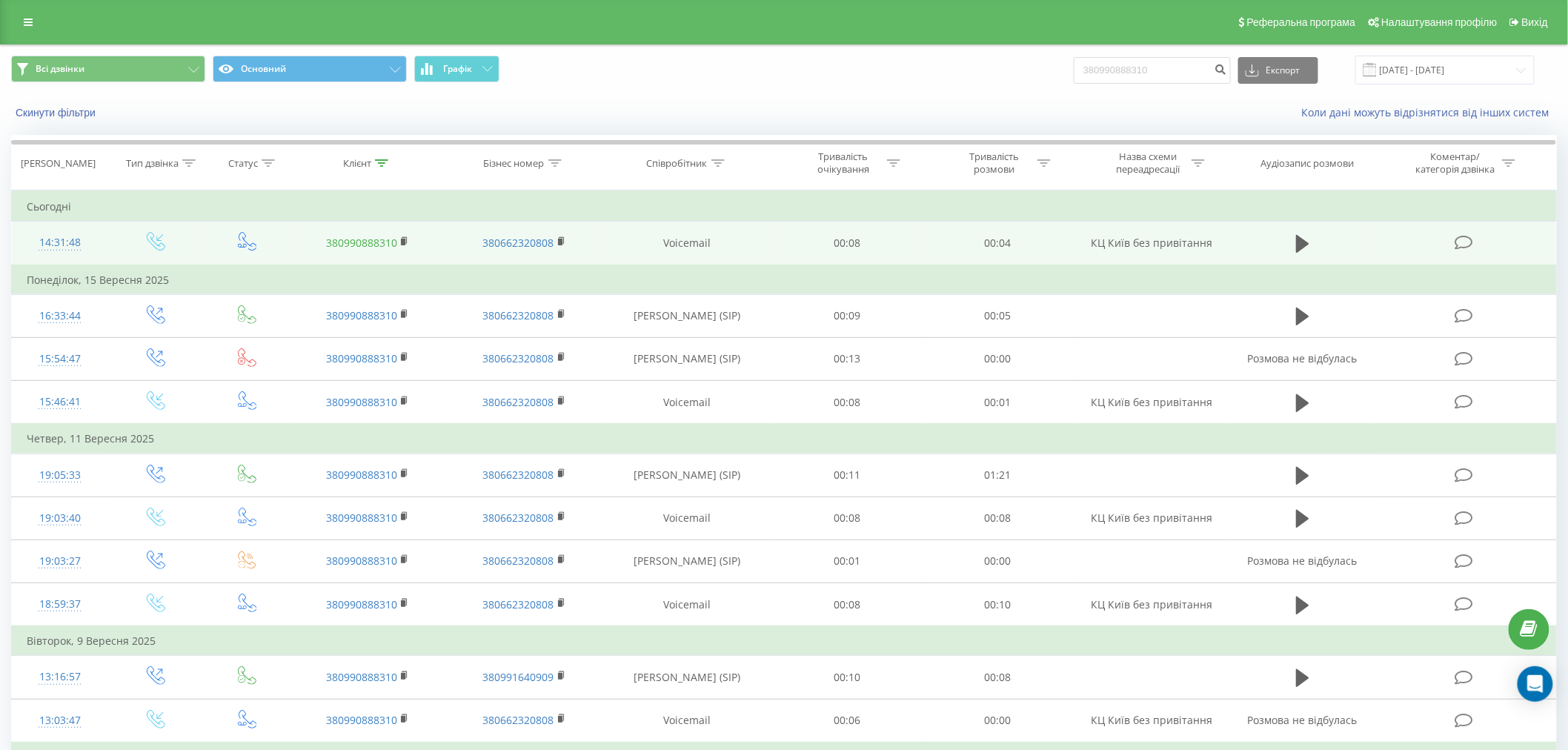
click at [364, 249] on link "380990888310" at bounding box center [361, 243] width 71 height 14
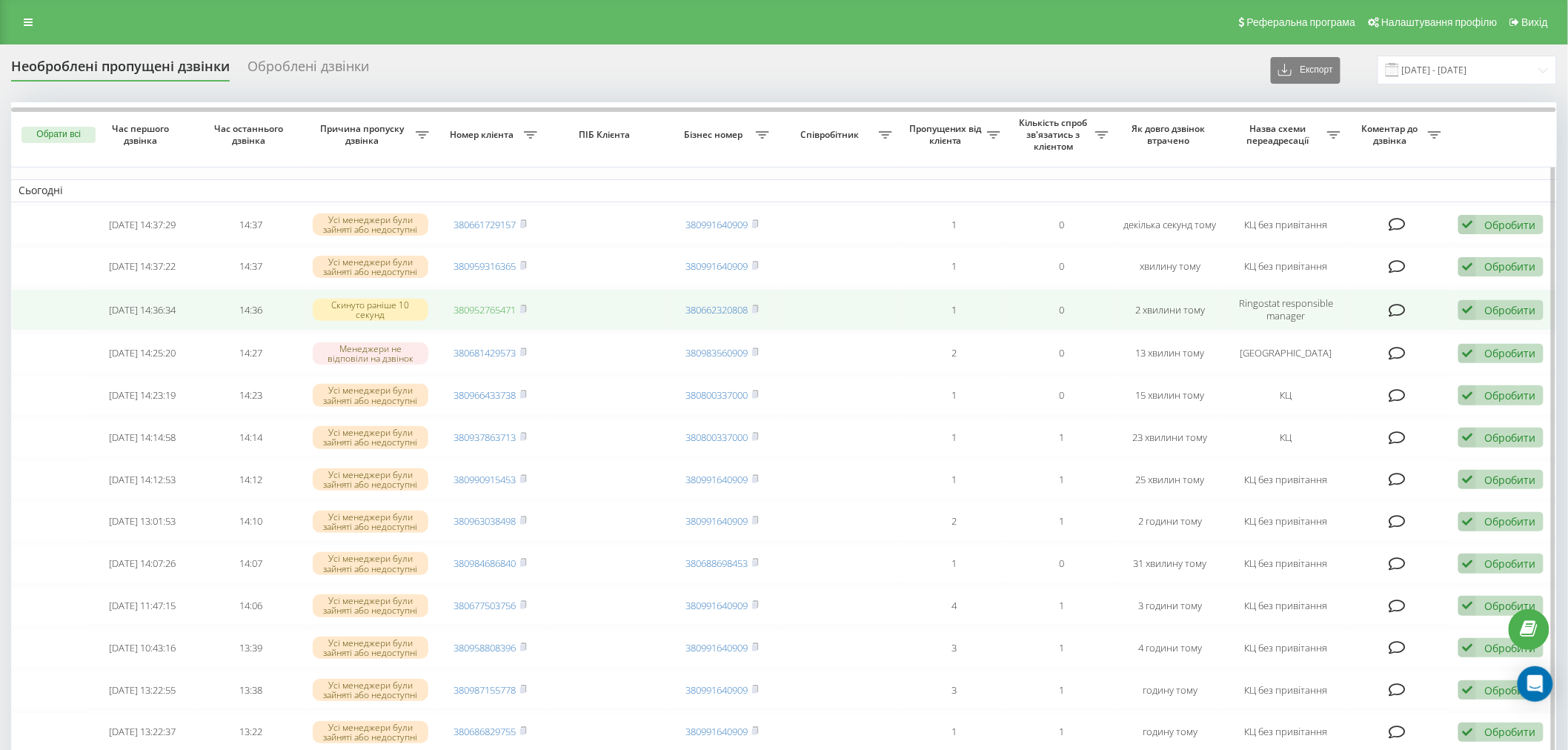
click at [492, 306] on link "380952765471" at bounding box center [485, 310] width 62 height 13
click at [524, 312] on rect at bounding box center [522, 311] width 4 height 7
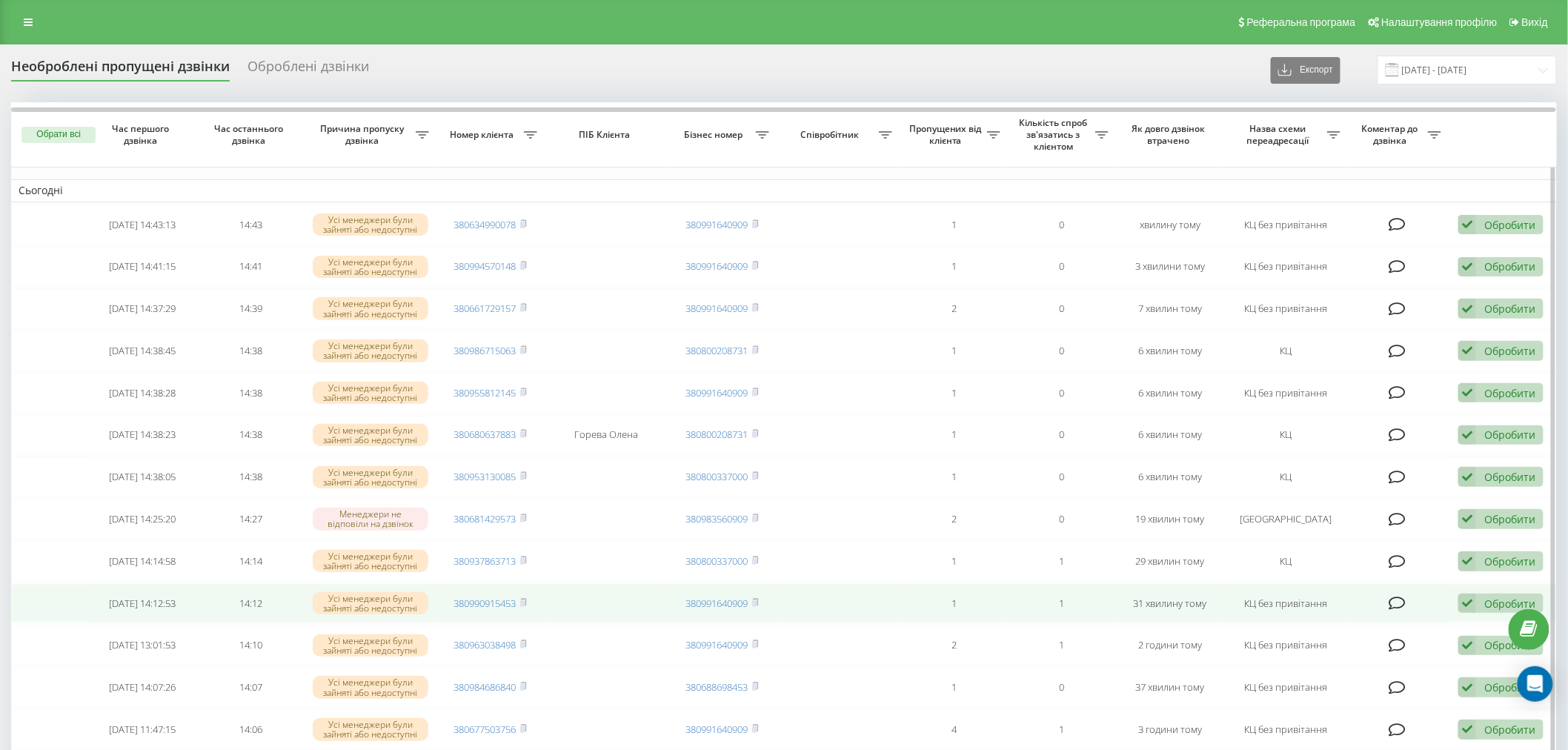
drag, startPoint x: 994, startPoint y: 596, endPoint x: 1171, endPoint y: 657, distance: 187.2
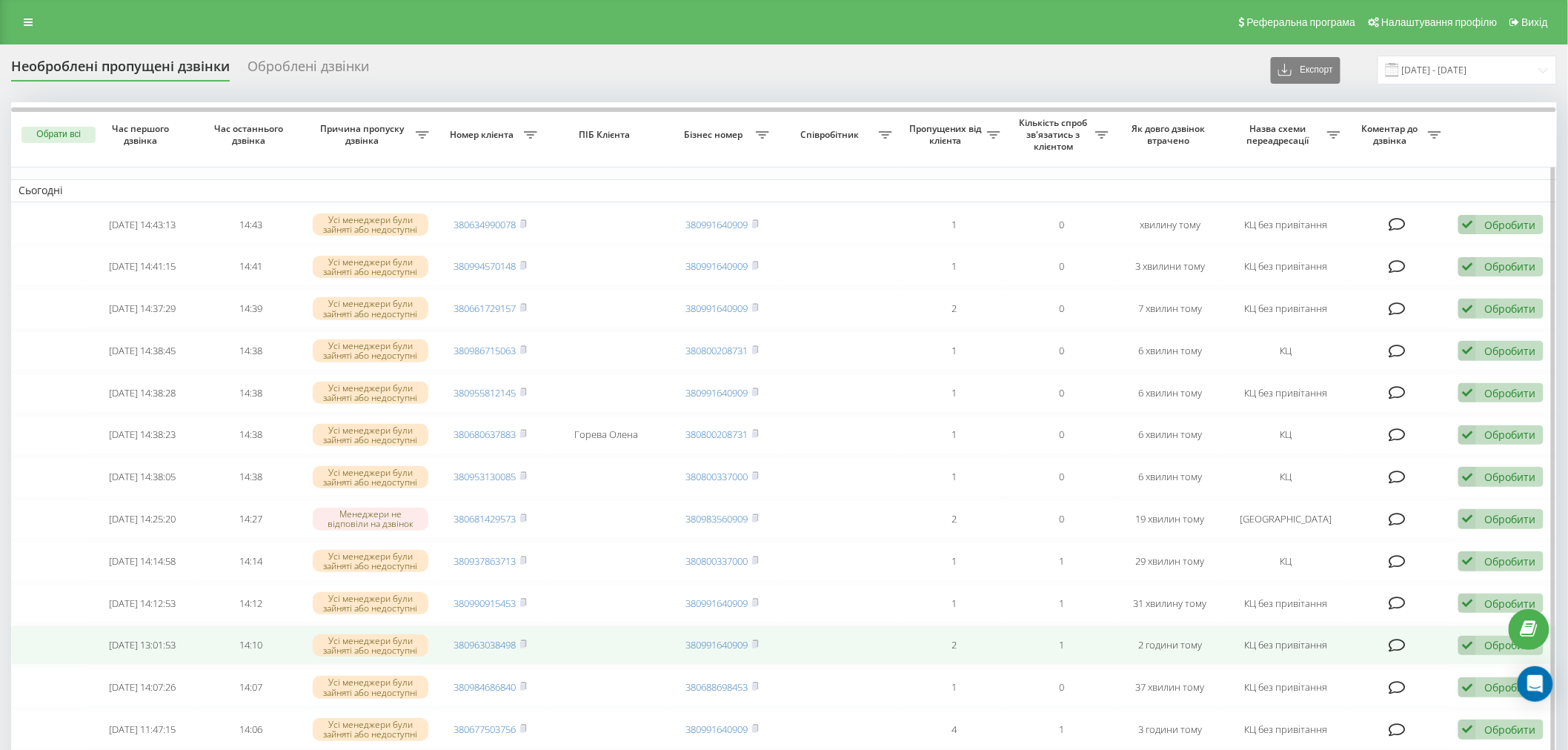
type input "[DATE] - [DATE]"
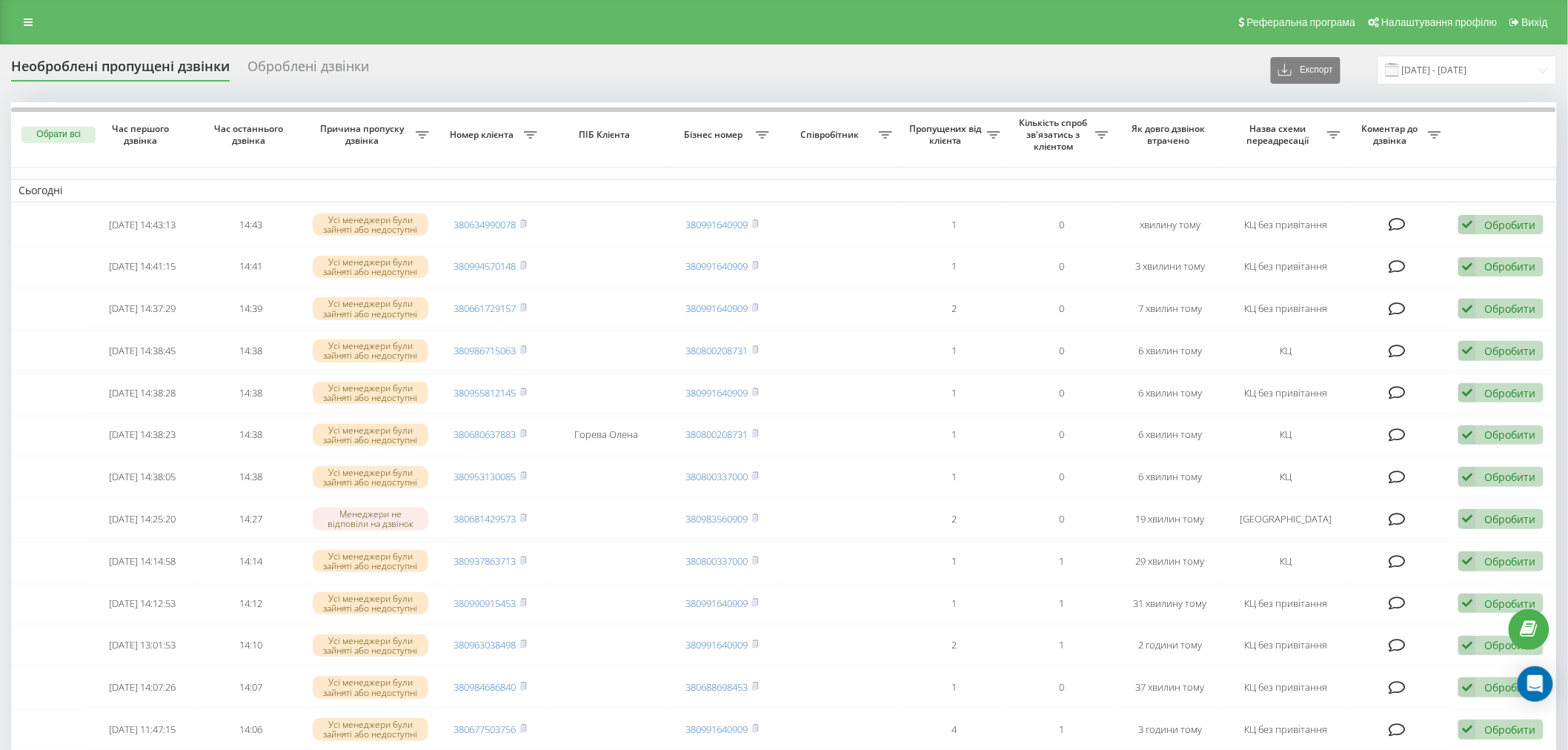
drag, startPoint x: 301, startPoint y: 41, endPoint x: 219, endPoint y: 0, distance: 91.7
click at [301, 41] on div "Реферальна програма Налаштування профілю Вихід" at bounding box center [784, 22] width 1568 height 44
